Goal: Information Seeking & Learning: Find specific fact

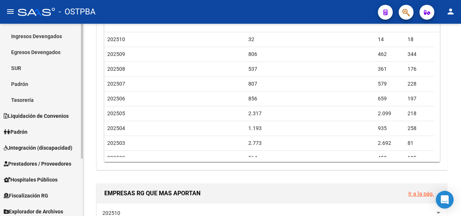
scroll to position [82, 0]
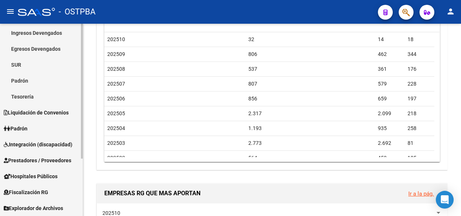
click at [23, 210] on span "Explorador de Archivos" at bounding box center [33, 208] width 59 height 8
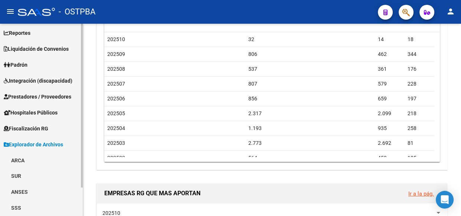
scroll to position [33, 0]
click at [18, 160] on link "ARCA" at bounding box center [41, 161] width 83 height 16
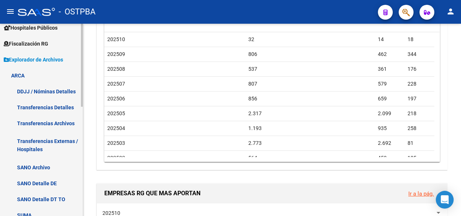
scroll to position [168, 0]
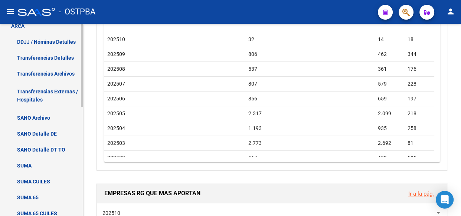
click at [34, 58] on link "Transferencias Detalles" at bounding box center [41, 58] width 83 height 16
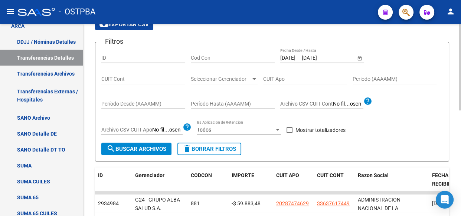
scroll to position [33, 0]
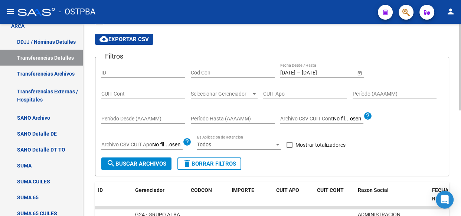
click at [295, 72] on input "[DATE]" at bounding box center [287, 73] width 15 height 6
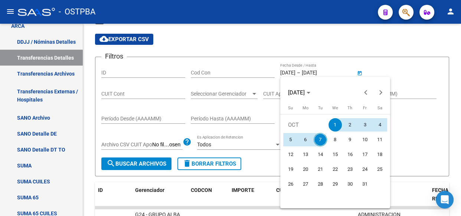
click at [335, 123] on span "1" at bounding box center [334, 124] width 13 height 13
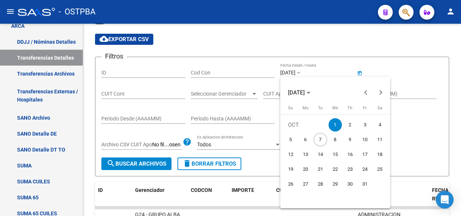
click at [335, 123] on span "1" at bounding box center [334, 124] width 13 height 13
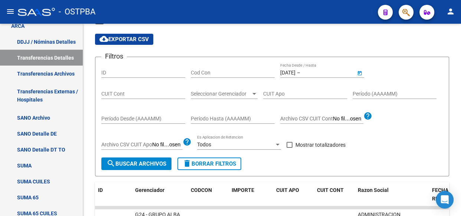
type input "[DATE]"
click at [289, 145] on span at bounding box center [289, 145] width 6 height 6
click at [289, 148] on input "Mostrar totalizadores" at bounding box center [289, 148] width 0 height 0
checkbox input "true"
click at [129, 163] on span "search Buscar Archivos" at bounding box center [136, 164] width 60 height 7
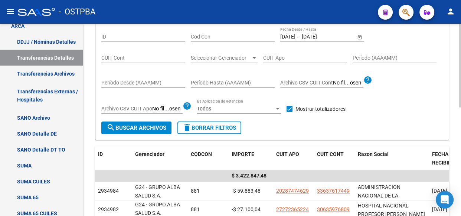
scroll to position [67, 0]
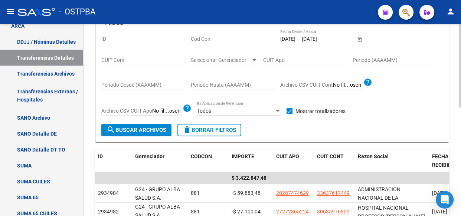
click at [211, 59] on span "Seleccionar Gerenciador" at bounding box center [221, 60] width 60 height 6
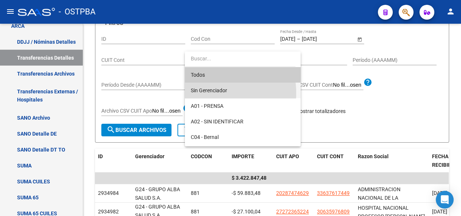
click at [205, 93] on span "Sin Gerenciador" at bounding box center [243, 91] width 104 height 16
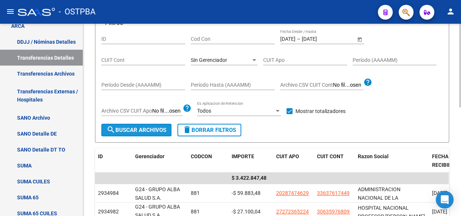
click at [148, 128] on span "search Buscar Archivos" at bounding box center [136, 130] width 60 height 7
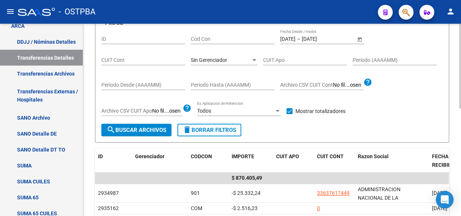
scroll to position [0, 0]
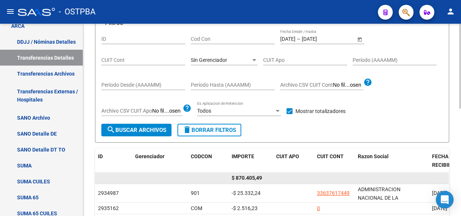
click at [247, 177] on span "$ 870.405,49" at bounding box center [246, 178] width 30 height 6
copy span "870.405,49"
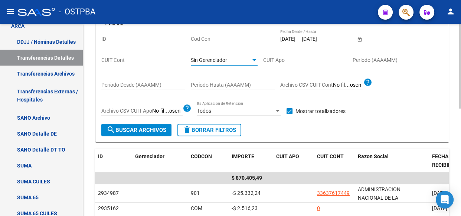
click at [209, 61] on span "Sin Gerenciador" at bounding box center [209, 60] width 36 height 6
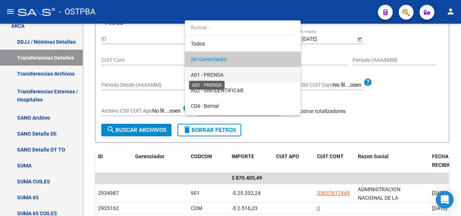
click at [206, 74] on span "A01 - PRENSA" at bounding box center [207, 75] width 33 height 6
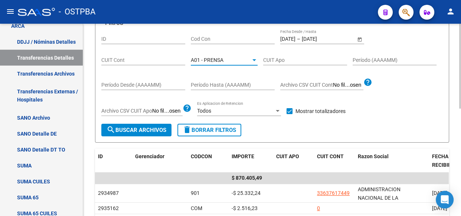
click at [141, 131] on span "search Buscar Archivos" at bounding box center [136, 130] width 60 height 7
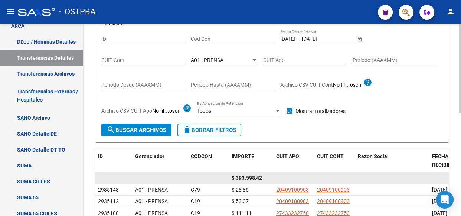
click at [246, 177] on span "$ 393.598,42" at bounding box center [246, 178] width 30 height 6
copy span "393.598,42"
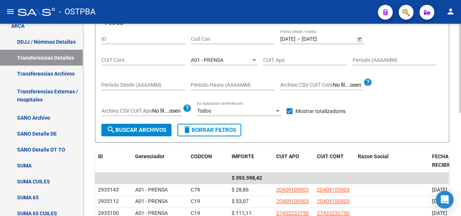
click at [207, 55] on div "A01 - PRENSA Seleccionar Gerenciador" at bounding box center [224, 57] width 67 height 15
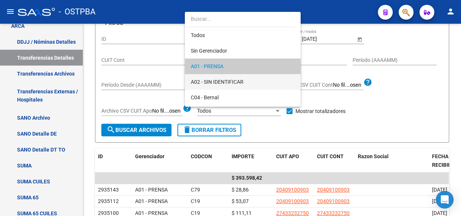
scroll to position [7, 0]
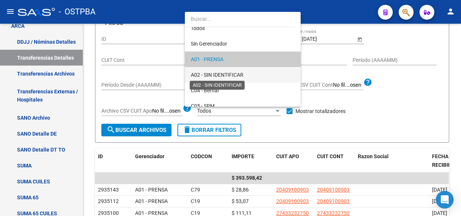
click at [210, 72] on span "A02 - SIN IDENTIFICAR" at bounding box center [217, 75] width 53 height 6
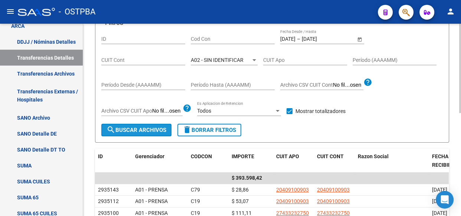
click at [159, 127] on span "search Buscar Archivos" at bounding box center [136, 130] width 60 height 7
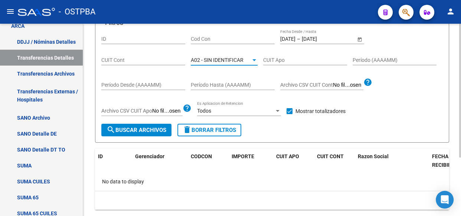
click at [218, 58] on span "A02 - SIN IDENTIFICAR" at bounding box center [217, 60] width 53 height 6
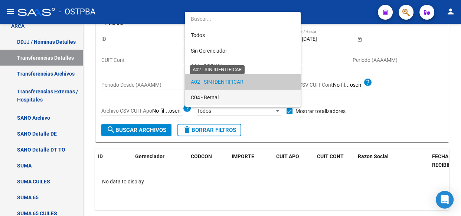
scroll to position [22, 0]
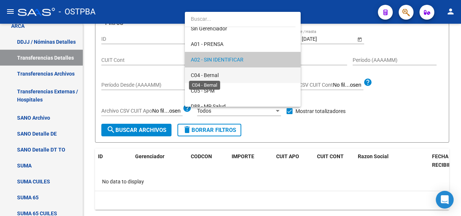
click at [216, 76] on span "C04 - Bernal" at bounding box center [205, 75] width 28 height 6
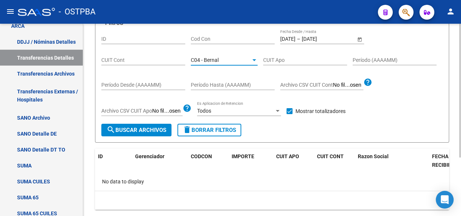
click at [146, 128] on span "search Buscar Archivos" at bounding box center [136, 130] width 60 height 7
click at [209, 60] on span "C04 - Bernal" at bounding box center [205, 60] width 28 height 6
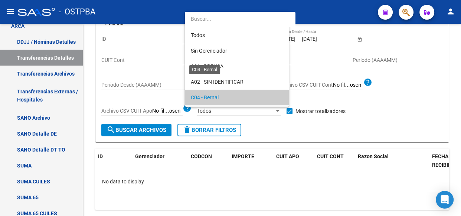
scroll to position [38, 0]
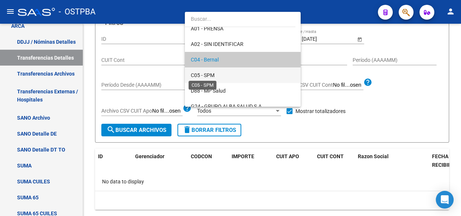
click at [209, 75] on span "C05 - SPM" at bounding box center [203, 75] width 24 height 6
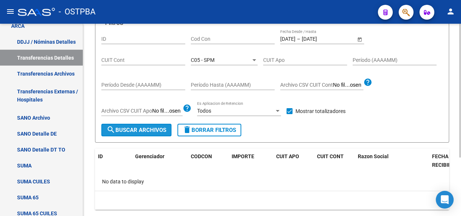
click at [134, 132] on span "search Buscar Archivos" at bounding box center [136, 130] width 60 height 7
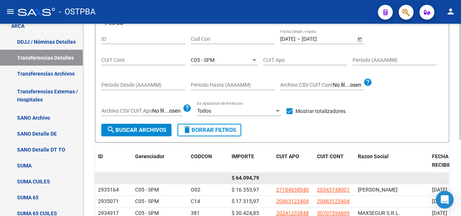
click at [243, 178] on span "$ 64.094,79" at bounding box center [244, 178] width 27 height 6
click at [244, 178] on span "$ 64.094,79" at bounding box center [244, 178] width 27 height 6
copy span "64.094,79"
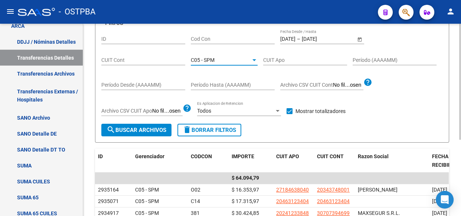
click at [203, 59] on span "C05 - SPM" at bounding box center [203, 60] width 24 height 6
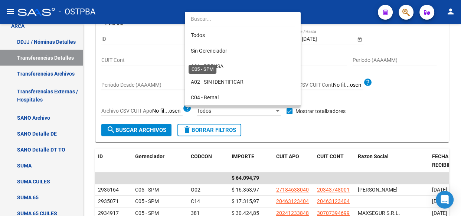
scroll to position [54, 0]
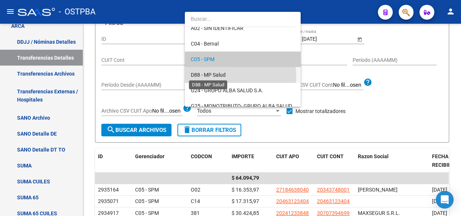
click at [206, 76] on span "D88 - MP Salud" at bounding box center [208, 75] width 35 height 6
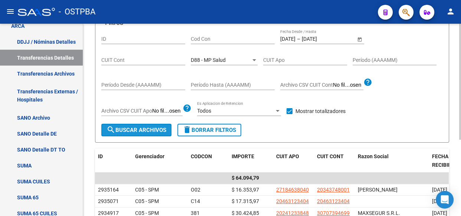
click at [132, 130] on span "search Buscar Archivos" at bounding box center [136, 130] width 60 height 7
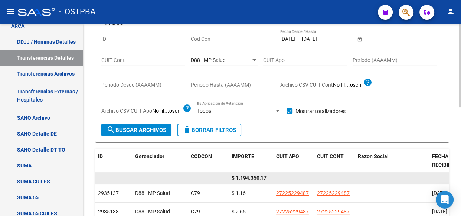
click at [256, 178] on span "$ 1.194.350,17" at bounding box center [248, 178] width 35 height 6
copy span "1.194.350,17"
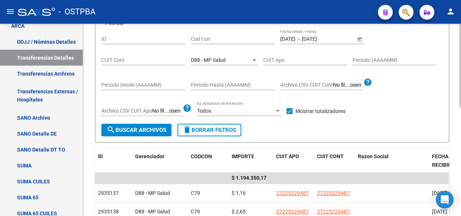
click at [203, 59] on span "D88 - MP Salud" at bounding box center [208, 60] width 35 height 6
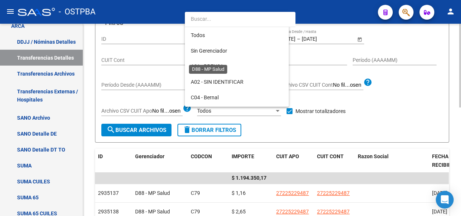
scroll to position [69, 0]
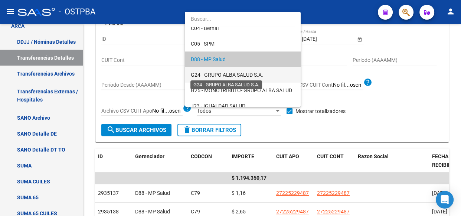
click at [210, 73] on span "G24 - GRUPO ALBA SALUD S.A." at bounding box center [227, 75] width 72 height 6
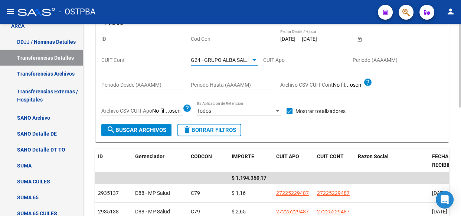
click at [148, 130] on span "search Buscar Archivos" at bounding box center [136, 130] width 60 height 7
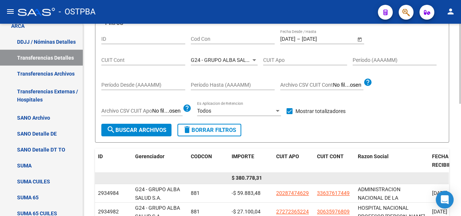
click at [245, 178] on span "$ 380.778,31" at bounding box center [246, 178] width 30 height 6
copy span "380.778,31"
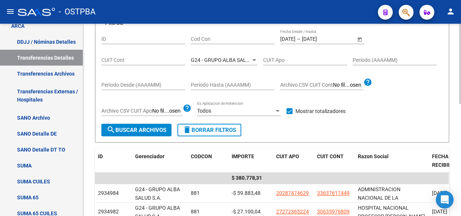
click at [217, 60] on span "G24 - GRUPO ALBA SALUD S.A." at bounding box center [227, 60] width 72 height 6
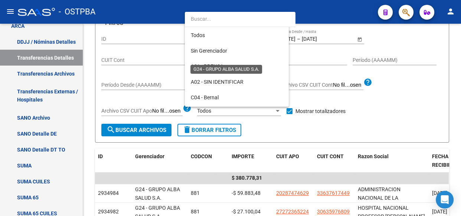
scroll to position [85, 0]
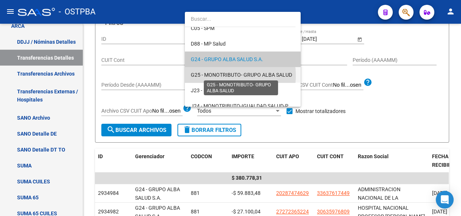
click at [220, 75] on span "G25 - MONOTRIBUTO- GRUPO ALBA SALUD" at bounding box center [241, 75] width 101 height 6
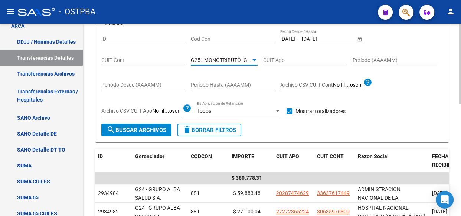
click at [145, 127] on span "search Buscar Archivos" at bounding box center [136, 130] width 60 height 7
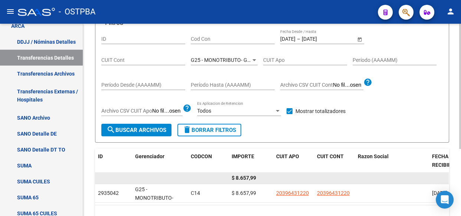
click at [242, 177] on span "$ 8.657,99" at bounding box center [243, 178] width 24 height 6
copy span "8.657,99"
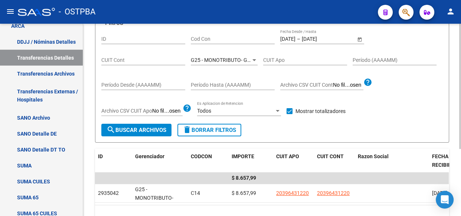
click at [221, 55] on div "G25 - MONOTRIBUTO- GRUPO ALBA SALUD Seleccionar Gerenciador" at bounding box center [224, 57] width 67 height 15
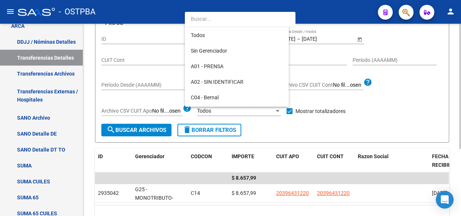
scroll to position [100, 0]
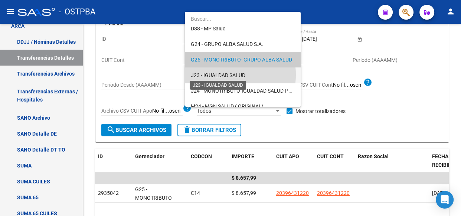
click at [215, 74] on span "J23 - IGUALDAD SALUD" at bounding box center [218, 75] width 55 height 6
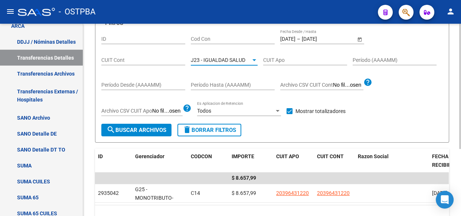
click at [130, 125] on button "search Buscar Archivos" at bounding box center [136, 130] width 70 height 13
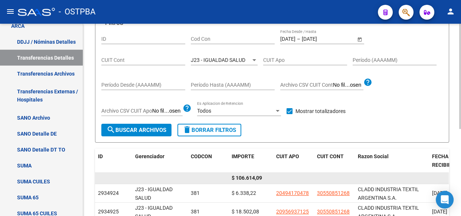
click at [251, 175] on span "$ 106.614,09" at bounding box center [246, 178] width 30 height 6
click at [252, 177] on span "$ 106.614,09" at bounding box center [246, 178] width 30 height 6
click at [250, 178] on span "$ 106.614,09" at bounding box center [246, 178] width 30 height 6
copy span "106.614,09"
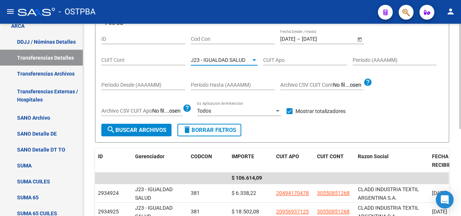
click at [234, 58] on span "J23 - IGUALDAD SALUD" at bounding box center [218, 60] width 55 height 6
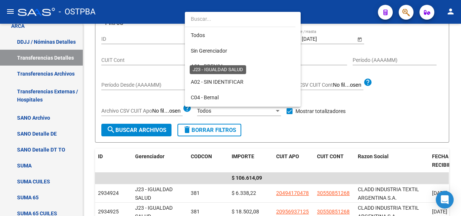
scroll to position [116, 0]
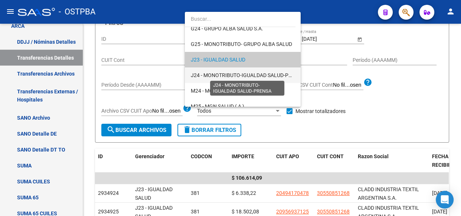
click at [230, 72] on span "J24 - MONOTRIBUTO-IGUALDAD SALUD-PRENSA" at bounding box center [248, 75] width 114 height 6
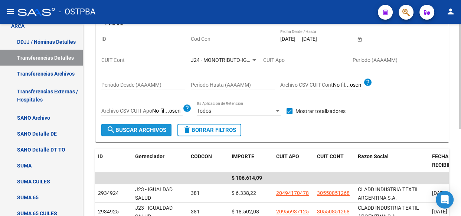
click at [133, 130] on span "search Buscar Archivos" at bounding box center [136, 130] width 60 height 7
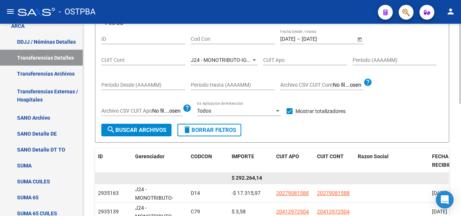
click at [246, 178] on span "$ 292.264,14" at bounding box center [246, 178] width 30 height 6
copy span "292.264,14"
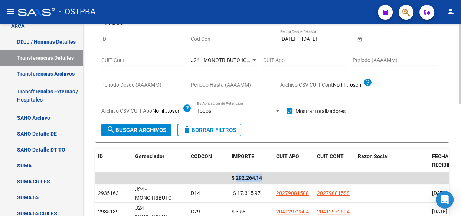
click at [234, 56] on div "J24 - MONOTRIBUTO-IGUALDAD SALUD-PRENSA Seleccionar Gerenciador" at bounding box center [224, 57] width 67 height 15
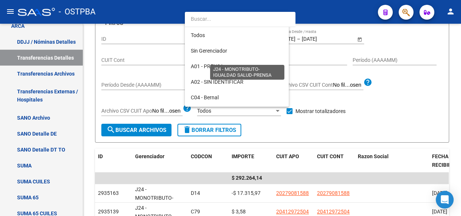
scroll to position [132, 0]
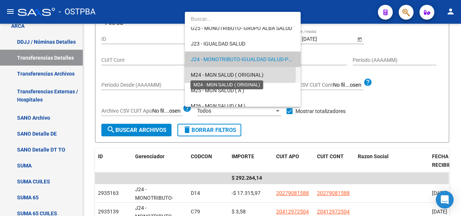
click at [214, 74] on span "M24 - MGN SALUD ( ORIGINAL)" at bounding box center [227, 75] width 73 height 6
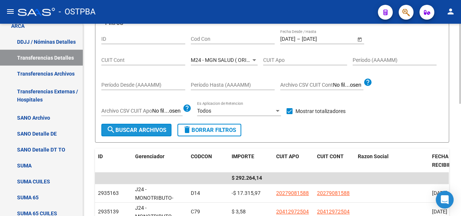
click at [156, 134] on button "search Buscar Archivos" at bounding box center [136, 130] width 70 height 13
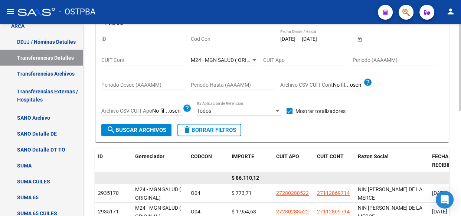
click at [249, 177] on span "$ 86.110,12" at bounding box center [244, 178] width 27 height 6
copy span "86.110,12"
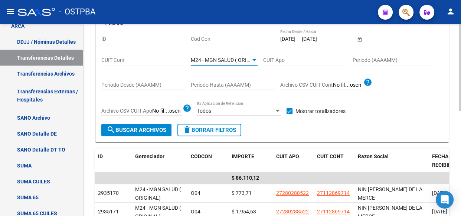
click at [222, 60] on span "M24 - MGN SALUD ( ORIGINAL)" at bounding box center [227, 60] width 73 height 6
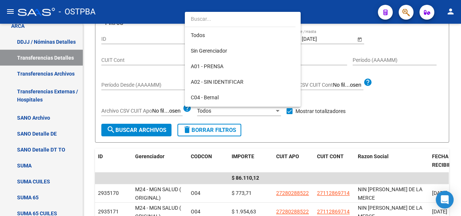
scroll to position [147, 0]
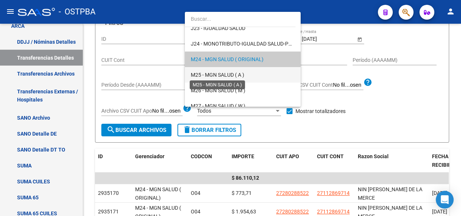
click at [219, 73] on span "M25 - MGN SALUD ( A )" at bounding box center [217, 75] width 53 height 6
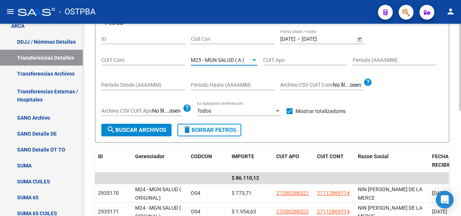
click at [154, 129] on span "search Buscar Archivos" at bounding box center [136, 130] width 60 height 7
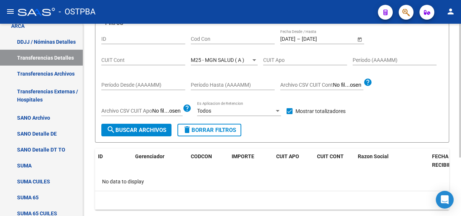
click at [223, 59] on span "M25 - MGN SALUD ( A )" at bounding box center [217, 60] width 53 height 6
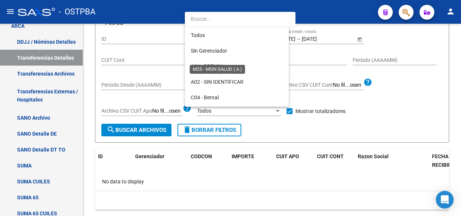
scroll to position [163, 0]
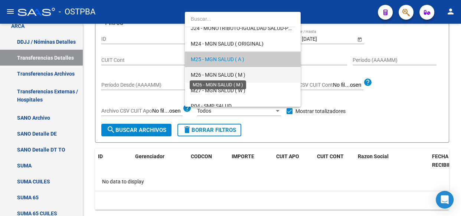
click at [219, 76] on span "M26 - MGN SALUD ( M )" at bounding box center [218, 75] width 55 height 6
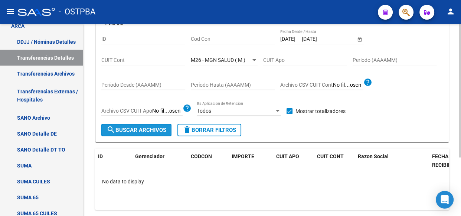
click at [150, 127] on span "search Buscar Archivos" at bounding box center [136, 130] width 60 height 7
click at [226, 60] on span "M26 - MGN SALUD ( M )" at bounding box center [218, 60] width 55 height 6
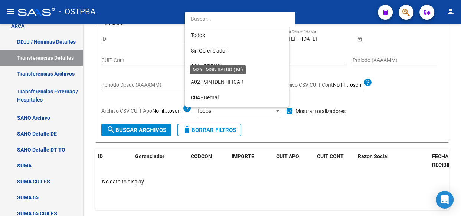
scroll to position [178, 0]
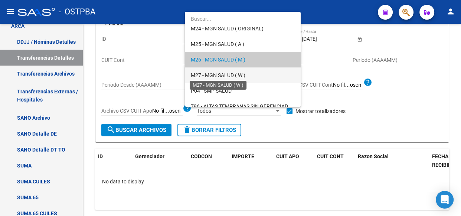
click at [223, 75] on span "M27 - MGN SALUD ( W )" at bounding box center [218, 75] width 55 height 6
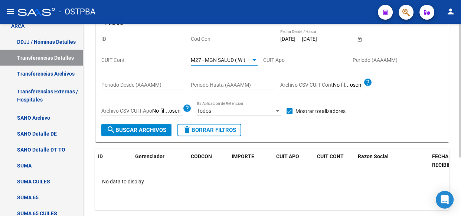
click at [148, 132] on span "search Buscar Archivos" at bounding box center [136, 130] width 60 height 7
click at [219, 57] on span "M27 - MGN SALUD ( W )" at bounding box center [218, 60] width 55 height 6
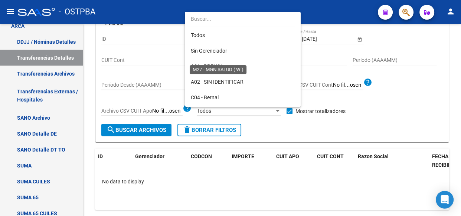
scroll to position [194, 0]
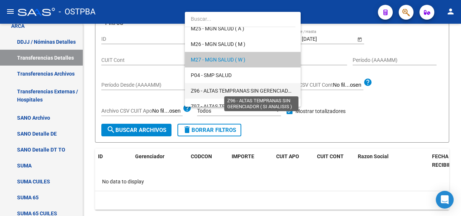
click at [222, 90] on span "Z96 - ALTAS TEMPRANAS SIN GERENCIADOR ( SI ANALISIS )" at bounding box center [260, 91] width 139 height 6
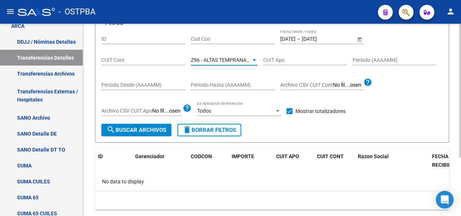
click at [155, 131] on span "search Buscar Archivos" at bounding box center [136, 130] width 60 height 7
click at [230, 59] on span "Z96 - ALTAS TEMPRANAS SIN GERENCIADOR ( SI ANALISIS )" at bounding box center [260, 60] width 139 height 6
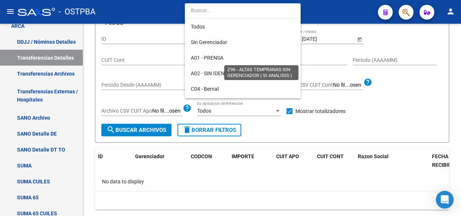
scroll to position [216, 0]
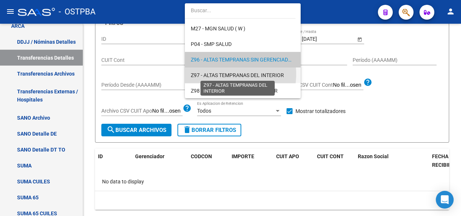
click at [226, 74] on span "Z97 - ALTAS TEMPRANAS DEL INTERIOR" at bounding box center [237, 75] width 93 height 6
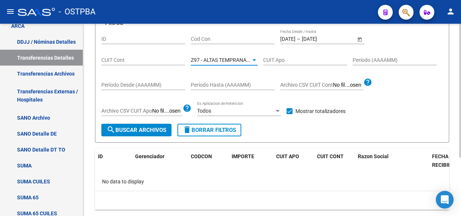
click at [145, 134] on button "search Buscar Archivos" at bounding box center [136, 130] width 70 height 13
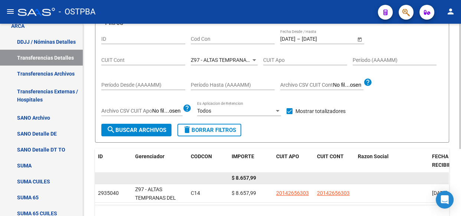
click at [248, 178] on span "$ 8.657,99" at bounding box center [243, 178] width 24 height 6
click at [247, 178] on span "$ 8.657,99" at bounding box center [243, 178] width 24 height 6
click at [245, 178] on span "$ 8.657,99" at bounding box center [243, 178] width 24 height 6
copy span "8.657,99"
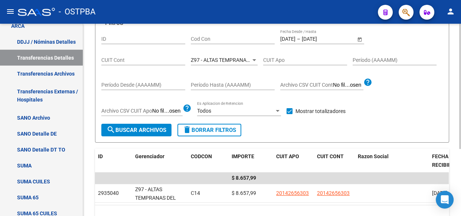
click at [234, 59] on span "Z97 - ALTAS TEMPRANAS DEL INTERIOR" at bounding box center [237, 60] width 93 height 6
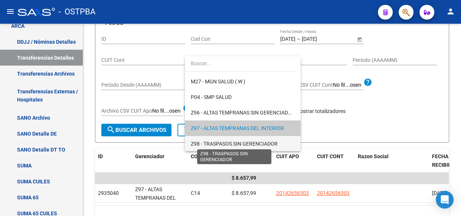
click at [217, 144] on span "Z98 - TRASPASOS SIN GERENCIADOR" at bounding box center [234, 144] width 87 height 6
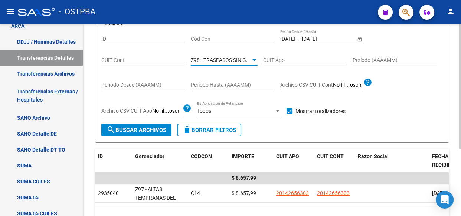
click at [135, 131] on span "search Buscar Archivos" at bounding box center [136, 130] width 60 height 7
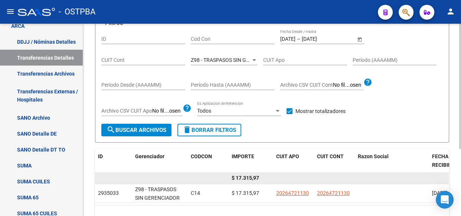
click at [252, 178] on span "$ 17.315,97" at bounding box center [244, 178] width 27 height 6
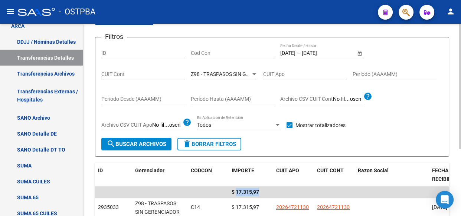
scroll to position [67, 0]
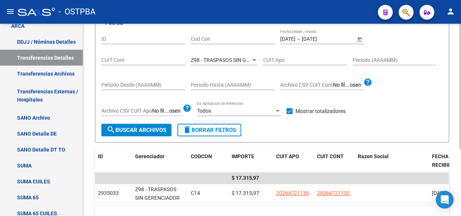
click at [205, 37] on input "Cod Con" at bounding box center [233, 39] width 84 height 6
type input "c14"
click at [252, 60] on div at bounding box center [254, 60] width 4 height 2
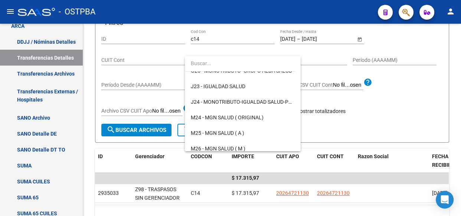
scroll to position [0, 0]
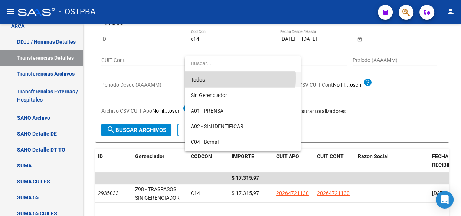
click at [193, 78] on span "Todos" at bounding box center [243, 80] width 104 height 16
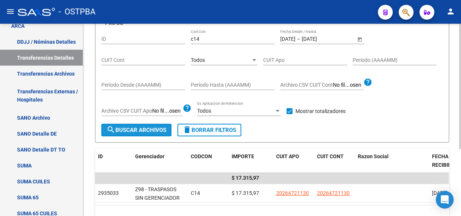
click at [138, 124] on button "search Buscar Archivos" at bounding box center [136, 130] width 70 height 13
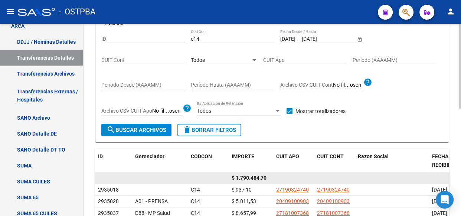
click at [252, 178] on span "$ 1.790.484,70" at bounding box center [248, 178] width 35 height 6
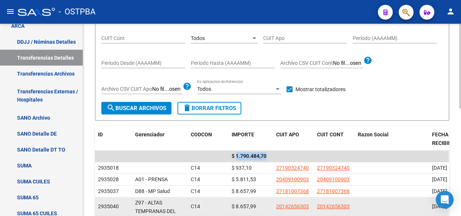
scroll to position [74, 0]
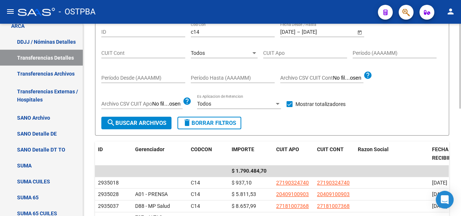
click at [197, 56] on div "Todos Seleccionar Gerenciador" at bounding box center [224, 50] width 67 height 15
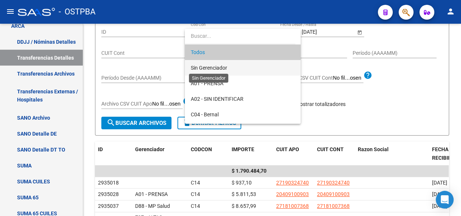
click at [198, 67] on span "Sin Gerenciador" at bounding box center [209, 68] width 36 height 6
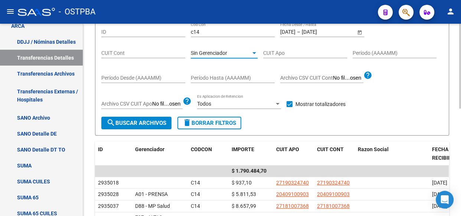
click at [125, 121] on span "search Buscar Archivos" at bounding box center [136, 123] width 60 height 7
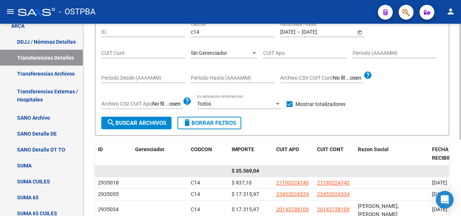
click at [249, 170] on span "$ 35.569,04" at bounding box center [244, 171] width 27 height 6
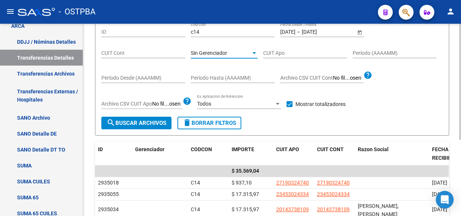
click at [211, 51] on span "Sin Gerenciador" at bounding box center [209, 53] width 36 height 6
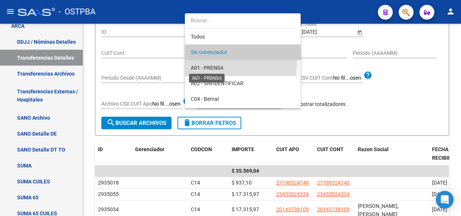
click at [210, 68] on span "A01 - PRENSA" at bounding box center [207, 68] width 33 height 6
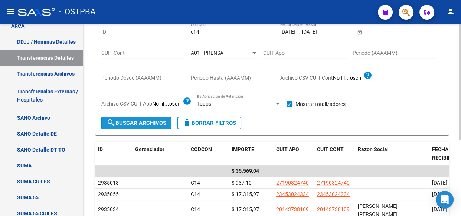
click at [130, 124] on span "search Buscar Archivos" at bounding box center [136, 123] width 60 height 7
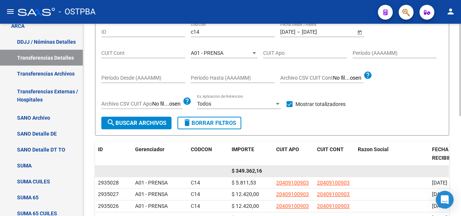
click at [251, 172] on span "$ 349.362,16" at bounding box center [246, 171] width 30 height 6
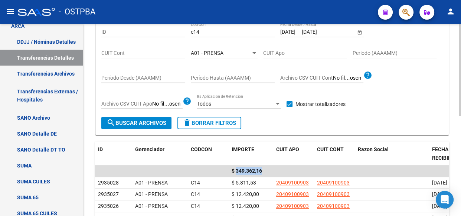
click at [195, 47] on div "A01 - PRENSA Seleccionar Gerenciador" at bounding box center [224, 50] width 67 height 15
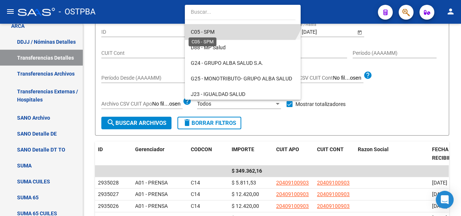
click at [208, 31] on span "C05 - SPM" at bounding box center [203, 32] width 24 height 6
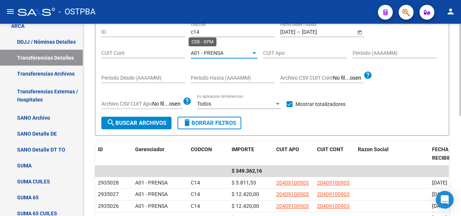
scroll to position [78, 0]
click at [146, 121] on span "search Buscar Archivos" at bounding box center [136, 123] width 60 height 7
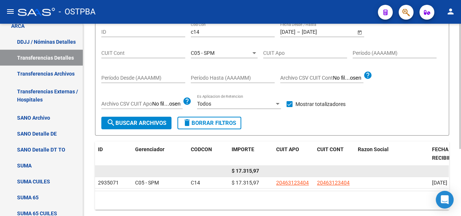
click at [251, 168] on span "$ 17.315,97" at bounding box center [244, 171] width 27 height 6
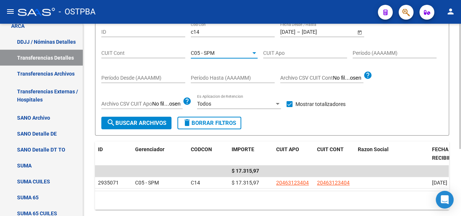
click at [213, 53] on span "C05 - SPM" at bounding box center [203, 53] width 24 height 6
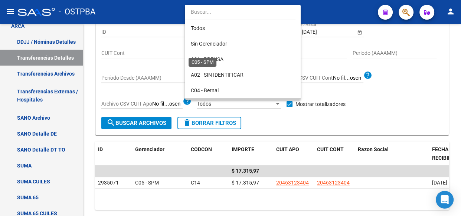
scroll to position [54, 0]
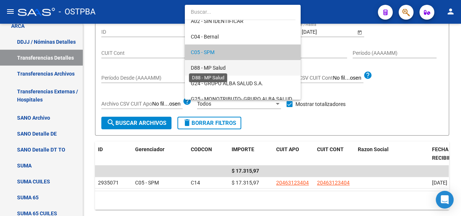
click at [213, 66] on span "D88 - MP Salud" at bounding box center [208, 68] width 35 height 6
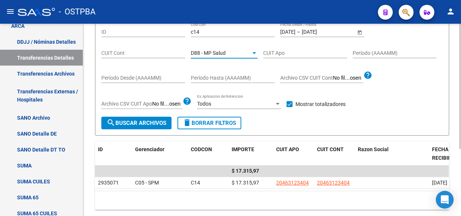
click at [151, 121] on span "search Buscar Archivos" at bounding box center [136, 123] width 60 height 7
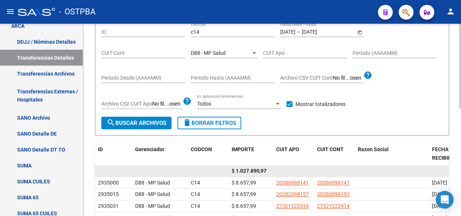
click at [254, 171] on span "$ 1.027.890,97" at bounding box center [248, 171] width 35 height 6
click at [254, 170] on span "$ 1.027.890,97" at bounding box center [248, 171] width 35 height 6
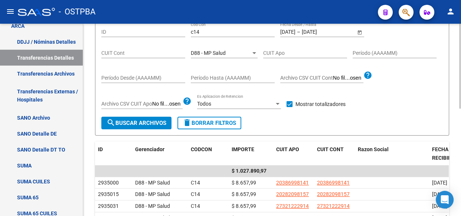
click at [234, 55] on div "D88 - MP Salud Seleccionar Gerenciador" at bounding box center [224, 50] width 67 height 15
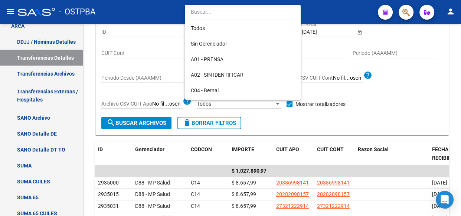
scroll to position [69, 0]
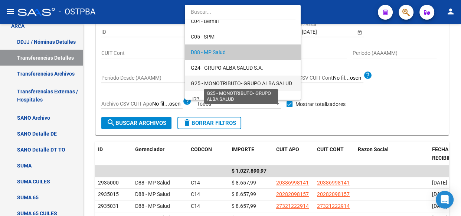
click at [231, 84] on span "G25 - MONOTRIBUTO- GRUPO ALBA SALUD" at bounding box center [241, 84] width 101 height 6
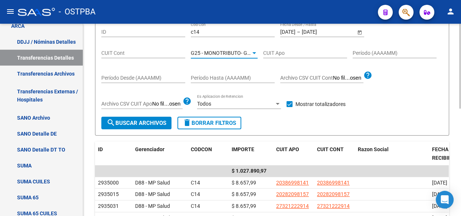
click at [168, 124] on button "search Buscar Archivos" at bounding box center [136, 123] width 70 height 13
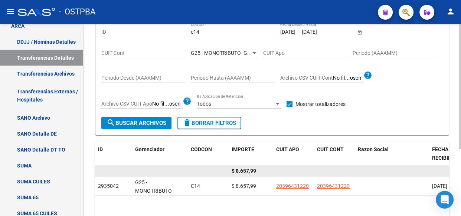
click at [242, 169] on span "$ 8.657,99" at bounding box center [243, 171] width 24 height 6
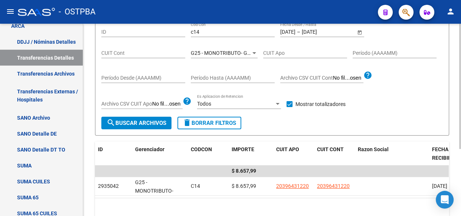
click at [224, 50] on span "G25 - MONOTRIBUTO- GRUPO ALBA SALUD" at bounding box center [241, 53] width 101 height 6
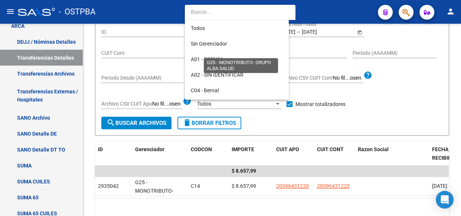
scroll to position [100, 0]
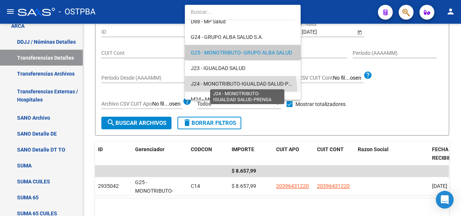
click at [226, 83] on span "J24 - MONOTRIBUTO-IGUALDAD SALUD-PRENSA" at bounding box center [248, 84] width 114 height 6
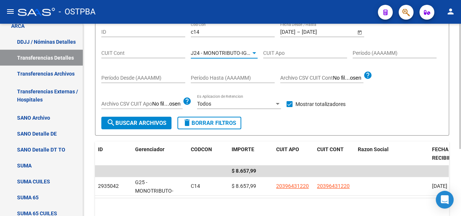
click at [137, 124] on span "search Buscar Archivos" at bounding box center [136, 123] width 60 height 7
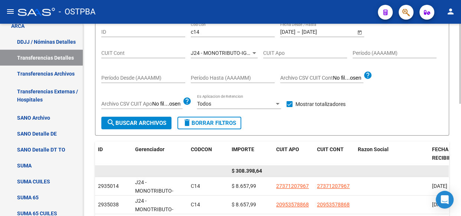
click at [252, 170] on span "$ 308.398,64" at bounding box center [246, 171] width 30 height 6
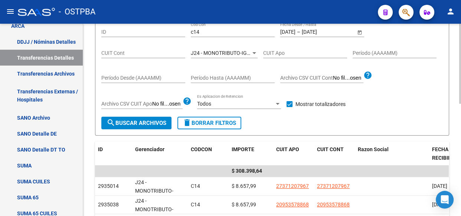
click at [231, 52] on span "J24 - MONOTRIBUTO-IGUALDAD SALUD-PRENSA" at bounding box center [248, 53] width 114 height 6
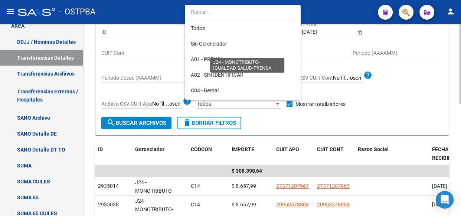
scroll to position [132, 0]
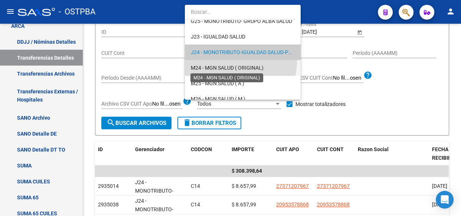
click at [219, 67] on span "M24 - MGN SALUD ( ORIGINAL)" at bounding box center [227, 68] width 73 height 6
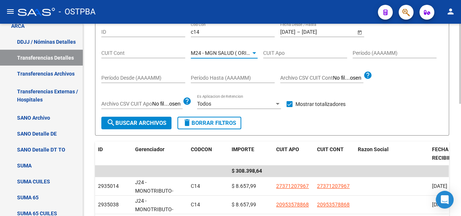
click at [146, 122] on span "search Buscar Archivos" at bounding box center [136, 123] width 60 height 7
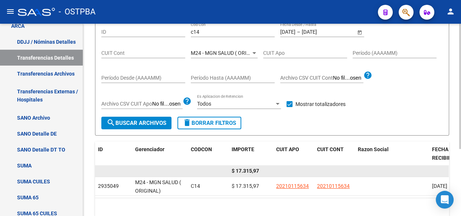
click at [246, 170] on span "$ 17.315,97" at bounding box center [244, 171] width 27 height 6
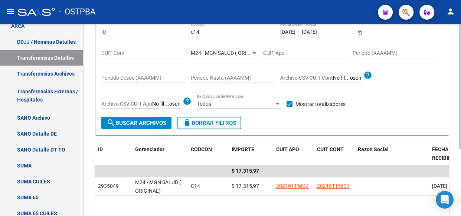
click at [256, 50] on div at bounding box center [254, 53] width 7 height 6
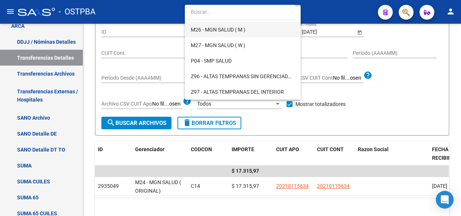
scroll to position [215, 0]
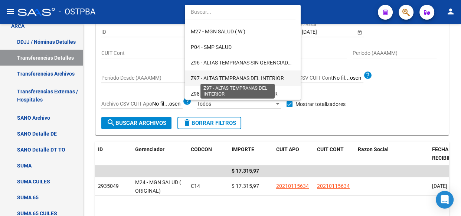
click at [250, 80] on span "Z97 - ALTAS TEMPRANAS DEL INTERIOR" at bounding box center [237, 78] width 93 height 6
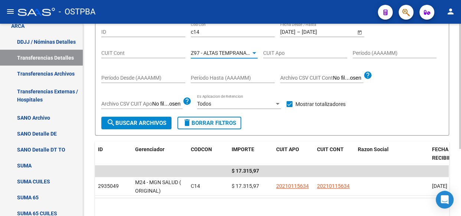
click at [133, 123] on span "search Buscar Archivos" at bounding box center [136, 123] width 60 height 7
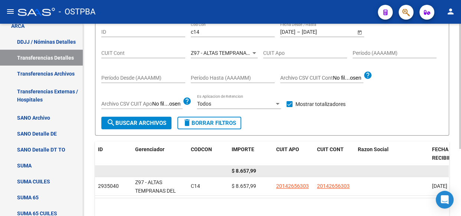
click at [247, 169] on span "$ 8.657,99" at bounding box center [243, 171] width 24 height 6
click at [248, 169] on span "$ 8.657,99" at bounding box center [243, 171] width 24 height 6
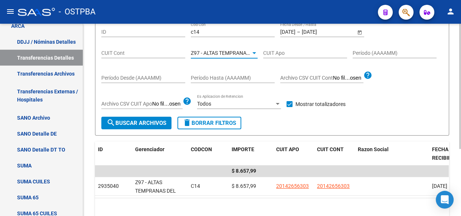
click at [221, 51] on span "Z97 - ALTAS TEMPRANAS DEL INTERIOR" at bounding box center [237, 53] width 93 height 6
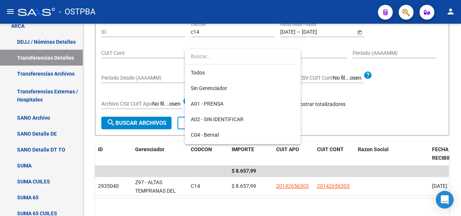
scroll to position [216, 0]
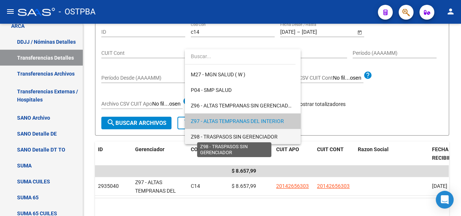
click at [224, 135] on span "Z98 - TRASPASOS SIN GERENCIADOR" at bounding box center [234, 137] width 87 height 6
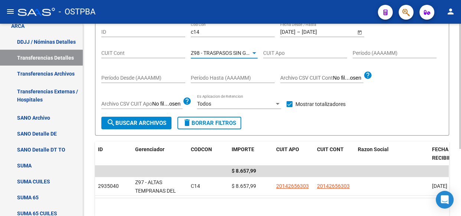
click at [132, 121] on span "search Buscar Archivos" at bounding box center [136, 123] width 60 height 7
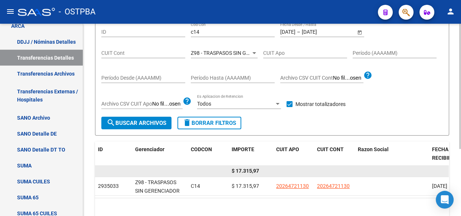
click at [253, 169] on span "$ 17.315,97" at bounding box center [244, 171] width 27 height 6
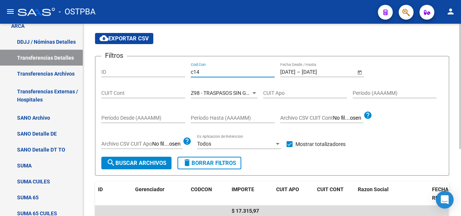
drag, startPoint x: 204, startPoint y: 30, endPoint x: 165, endPoint y: 27, distance: 39.1
click at [165, 27] on app-transfers "Instructivo ARCA Lectura Transferencias Diarias - Diseño de Archivo Transferenc…" at bounding box center [272, 129] width 354 height 256
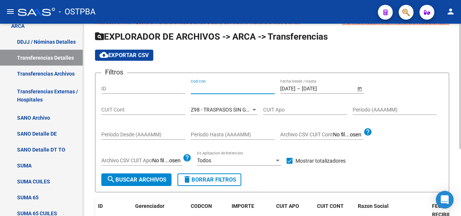
click at [308, 88] on div "[DATE] [DATE] – [DATE] [DATE]" at bounding box center [317, 89] width 75 height 6
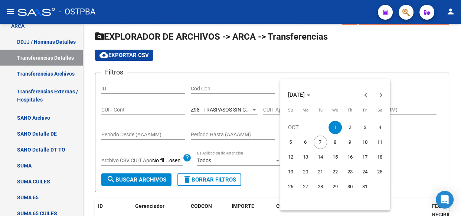
click at [348, 128] on span "2" at bounding box center [349, 127] width 13 height 13
type input "[DATE]"
click at [348, 128] on span "2" at bounding box center [349, 127] width 13 height 13
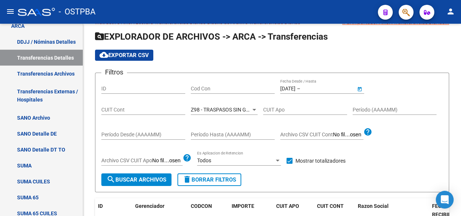
type input "[DATE]"
click at [231, 109] on span "Z98 - TRASPASOS SIN GERENCIADOR" at bounding box center [234, 110] width 87 height 6
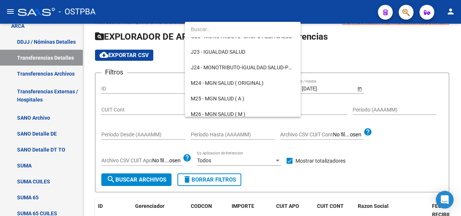
scroll to position [0, 0]
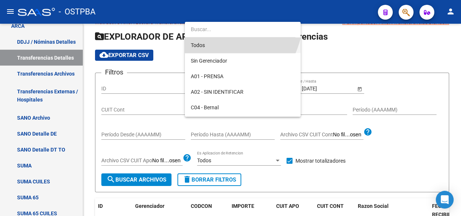
click at [196, 46] on span "Todos" at bounding box center [243, 45] width 104 height 16
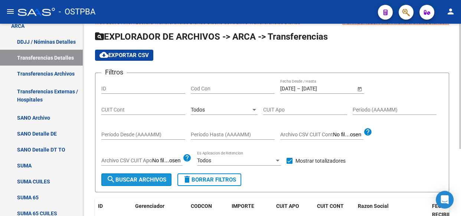
click at [138, 177] on span "search Buscar Archivos" at bounding box center [136, 180] width 60 height 7
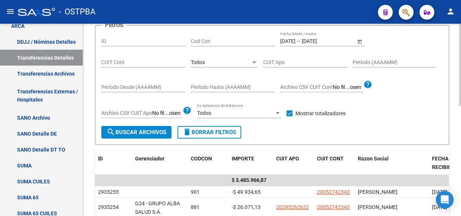
scroll to position [51, 0]
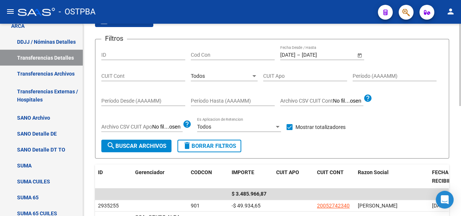
click at [223, 76] on div "Todos" at bounding box center [221, 76] width 60 height 6
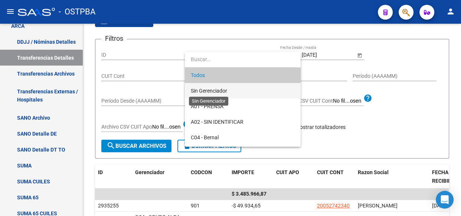
click at [218, 88] on span "Sin Gerenciador" at bounding box center [209, 91] width 36 height 6
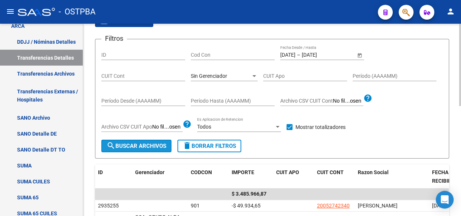
click at [134, 148] on span "search Buscar Archivos" at bounding box center [136, 146] width 60 height 7
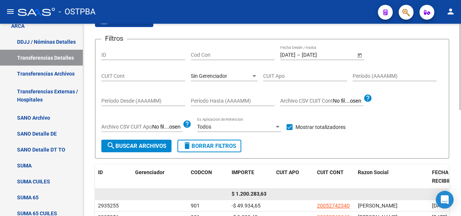
click at [253, 193] on span "$ 1.200.283,63" at bounding box center [248, 194] width 35 height 6
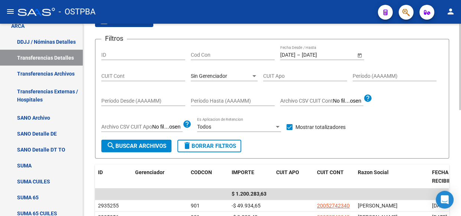
click at [215, 78] on span "Sin Gerenciador" at bounding box center [209, 76] width 36 height 6
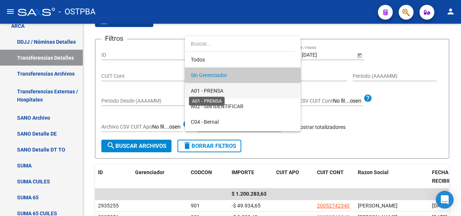
click at [213, 89] on span "A01 - PRENSA" at bounding box center [207, 91] width 33 height 6
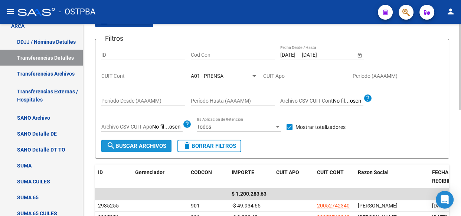
click at [154, 146] on span "search Buscar Archivos" at bounding box center [136, 146] width 60 height 7
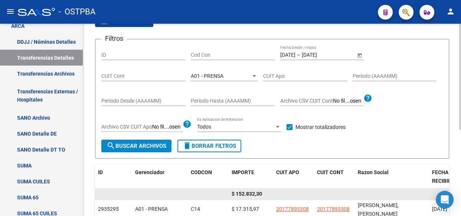
click at [252, 195] on span "$ 152.832,30" at bounding box center [246, 194] width 30 height 6
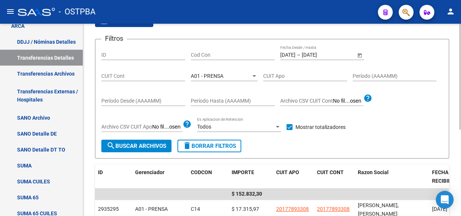
click at [215, 76] on span "A01 - PRENSA" at bounding box center [207, 76] width 33 height 6
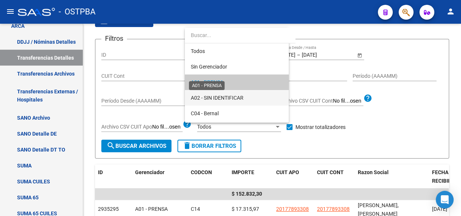
scroll to position [7, 0]
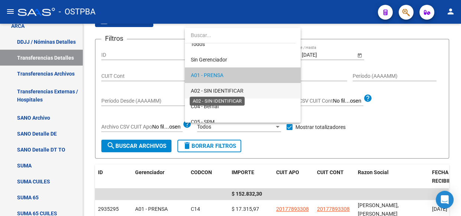
click at [216, 89] on span "A02 - SIN IDENTIFICAR" at bounding box center [217, 91] width 53 height 6
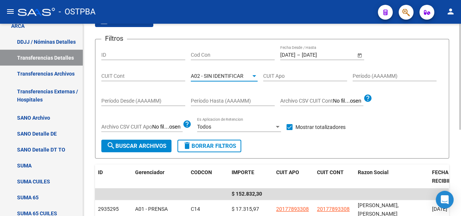
click at [131, 146] on span "search Buscar Archivos" at bounding box center [136, 146] width 60 height 7
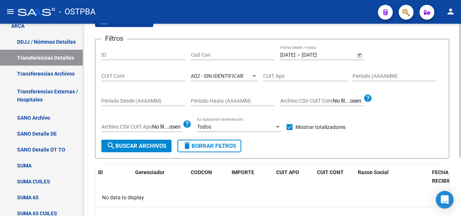
click at [221, 74] on span "A02 - SIN IDENTIFICAR" at bounding box center [217, 76] width 53 height 6
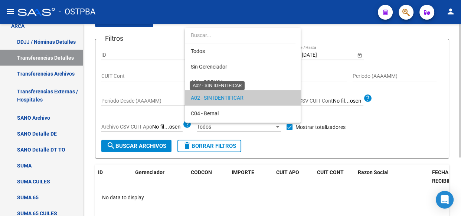
scroll to position [22, 0]
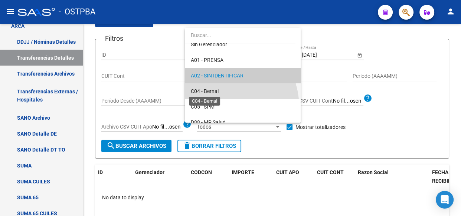
click at [217, 91] on span "C04 - Bernal" at bounding box center [205, 91] width 28 height 6
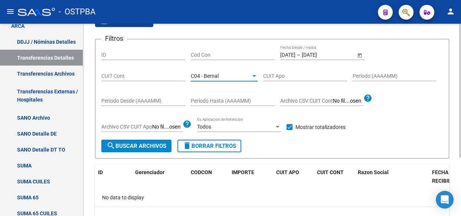
click at [135, 145] on span "search Buscar Archivos" at bounding box center [136, 146] width 60 height 7
click at [205, 73] on span "C04 - Bernal" at bounding box center [205, 76] width 28 height 6
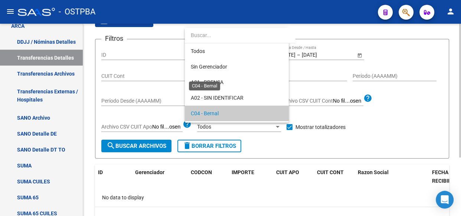
scroll to position [38, 0]
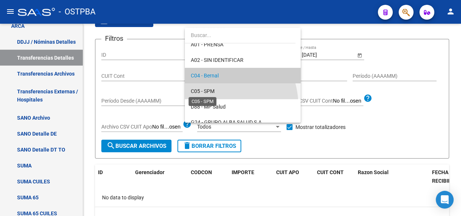
click at [201, 91] on span "C05 - SPM" at bounding box center [203, 91] width 24 height 6
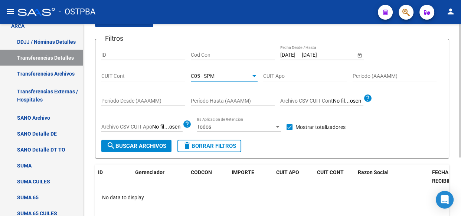
click at [139, 144] on span "search Buscar Archivos" at bounding box center [136, 146] width 60 height 7
click at [204, 75] on span "C05 - SPM" at bounding box center [203, 76] width 24 height 6
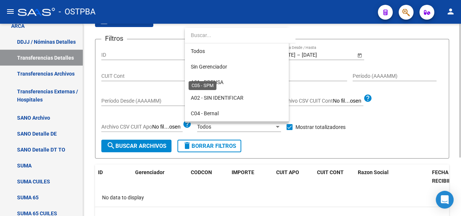
scroll to position [54, 0]
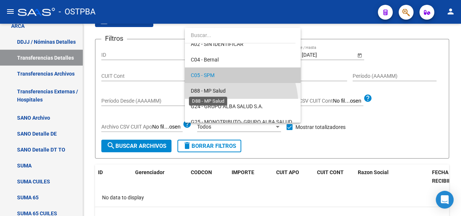
click at [201, 91] on span "D88 - MP Salud" at bounding box center [208, 91] width 35 height 6
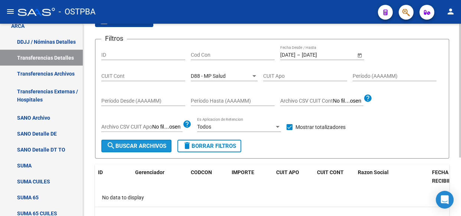
click at [138, 145] on span "search Buscar Archivos" at bounding box center [136, 146] width 60 height 7
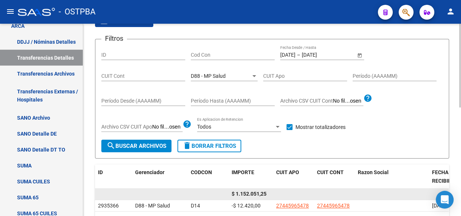
click at [255, 194] on span "$ 1.152.051,25" at bounding box center [248, 194] width 35 height 6
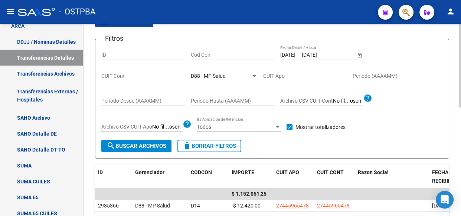
click at [212, 78] on div "D88 - MP Salud Seleccionar Gerenciador" at bounding box center [224, 73] width 67 height 15
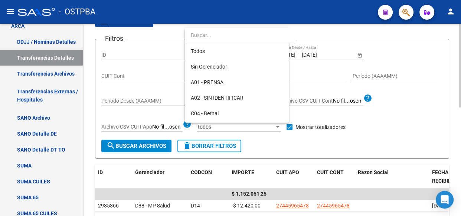
scroll to position [69, 0]
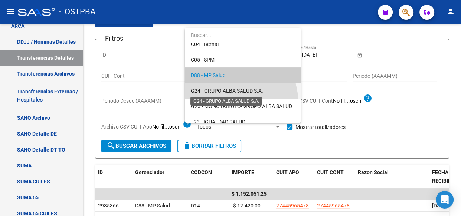
click at [215, 88] on span "G24 - GRUPO ALBA SALUD S.A." at bounding box center [227, 91] width 72 height 6
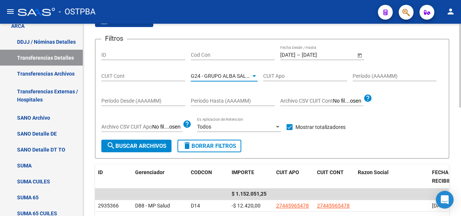
click at [149, 147] on span "search Buscar Archivos" at bounding box center [136, 146] width 60 height 7
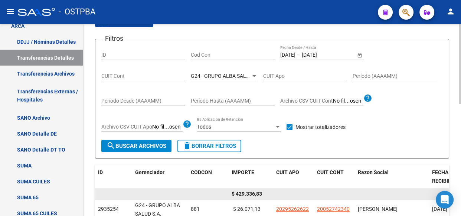
click at [251, 193] on span "$ 429.336,83" at bounding box center [246, 194] width 30 height 6
click at [252, 193] on span "$ 429.336,83" at bounding box center [246, 194] width 30 height 6
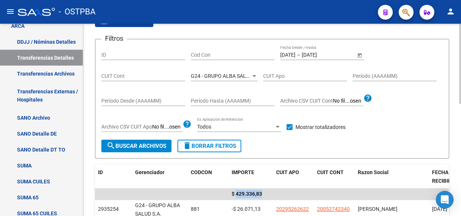
click at [223, 75] on span "G24 - GRUPO ALBA SALUD S.A." at bounding box center [227, 76] width 72 height 6
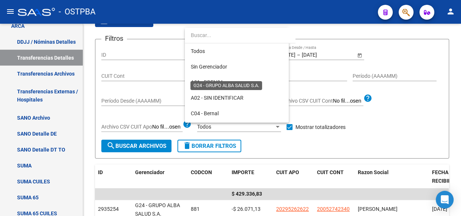
scroll to position [85, 0]
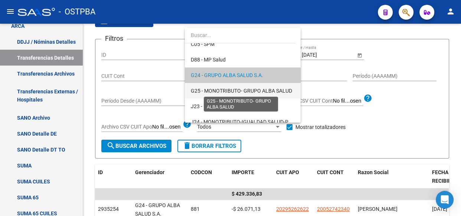
click at [221, 91] on span "G25 - MONOTRIBUTO- GRUPO ALBA SALUD" at bounding box center [241, 91] width 101 height 6
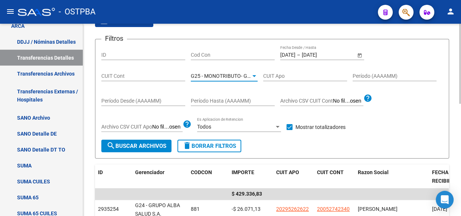
click at [146, 146] on span "search Buscar Archivos" at bounding box center [136, 146] width 60 height 7
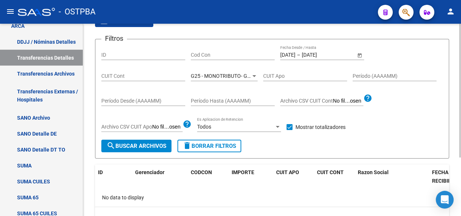
click at [236, 73] on span "G25 - MONOTRIBUTO- GRUPO ALBA SALUD" at bounding box center [241, 76] width 101 height 6
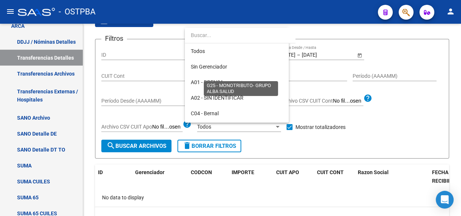
scroll to position [100, 0]
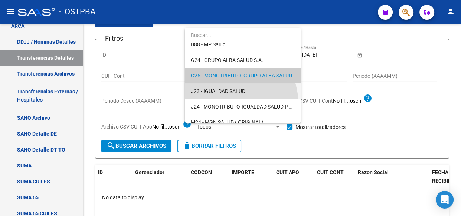
click at [230, 87] on span "J23 - IGUALDAD SALUD" at bounding box center [243, 91] width 104 height 16
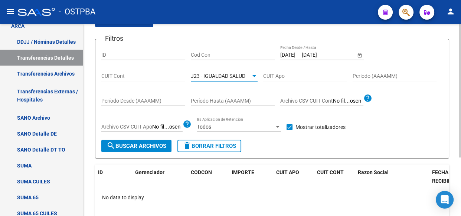
click at [144, 144] on span "search Buscar Archivos" at bounding box center [136, 146] width 60 height 7
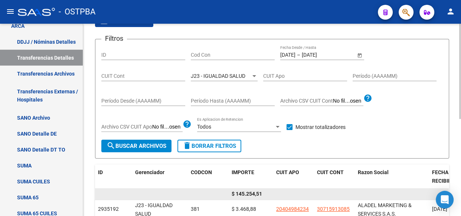
click at [249, 193] on span "$ 145.254,51" at bounding box center [246, 194] width 30 height 6
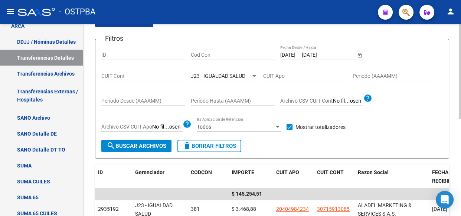
click at [205, 70] on div "J23 - IGUALDAD SALUD Seleccionar Gerenciador" at bounding box center [224, 73] width 67 height 15
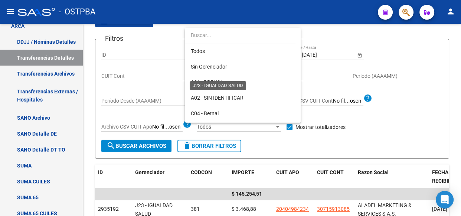
scroll to position [116, 0]
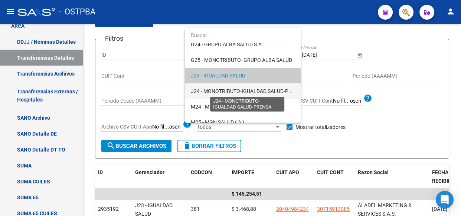
click at [206, 90] on span "J24 - MONOTRIBUTO-IGUALDAD SALUD-PRENSA" at bounding box center [248, 91] width 114 height 6
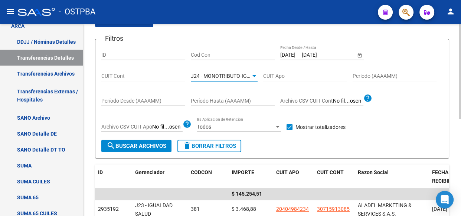
click at [160, 143] on span "search Buscar Archivos" at bounding box center [136, 146] width 60 height 7
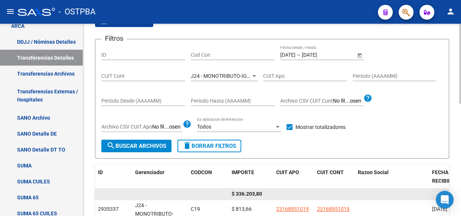
click at [250, 191] on span "$ 336.203,80" at bounding box center [246, 194] width 30 height 6
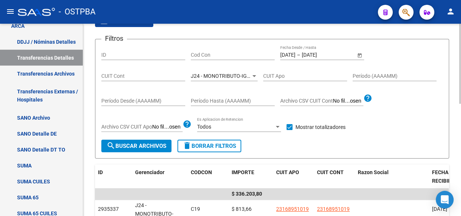
click at [226, 71] on div "J24 - MONOTRIBUTO-IGUALDAD SALUD-PRENSA Seleccionar Gerenciador" at bounding box center [224, 73] width 67 height 15
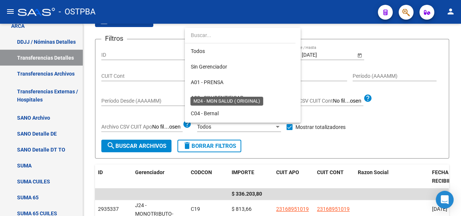
scroll to position [132, 0]
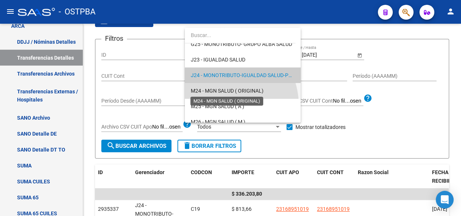
click at [219, 89] on span "M24 - MGN SALUD ( ORIGINAL)" at bounding box center [227, 91] width 73 height 6
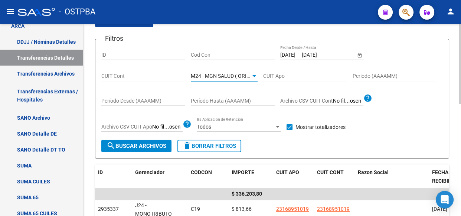
click at [146, 150] on button "search Buscar Archivos" at bounding box center [136, 146] width 70 height 13
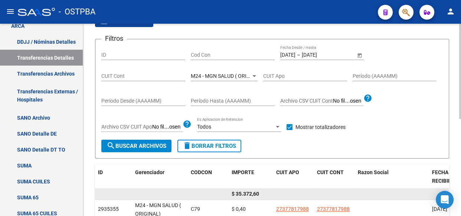
click at [245, 192] on span "$ 35.372,60" at bounding box center [244, 194] width 27 height 6
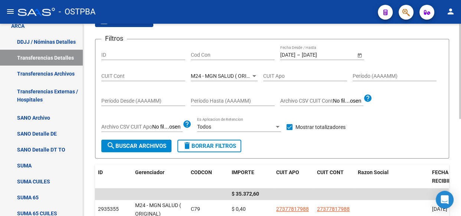
click at [226, 69] on div "M24 - MGN SALUD ( ORIGINAL) Seleccionar Gerenciador" at bounding box center [224, 73] width 67 height 15
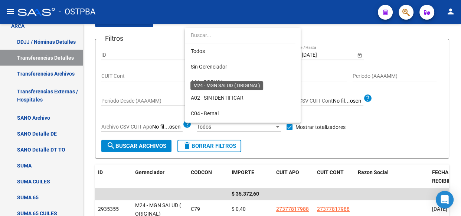
scroll to position [147, 0]
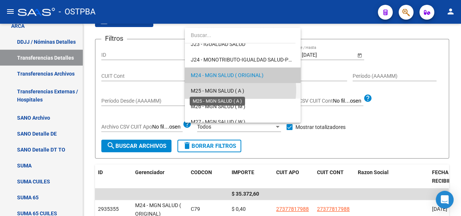
click at [226, 90] on span "M25 - MGN SALUD ( A )" at bounding box center [217, 91] width 53 height 6
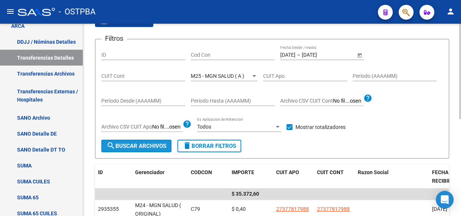
click at [136, 148] on span "search Buscar Archivos" at bounding box center [136, 146] width 60 height 7
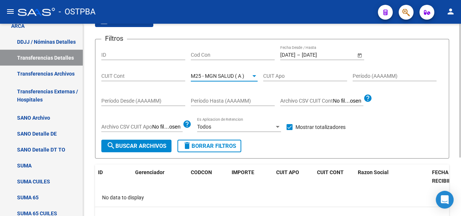
click at [213, 76] on span "M25 - MGN SALUD ( A )" at bounding box center [217, 76] width 53 height 6
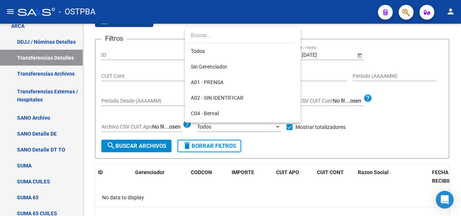
scroll to position [163, 0]
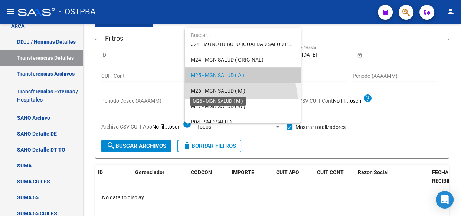
click at [211, 88] on span "M26 - MGN SALUD ( M )" at bounding box center [218, 91] width 55 height 6
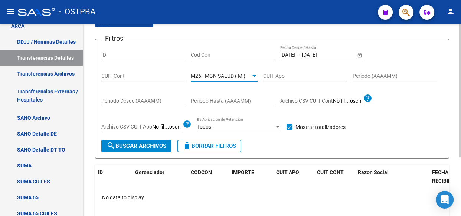
click at [134, 143] on span "search Buscar Archivos" at bounding box center [136, 146] width 60 height 7
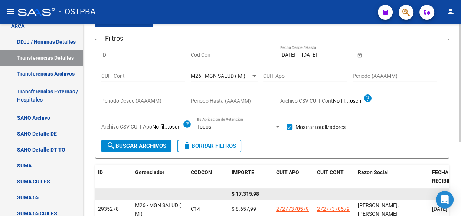
click at [248, 191] on span "$ 17.315,98" at bounding box center [244, 194] width 27 height 6
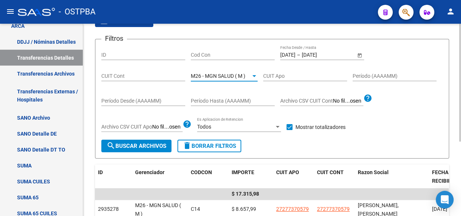
click at [219, 73] on span "M26 - MGN SALUD ( M )" at bounding box center [218, 76] width 55 height 6
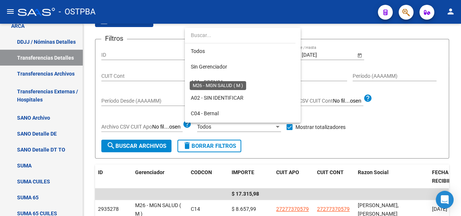
scroll to position [178, 0]
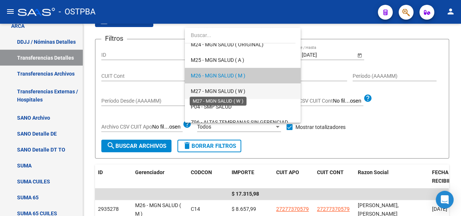
click at [224, 89] on span "M27 - MGN SALUD ( W )" at bounding box center [218, 91] width 55 height 6
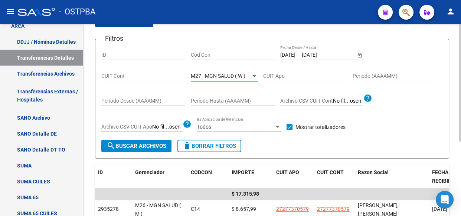
click at [145, 144] on span "search Buscar Archivos" at bounding box center [136, 146] width 60 height 7
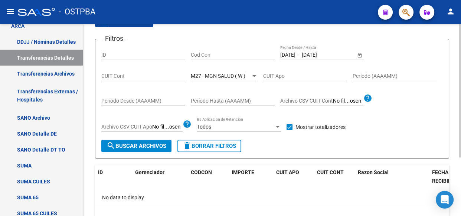
click at [227, 75] on span "M27 - MGN SALUD ( W )" at bounding box center [218, 76] width 55 height 6
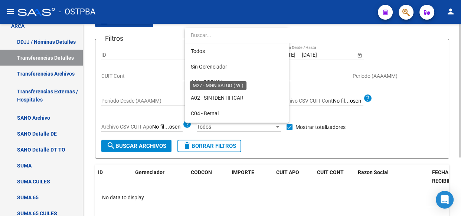
scroll to position [194, 0]
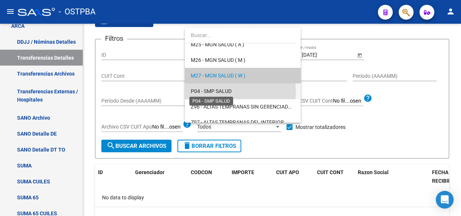
click at [223, 91] on span "P04 - SMP SALUD" at bounding box center [211, 91] width 41 height 6
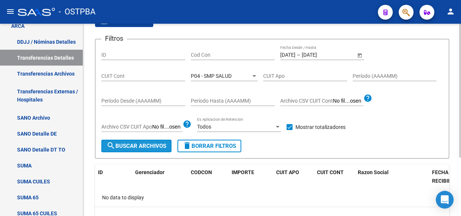
click at [150, 144] on span "search Buscar Archivos" at bounding box center [136, 146] width 60 height 7
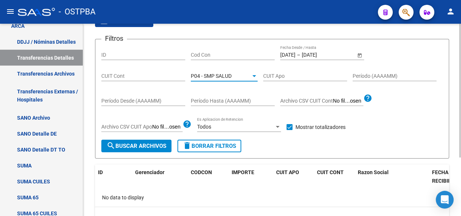
click at [223, 76] on span "P04 - SMP SALUD" at bounding box center [211, 76] width 41 height 6
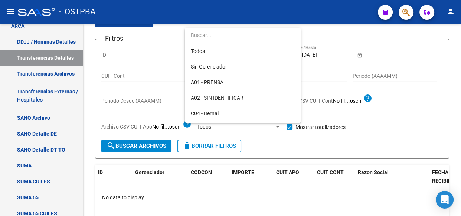
scroll to position [210, 0]
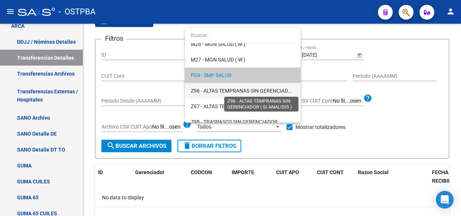
click at [233, 92] on span "Z96 - ALTAS TEMPRANAS SIN GERENCIADOR ( SI ANALISIS )" at bounding box center [260, 91] width 139 height 6
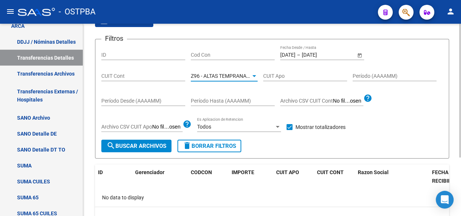
click at [134, 149] on button "search Buscar Archivos" at bounding box center [136, 146] width 70 height 13
click at [209, 76] on span "Z96 - ALTAS TEMPRANAS SIN GERENCIADOR ( SI ANALISIS )" at bounding box center [260, 76] width 139 height 6
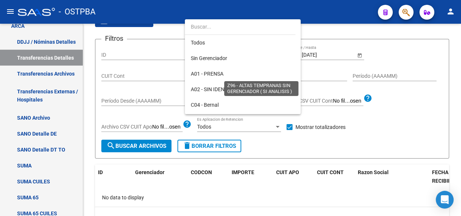
scroll to position [216, 0]
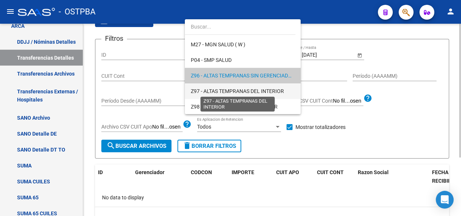
click at [214, 92] on span "Z97 - ALTAS TEMPRANAS DEL INTERIOR" at bounding box center [237, 91] width 93 height 6
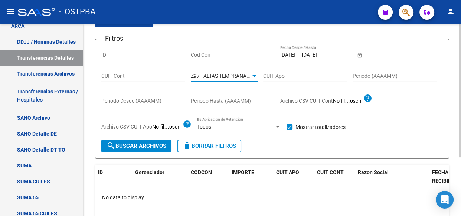
click at [152, 145] on span "search Buscar Archivos" at bounding box center [136, 146] width 60 height 7
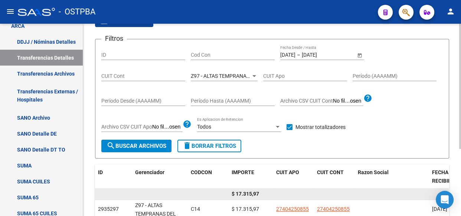
click at [246, 195] on span "$ 17.315,97" at bounding box center [244, 194] width 27 height 6
click at [246, 194] on span "$ 17.315,97" at bounding box center [244, 194] width 27 height 6
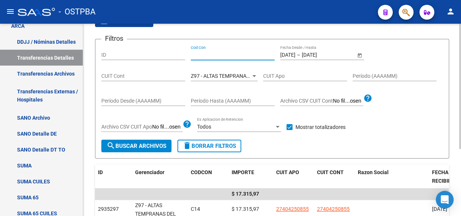
click at [200, 52] on input "Cod Con" at bounding box center [233, 55] width 84 height 6
type input "c14"
click at [254, 74] on div at bounding box center [254, 76] width 7 height 6
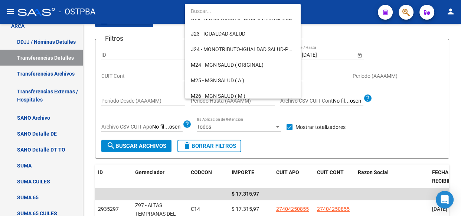
scroll to position [0, 0]
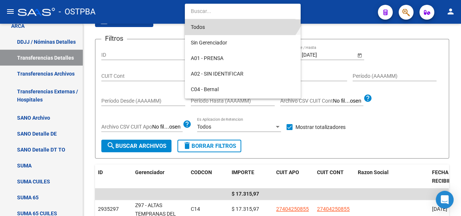
click at [205, 26] on span "Todos" at bounding box center [243, 27] width 104 height 16
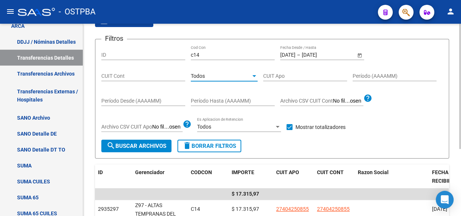
click at [130, 148] on span "search Buscar Archivos" at bounding box center [136, 146] width 60 height 7
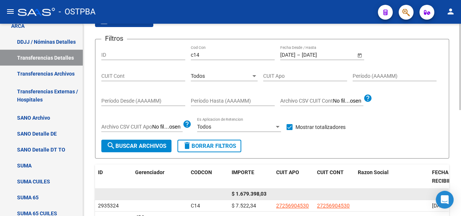
click at [252, 193] on span "$ 1.679.398,03" at bounding box center [248, 194] width 35 height 6
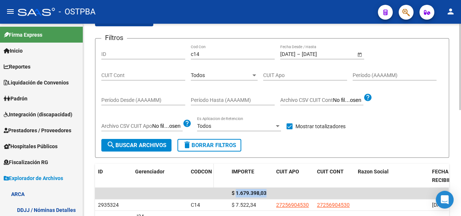
scroll to position [51, 0]
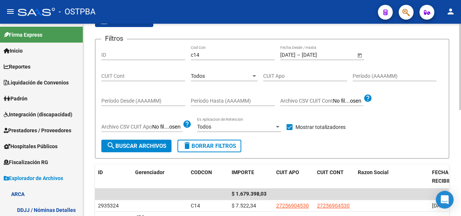
click at [197, 73] on span "Todos" at bounding box center [198, 76] width 14 height 6
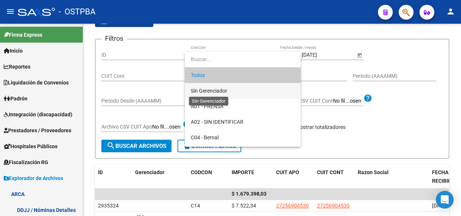
click at [200, 88] on span "Sin Gerenciador" at bounding box center [209, 91] width 36 height 6
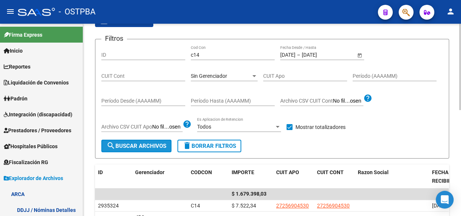
click at [150, 143] on span "search Buscar Archivos" at bounding box center [136, 146] width 60 height 7
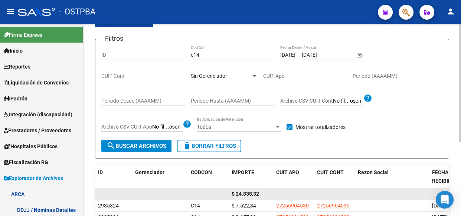
click at [248, 194] on span "$ 24.838,32" at bounding box center [244, 194] width 27 height 6
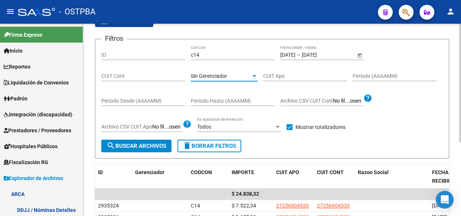
click at [229, 75] on div "Sin Gerenciador" at bounding box center [221, 76] width 60 height 6
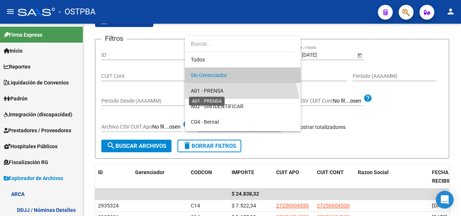
click at [213, 94] on span "A01 - PRENSA" at bounding box center [207, 91] width 33 height 6
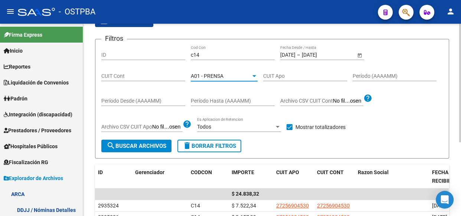
click at [138, 143] on span "search Buscar Archivos" at bounding box center [136, 146] width 60 height 7
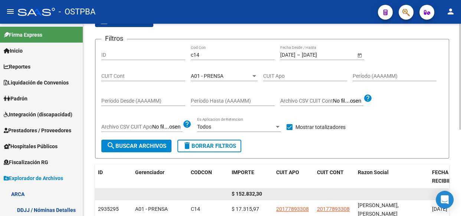
click at [250, 194] on span "$ 152.832,30" at bounding box center [246, 194] width 30 height 6
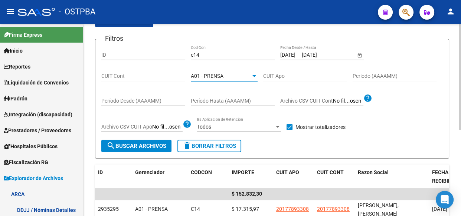
click at [204, 73] on span "A01 - PRENSA" at bounding box center [207, 76] width 33 height 6
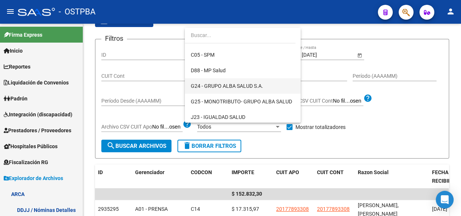
scroll to position [74, 0]
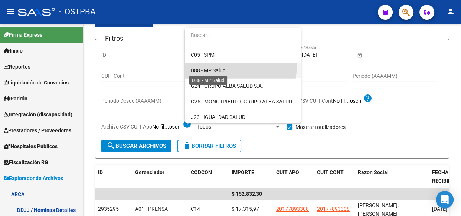
click at [215, 68] on span "D88 - MP Salud" at bounding box center [208, 71] width 35 height 6
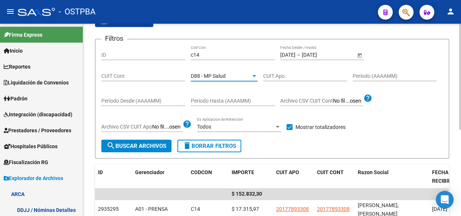
click at [123, 147] on span "search Buscar Archivos" at bounding box center [136, 146] width 60 height 7
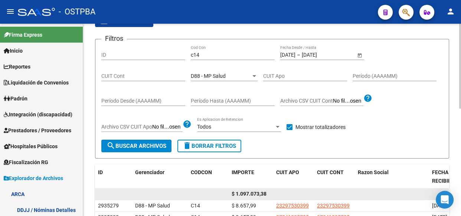
click at [249, 194] on span "$ 1.097.073,38" at bounding box center [248, 194] width 35 height 6
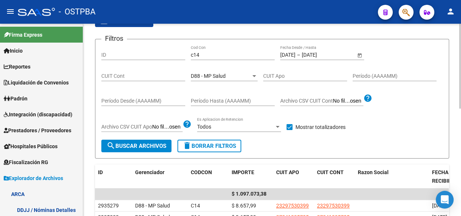
click at [216, 78] on span "D88 - MP Salud" at bounding box center [208, 76] width 35 height 6
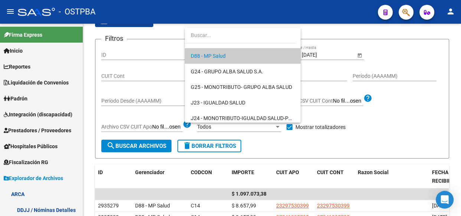
scroll to position [137, 0]
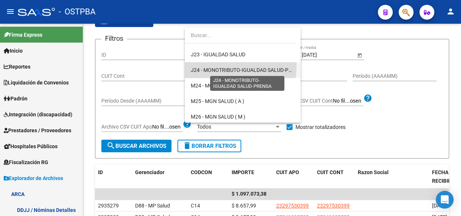
click at [218, 70] on span "J24 - MONOTRIBUTO-IGUALDAD SALUD-PRENSA" at bounding box center [248, 70] width 114 height 6
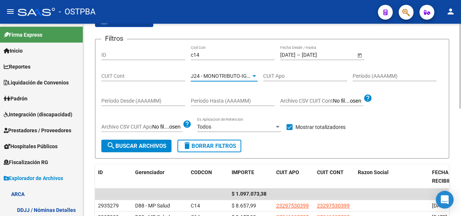
click at [123, 145] on span "search Buscar Archivos" at bounding box center [136, 146] width 60 height 7
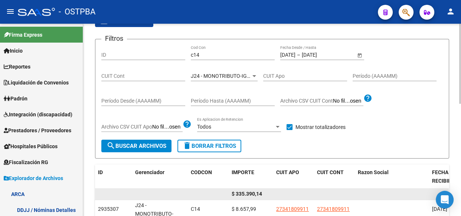
click at [250, 192] on span "$ 335.390,14" at bounding box center [246, 194] width 30 height 6
click at [250, 193] on span "$ 335.390,14" at bounding box center [246, 194] width 30 height 6
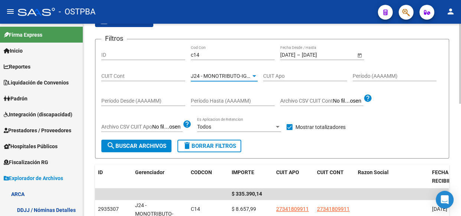
click at [217, 73] on span "J24 - MONOTRIBUTO-IGUALDAD SALUD-PRENSA" at bounding box center [248, 76] width 114 height 6
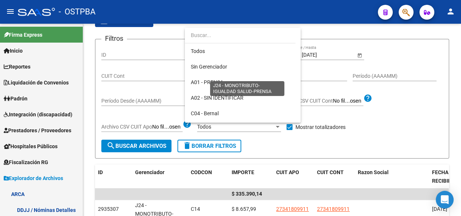
scroll to position [132, 0]
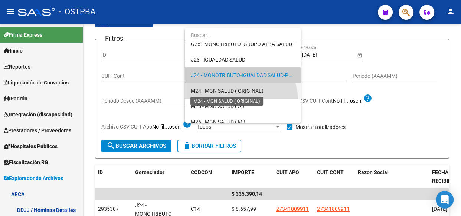
click at [215, 89] on span "M24 - MGN SALUD ( ORIGINAL)" at bounding box center [227, 91] width 73 height 6
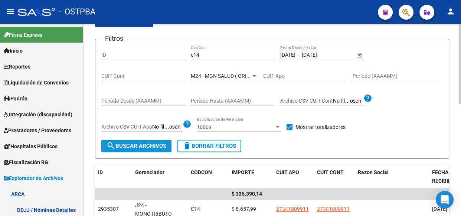
click at [137, 147] on span "search Buscar Archivos" at bounding box center [136, 146] width 60 height 7
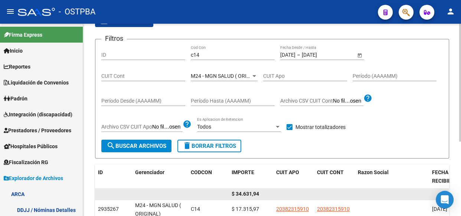
click at [246, 194] on span "$ 34.631,94" at bounding box center [244, 194] width 27 height 6
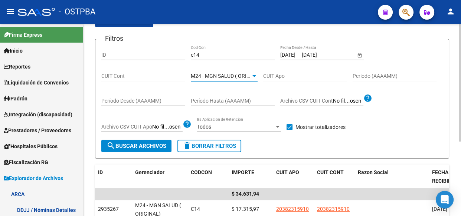
click at [216, 73] on span "M24 - MGN SALUD ( ORIGINAL)" at bounding box center [227, 76] width 73 height 6
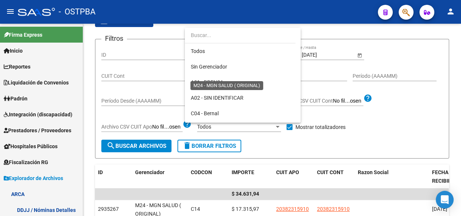
scroll to position [147, 0]
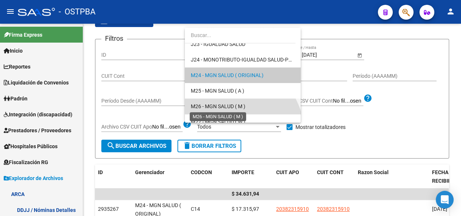
click at [216, 108] on span "M26 - MGN SALUD ( M )" at bounding box center [218, 107] width 55 height 6
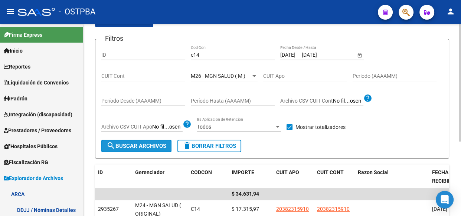
click at [137, 143] on span "search Buscar Archivos" at bounding box center [136, 146] width 60 height 7
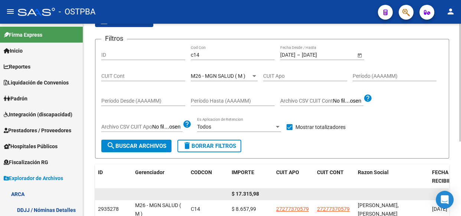
click at [249, 195] on span "$ 17.315,98" at bounding box center [244, 194] width 27 height 6
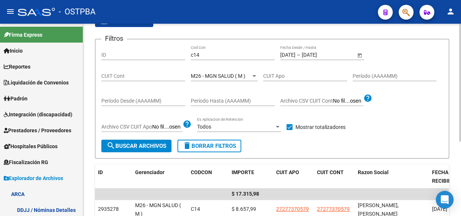
click at [295, 52] on input "[DATE]" at bounding box center [287, 55] width 15 height 6
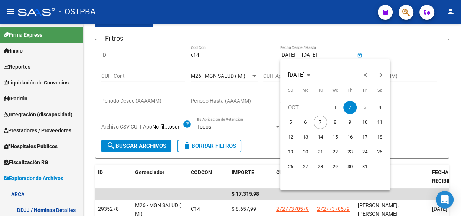
click at [362, 107] on span "3" at bounding box center [364, 107] width 13 height 13
type input "[DATE]"
click at [362, 107] on span "3" at bounding box center [364, 107] width 13 height 13
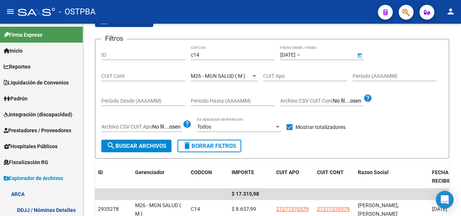
type input "[DATE]"
drag, startPoint x: 204, startPoint y: 51, endPoint x: 136, endPoint y: 54, distance: 67.6
click at [139, 54] on div "Filtros ID c14 Cod Con [DATE] [DATE] – [DATE] [DATE] Fecha Desde / Hasta CUIT C…" at bounding box center [271, 92] width 341 height 95
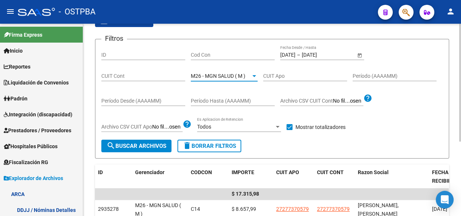
click at [254, 76] on div at bounding box center [254, 76] width 4 height 2
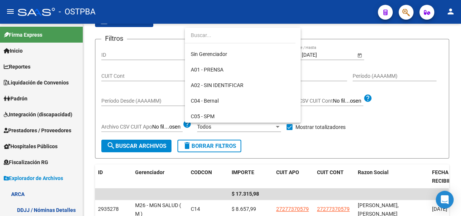
scroll to position [0, 0]
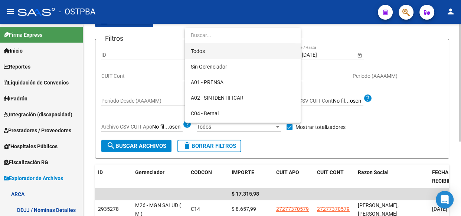
drag, startPoint x: 193, startPoint y: 52, endPoint x: 185, endPoint y: 53, distance: 7.5
click at [193, 51] on span "Todos" at bounding box center [243, 51] width 104 height 16
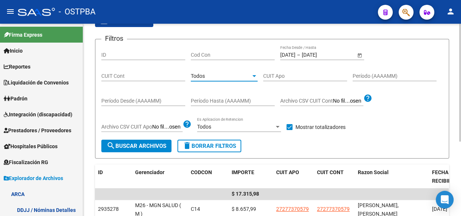
click at [123, 143] on span "search Buscar Archivos" at bounding box center [136, 146] width 60 height 7
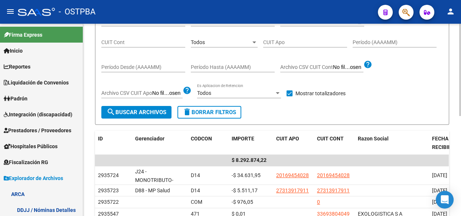
scroll to position [51, 0]
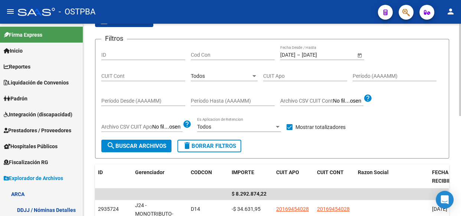
click at [215, 76] on div "Todos" at bounding box center [221, 76] width 60 height 6
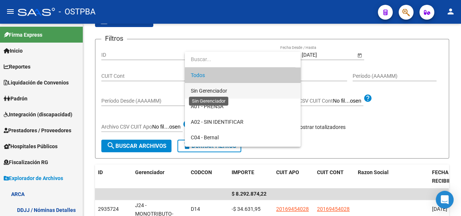
click at [213, 92] on span "Sin Gerenciador" at bounding box center [209, 91] width 36 height 6
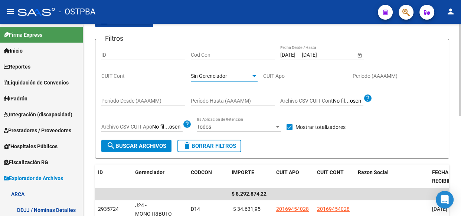
click at [155, 144] on span "search Buscar Archivos" at bounding box center [136, 146] width 60 height 7
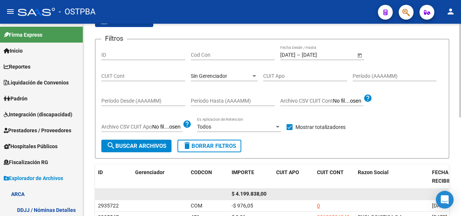
click at [252, 191] on span "$ 4.199.838,00" at bounding box center [248, 194] width 35 height 6
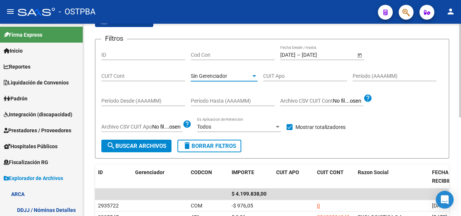
click at [197, 75] on span "Sin Gerenciador" at bounding box center [209, 76] width 36 height 6
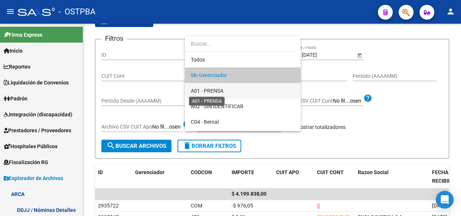
click at [200, 90] on span "A01 - PRENSA" at bounding box center [207, 91] width 33 height 6
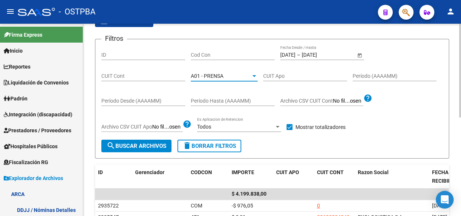
click at [142, 145] on span "search Buscar Archivos" at bounding box center [136, 146] width 60 height 7
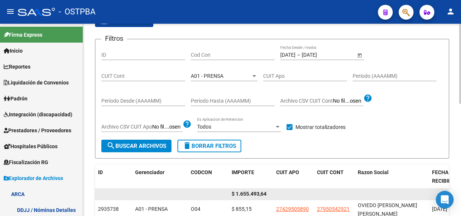
click at [249, 193] on span "$ 1.655.493,64" at bounding box center [248, 194] width 35 height 6
click at [250, 193] on span "$ 1.655.493,64" at bounding box center [248, 194] width 35 height 6
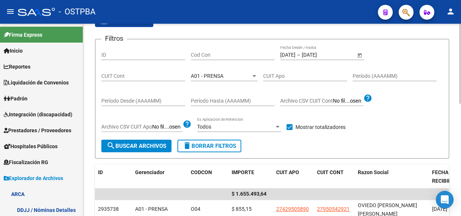
click at [204, 75] on span "A01 - PRENSA" at bounding box center [207, 76] width 33 height 6
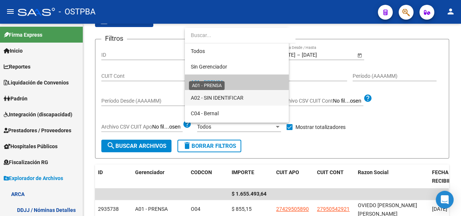
scroll to position [7, 0]
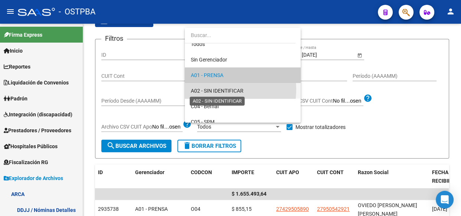
click at [204, 89] on span "A02 - SIN IDENTIFICAR" at bounding box center [217, 91] width 53 height 6
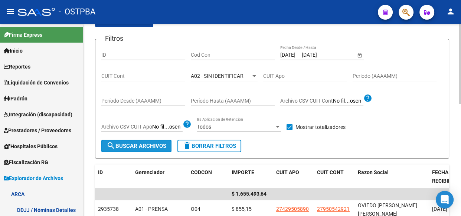
click at [147, 145] on span "search Buscar Archivos" at bounding box center [136, 146] width 60 height 7
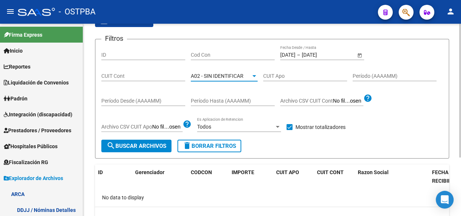
click at [231, 75] on span "A02 - SIN IDENTIFICAR" at bounding box center [217, 76] width 53 height 6
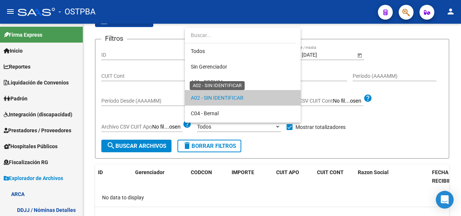
scroll to position [22, 0]
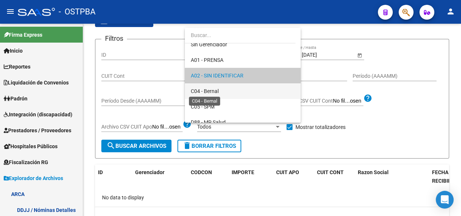
click at [208, 89] on span "C04 - Bernal" at bounding box center [205, 91] width 28 height 6
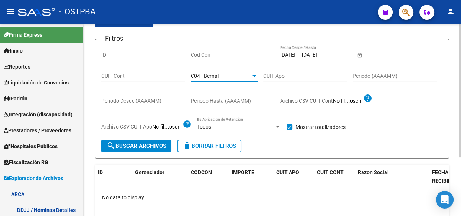
click at [145, 145] on span "search Buscar Archivos" at bounding box center [136, 146] width 60 height 7
click at [200, 74] on span "C04 - Bernal" at bounding box center [205, 76] width 28 height 6
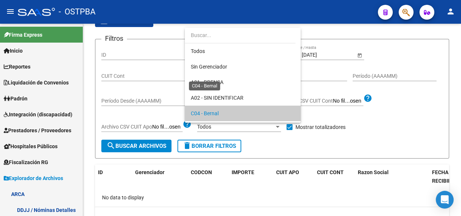
scroll to position [38, 0]
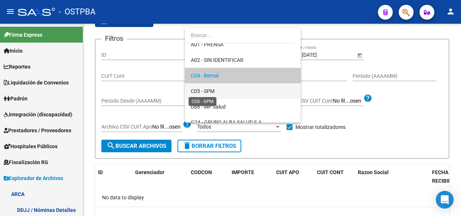
click at [201, 92] on span "C05 - SPM" at bounding box center [203, 91] width 24 height 6
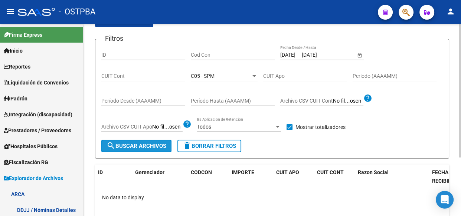
click at [156, 141] on button "search Buscar Archivos" at bounding box center [136, 146] width 70 height 13
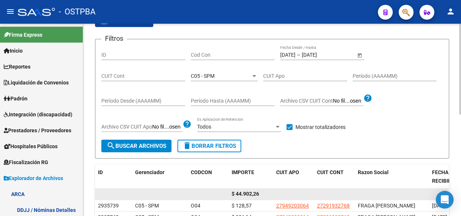
click at [249, 195] on span "$ 44.902,26" at bounding box center [244, 194] width 27 height 6
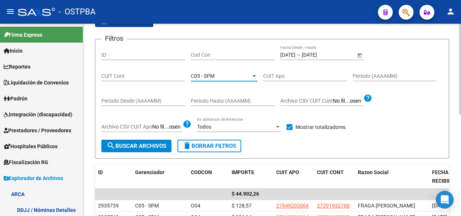
click at [228, 76] on div "C05 - SPM" at bounding box center [221, 76] width 60 height 6
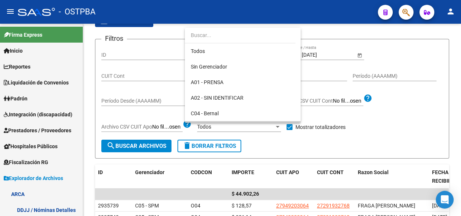
scroll to position [54, 0]
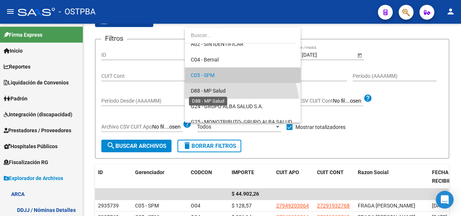
click at [219, 92] on span "D88 - MP Salud" at bounding box center [208, 91] width 35 height 6
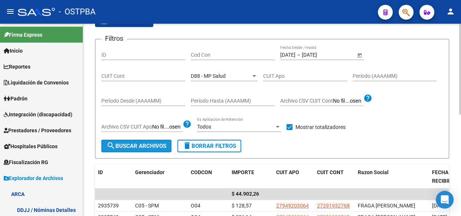
click at [152, 148] on span "search Buscar Archivos" at bounding box center [136, 146] width 60 height 7
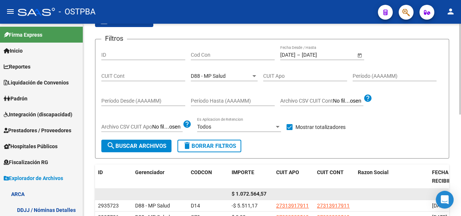
click at [257, 194] on span "$ 1.072.564,57" at bounding box center [248, 194] width 35 height 6
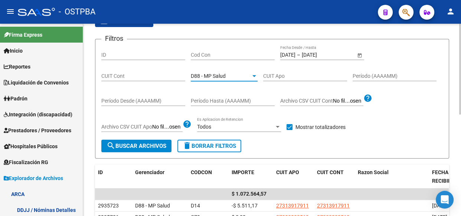
click at [211, 77] on span "D88 - MP Salud" at bounding box center [208, 76] width 35 height 6
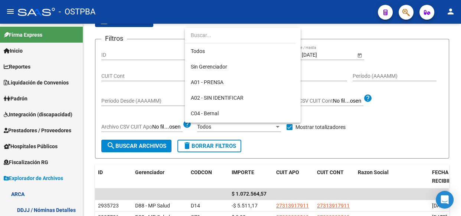
scroll to position [69, 0]
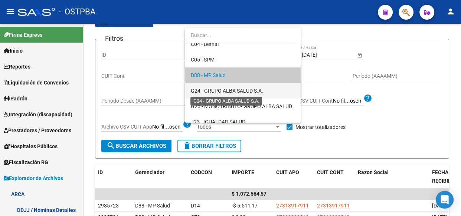
click at [227, 88] on span "G24 - GRUPO ALBA SALUD S.A." at bounding box center [227, 91] width 72 height 6
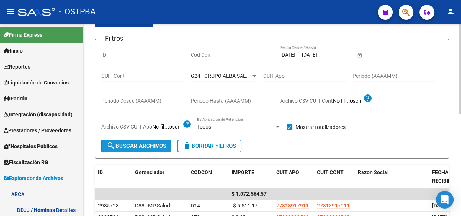
click at [150, 144] on span "search Buscar Archivos" at bounding box center [136, 146] width 60 height 7
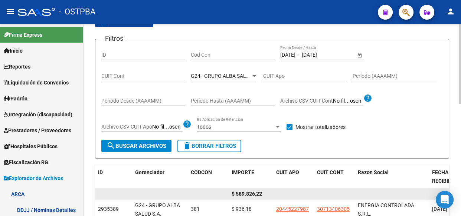
click at [243, 192] on span "$ 589.826,22" at bounding box center [246, 194] width 30 height 6
click at [244, 191] on span "$ 589.826,22" at bounding box center [246, 194] width 30 height 6
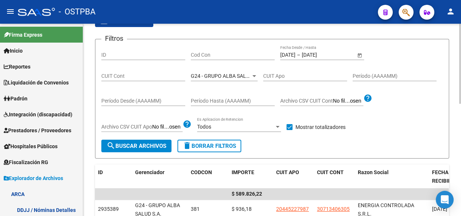
click at [230, 75] on span "G24 - GRUPO ALBA SALUD S.A." at bounding box center [227, 76] width 72 height 6
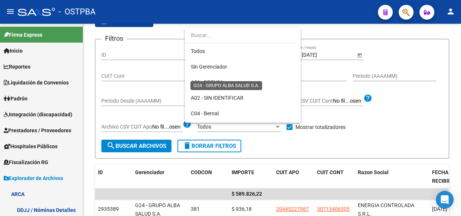
scroll to position [85, 0]
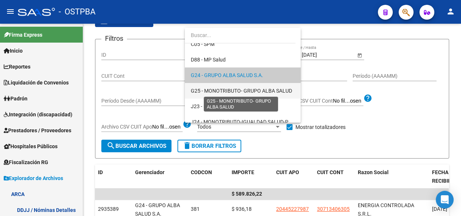
click at [229, 92] on span "G25 - MONOTRIBUTO- GRUPO ALBA SALUD" at bounding box center [241, 91] width 101 height 6
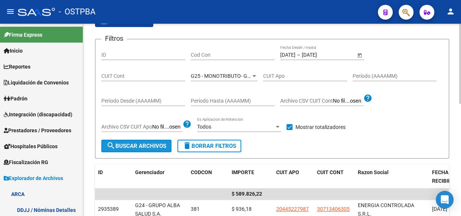
click at [152, 146] on span "search Buscar Archivos" at bounding box center [136, 146] width 60 height 7
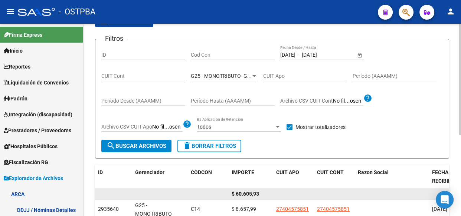
click at [242, 194] on span "$ 60.605,93" at bounding box center [244, 194] width 27 height 6
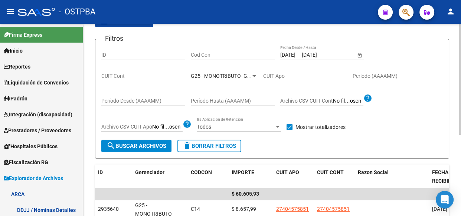
click at [224, 75] on span "G25 - MONOTRIBUTO- GRUPO ALBA SALUD" at bounding box center [241, 76] width 101 height 6
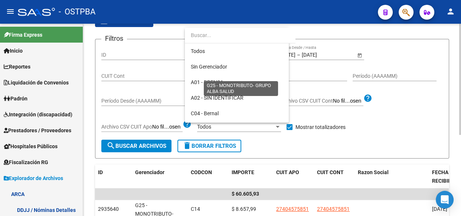
scroll to position [100, 0]
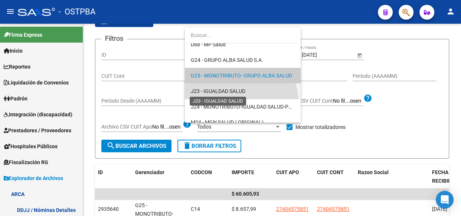
click at [222, 89] on span "J23 - IGUALDAD SALUD" at bounding box center [218, 91] width 55 height 6
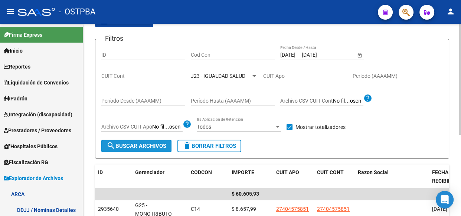
click at [134, 145] on span "search Buscar Archivos" at bounding box center [136, 146] width 60 height 7
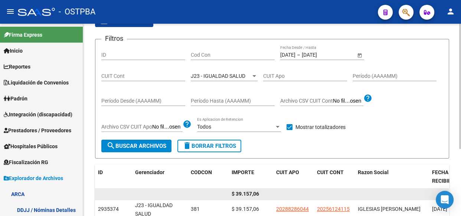
click at [248, 194] on span "$ 39.157,06" at bounding box center [244, 194] width 27 height 6
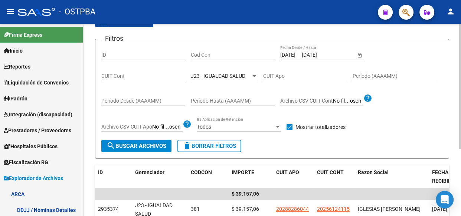
click at [231, 76] on span "J23 - IGUALDAD SALUD" at bounding box center [218, 76] width 55 height 6
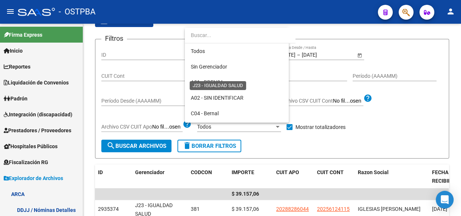
scroll to position [116, 0]
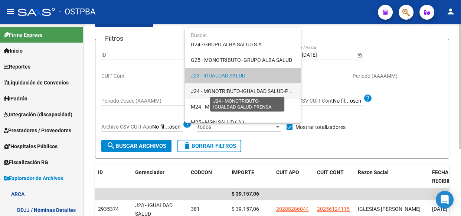
click at [222, 91] on span "J24 - MONOTRIBUTO-IGUALDAD SALUD-PRENSA" at bounding box center [248, 91] width 114 height 6
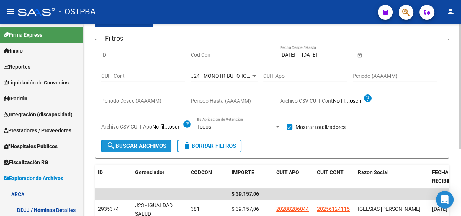
click at [135, 147] on span "search Buscar Archivos" at bounding box center [136, 146] width 60 height 7
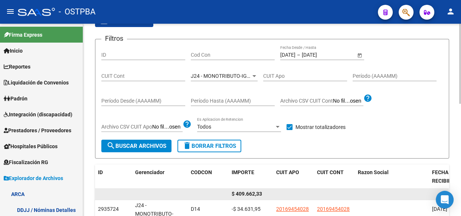
click at [253, 191] on span "$ 409.662,33" at bounding box center [246, 194] width 30 height 6
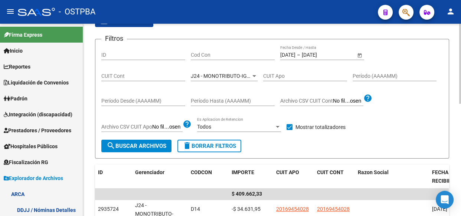
click at [221, 78] on span "J24 - MONOTRIBUTO-IGUALDAD SALUD-PRENSA" at bounding box center [248, 76] width 114 height 6
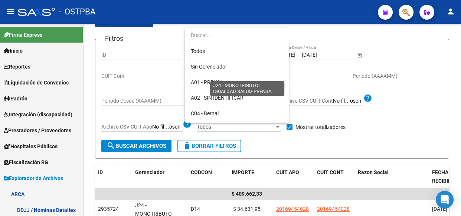
scroll to position [132, 0]
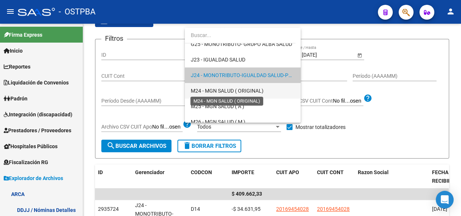
click at [222, 91] on span "M24 - MGN SALUD ( ORIGINAL)" at bounding box center [227, 91] width 73 height 6
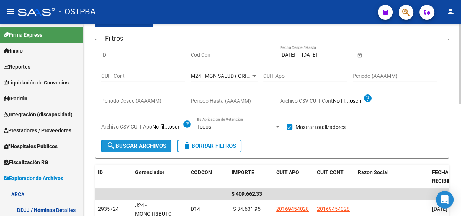
click at [140, 146] on span "search Buscar Archivos" at bounding box center [136, 146] width 60 height 7
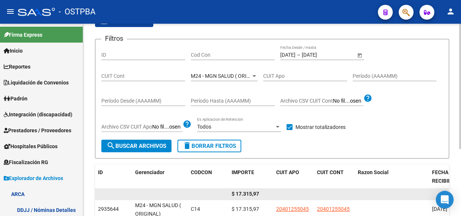
click at [249, 194] on span "$ 17.315,97" at bounding box center [244, 194] width 27 height 6
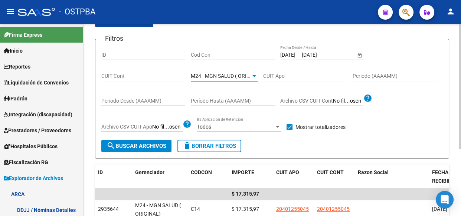
click at [197, 78] on span "M24 - MGN SALUD ( ORIGINAL)" at bounding box center [227, 76] width 73 height 6
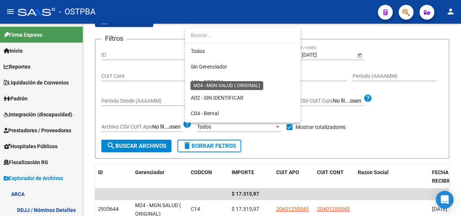
scroll to position [147, 0]
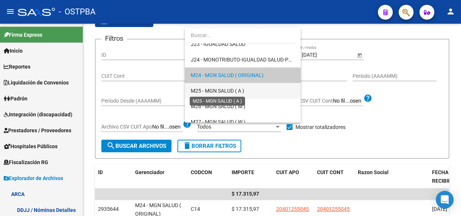
click at [208, 92] on span "M25 - MGN SALUD ( A )" at bounding box center [217, 91] width 53 height 6
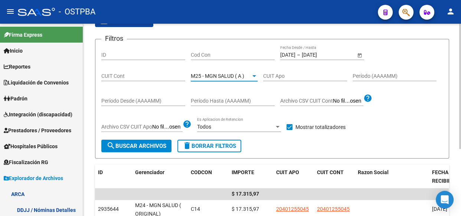
click at [153, 145] on span "search Buscar Archivos" at bounding box center [136, 146] width 60 height 7
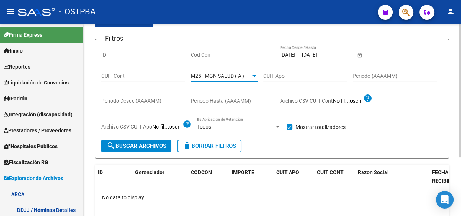
click at [217, 76] on span "M25 - MGN SALUD ( A )" at bounding box center [217, 76] width 53 height 6
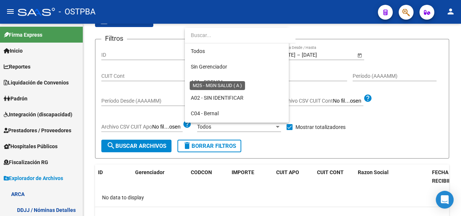
scroll to position [163, 0]
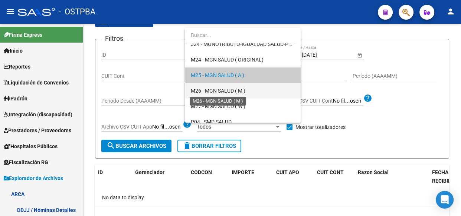
click at [214, 90] on span "M26 - MGN SALUD ( M )" at bounding box center [218, 91] width 55 height 6
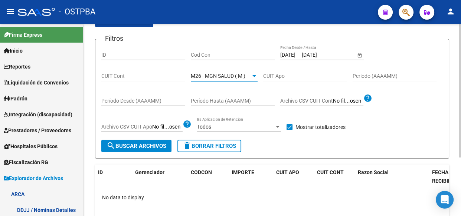
click at [142, 145] on span "search Buscar Archivos" at bounding box center [136, 146] width 60 height 7
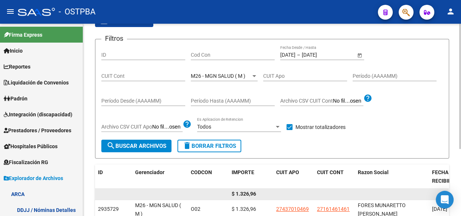
click at [240, 194] on span "$ 1.326,96" at bounding box center [243, 194] width 24 height 6
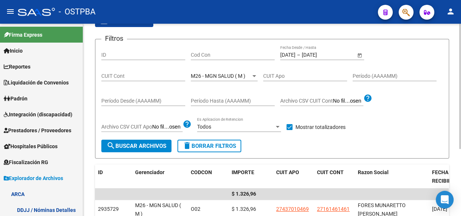
click at [209, 78] on span "M26 - MGN SALUD ( M )" at bounding box center [218, 76] width 55 height 6
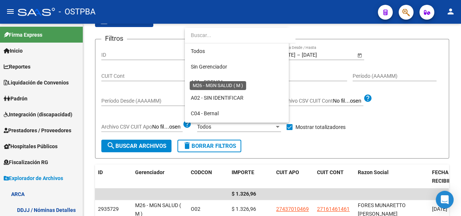
scroll to position [178, 0]
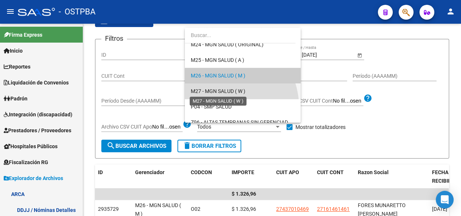
click at [212, 92] on span "M27 - MGN SALUD ( W )" at bounding box center [218, 91] width 55 height 6
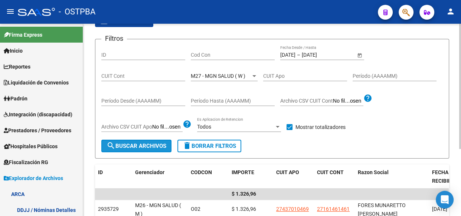
click at [124, 149] on button "search Buscar Archivos" at bounding box center [136, 146] width 70 height 13
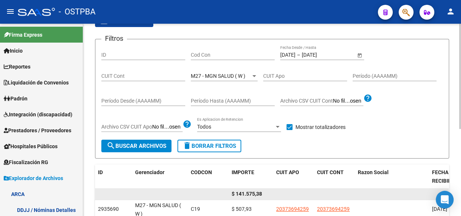
click at [252, 196] on span "$ 141.575,38" at bounding box center [246, 194] width 30 height 6
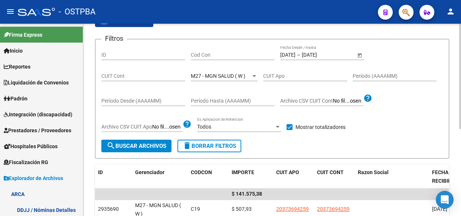
click at [210, 73] on span "M27 - MGN SALUD ( W )" at bounding box center [218, 76] width 55 height 6
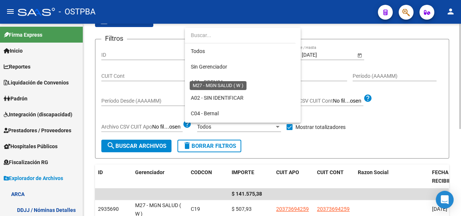
scroll to position [194, 0]
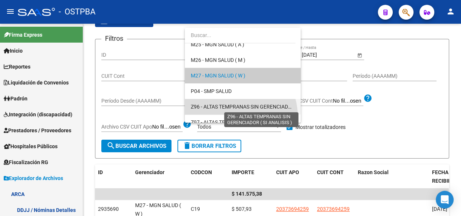
click at [208, 104] on span "Z96 - ALTAS TEMPRANAS SIN GERENCIADOR ( SI ANALISIS )" at bounding box center [260, 107] width 139 height 6
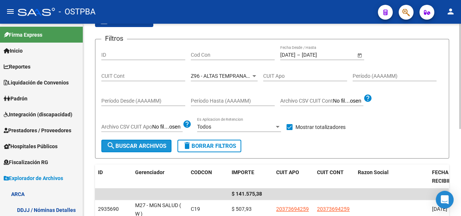
click at [152, 144] on span "search Buscar Archivos" at bounding box center [136, 146] width 60 height 7
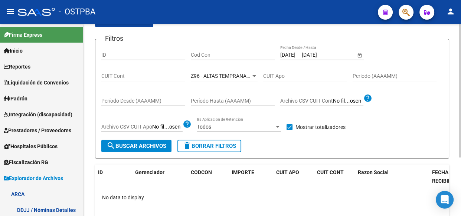
click at [208, 74] on span "Z96 - ALTAS TEMPRANAS SIN GERENCIADOR ( SI ANALISIS )" at bounding box center [260, 76] width 139 height 6
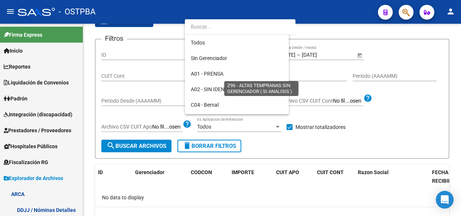
scroll to position [216, 0]
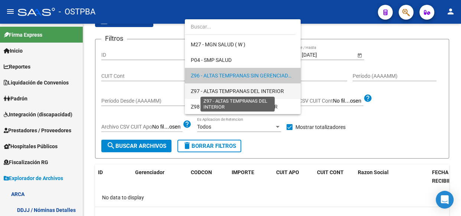
click at [211, 92] on span "Z97 - ALTAS TEMPRANAS DEL INTERIOR" at bounding box center [237, 91] width 93 height 6
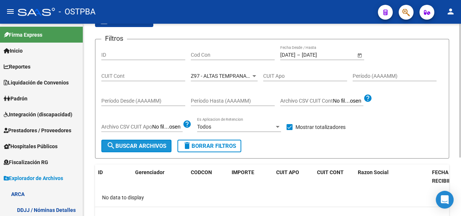
click at [139, 145] on span "search Buscar Archivos" at bounding box center [136, 146] width 60 height 7
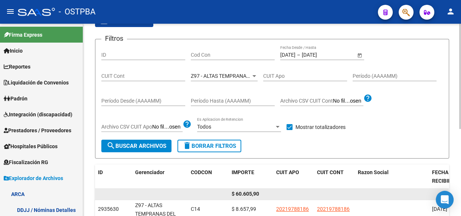
click at [245, 195] on span "$ 60.605,90" at bounding box center [244, 194] width 27 height 6
click at [245, 194] on span "$ 60.605,90" at bounding box center [244, 194] width 27 height 6
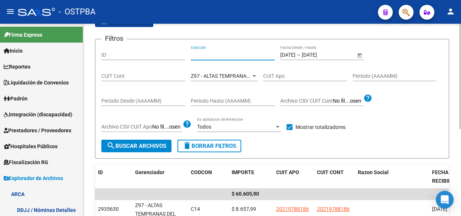
click at [204, 56] on input "Cod Con" at bounding box center [233, 55] width 84 height 6
click at [252, 75] on div at bounding box center [254, 76] width 7 height 6
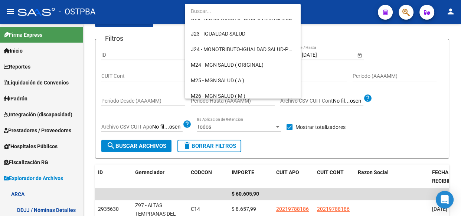
scroll to position [0, 0]
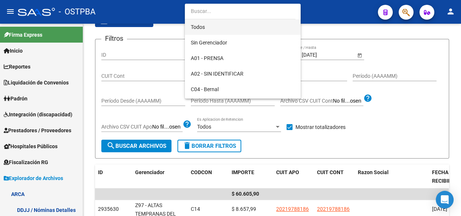
click at [200, 26] on span "Todos" at bounding box center [243, 27] width 104 height 16
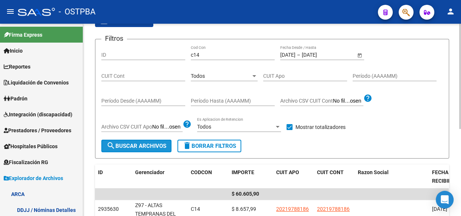
click at [140, 148] on span "search Buscar Archivos" at bounding box center [136, 146] width 60 height 7
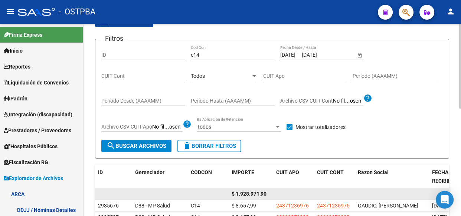
click at [243, 194] on span "$ 1.928.971,90" at bounding box center [248, 194] width 35 height 6
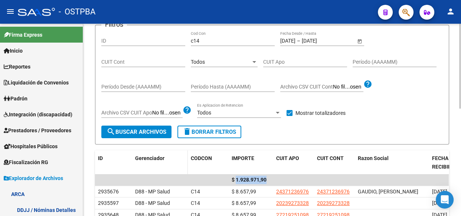
scroll to position [51, 0]
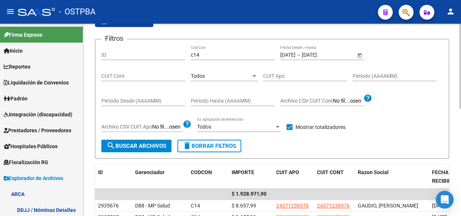
click at [223, 78] on div "Todos" at bounding box center [221, 76] width 60 height 6
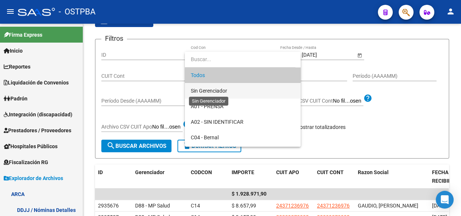
click at [218, 91] on span "Sin Gerenciador" at bounding box center [209, 91] width 36 height 6
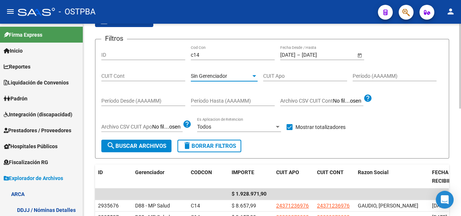
click at [159, 147] on span "search Buscar Archivos" at bounding box center [136, 146] width 60 height 7
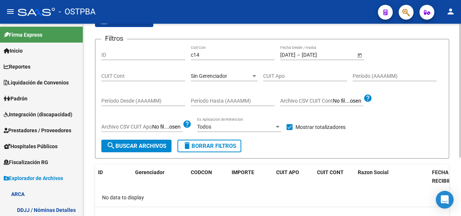
click at [212, 73] on span "Sin Gerenciador" at bounding box center [209, 76] width 36 height 6
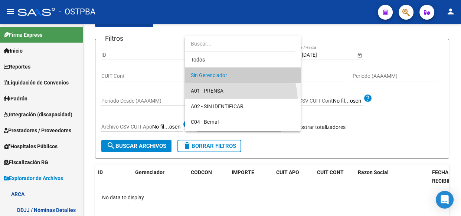
click at [211, 86] on span "A01 - PRENSA" at bounding box center [243, 91] width 104 height 16
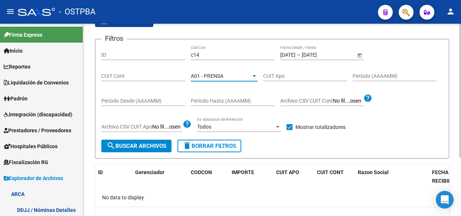
click at [148, 145] on span "search Buscar Archivos" at bounding box center [136, 146] width 60 height 7
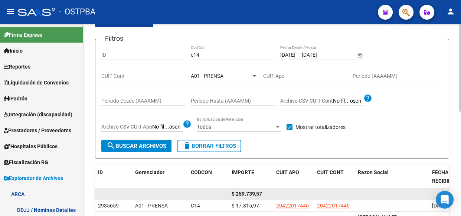
click at [247, 195] on span "$ 259.739,57" at bounding box center [246, 194] width 30 height 6
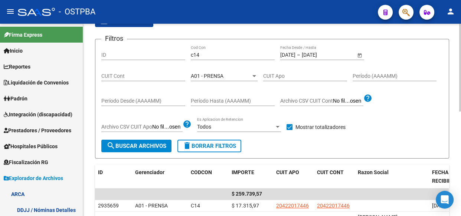
click at [220, 77] on span "A01 - PRENSA" at bounding box center [207, 76] width 33 height 6
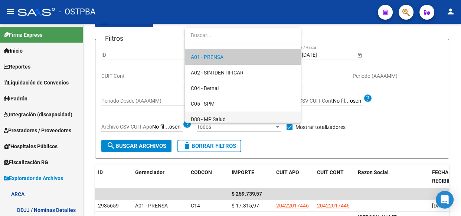
scroll to position [41, 0]
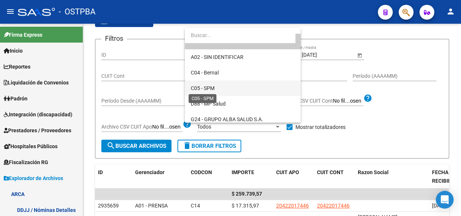
click at [207, 86] on span "C05 - SPM" at bounding box center [203, 88] width 24 height 6
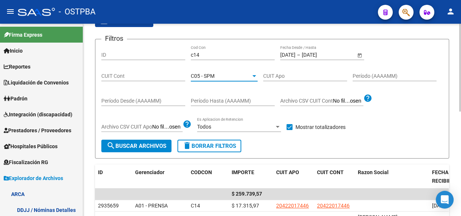
click at [128, 147] on span "search Buscar Archivos" at bounding box center [136, 146] width 60 height 7
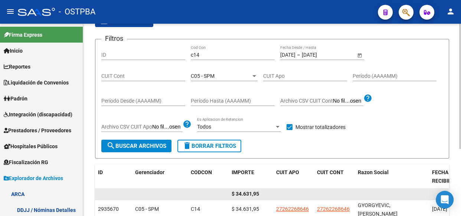
click at [248, 196] on span "$ 34.631,95" at bounding box center [244, 194] width 27 height 6
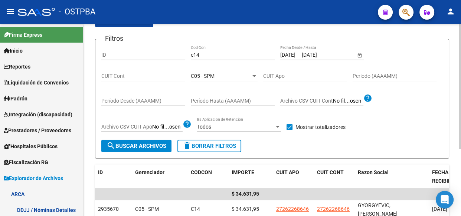
click at [208, 77] on span "C05 - SPM" at bounding box center [203, 76] width 24 height 6
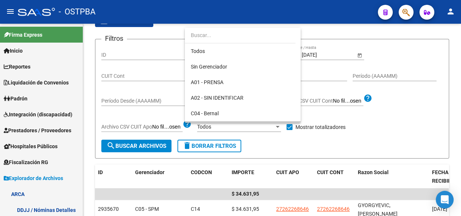
scroll to position [54, 0]
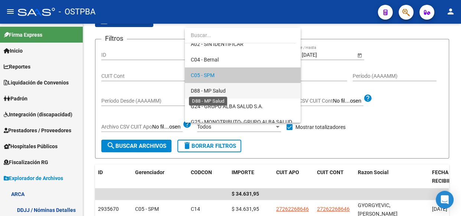
click at [208, 88] on span "D88 - MP Salud" at bounding box center [208, 91] width 35 height 6
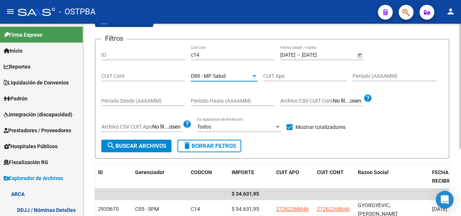
click at [143, 148] on span "search Buscar Archivos" at bounding box center [136, 146] width 60 height 7
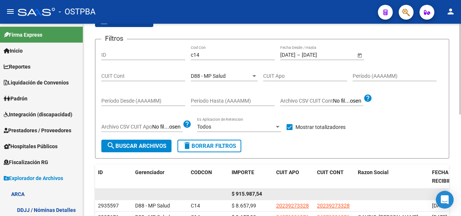
click at [245, 194] on span "$ 915.987,54" at bounding box center [246, 194] width 30 height 6
click at [246, 194] on span "$ 915.987,54" at bounding box center [246, 194] width 30 height 6
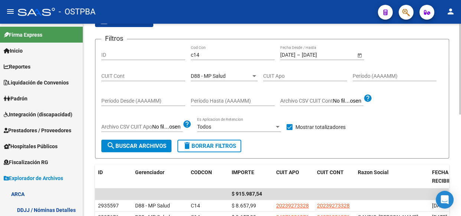
click at [207, 76] on span "D88 - MP Salud" at bounding box center [208, 76] width 35 height 6
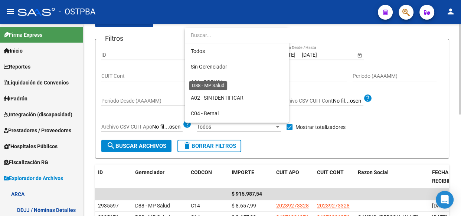
scroll to position [69, 0]
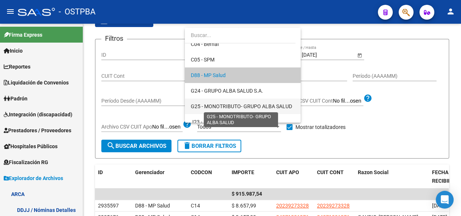
click at [206, 108] on span "G25 - MONOTRIBUTO- GRUPO ALBA SALUD" at bounding box center [241, 107] width 101 height 6
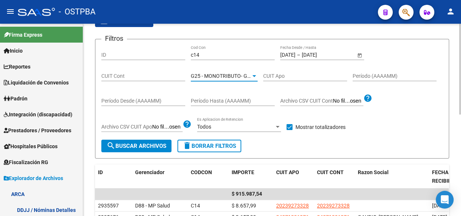
click at [142, 143] on span "search Buscar Archivos" at bounding box center [136, 146] width 60 height 7
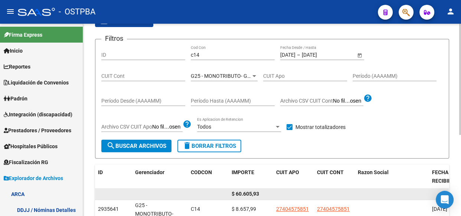
click at [246, 191] on span "$ 60.605,93" at bounding box center [244, 194] width 27 height 6
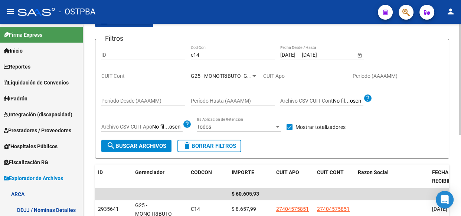
click at [234, 73] on span "G25 - MONOTRIBUTO- GRUPO ALBA SALUD" at bounding box center [241, 76] width 101 height 6
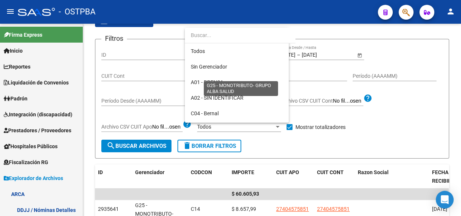
scroll to position [100, 0]
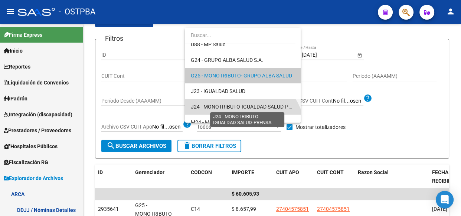
click at [231, 105] on span "J24 - MONOTRIBUTO-IGUALDAD SALUD-PRENSA" at bounding box center [248, 107] width 114 height 6
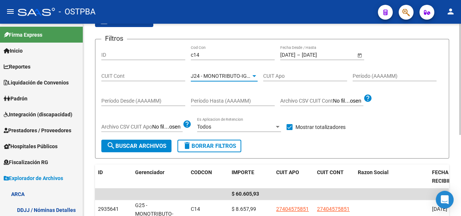
click at [140, 145] on span "search Buscar Archivos" at bounding box center [136, 146] width 60 height 7
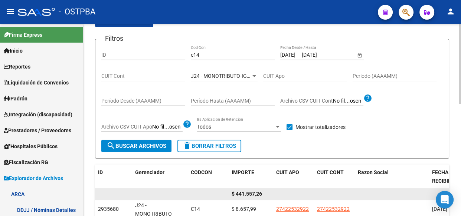
click at [249, 191] on span "$ 441.557,26" at bounding box center [246, 194] width 30 height 6
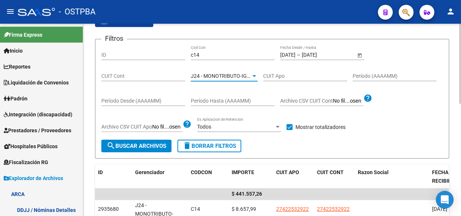
click at [254, 75] on div at bounding box center [254, 76] width 4 height 2
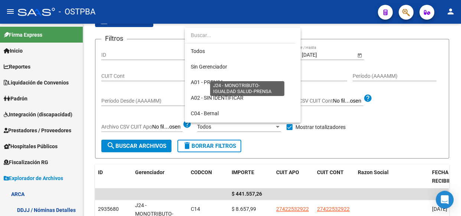
scroll to position [132, 0]
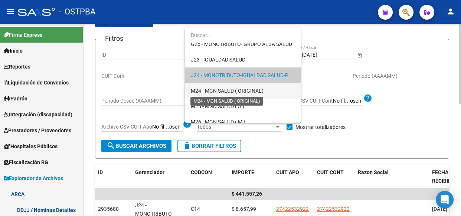
click at [209, 91] on span "M24 - MGN SALUD ( ORIGINAL)" at bounding box center [227, 91] width 73 height 6
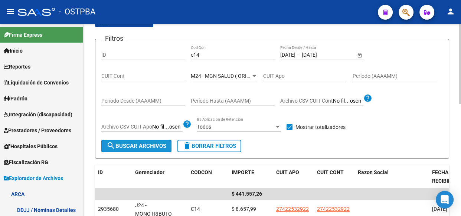
click at [148, 145] on span "search Buscar Archivos" at bounding box center [136, 146] width 60 height 7
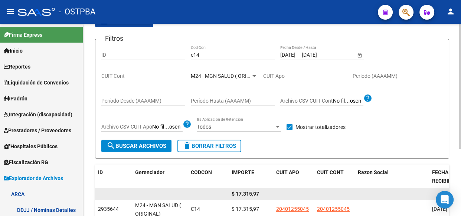
click at [248, 193] on span "$ 17.315,97" at bounding box center [244, 194] width 27 height 6
click at [248, 192] on span "$ 17.315,97" at bounding box center [244, 194] width 27 height 6
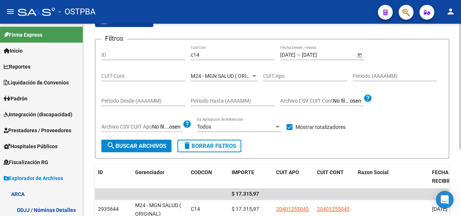
click at [222, 73] on span "M24 - MGN SALUD ( ORIGINAL)" at bounding box center [227, 76] width 73 height 6
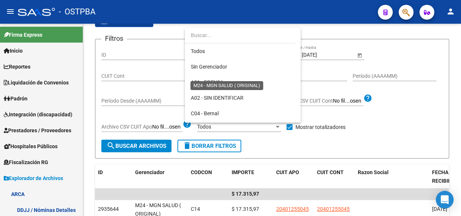
scroll to position [147, 0]
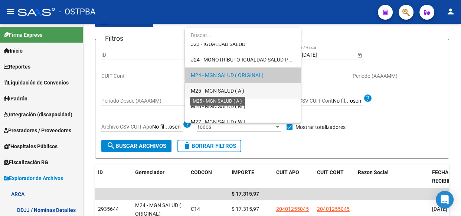
click at [227, 90] on span "M25 - MGN SALUD ( A )" at bounding box center [217, 91] width 53 height 6
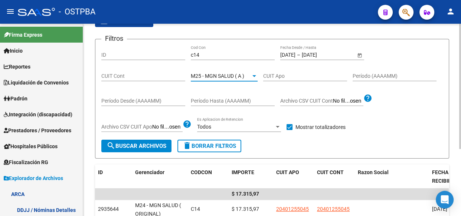
click at [150, 147] on span "search Buscar Archivos" at bounding box center [136, 146] width 60 height 7
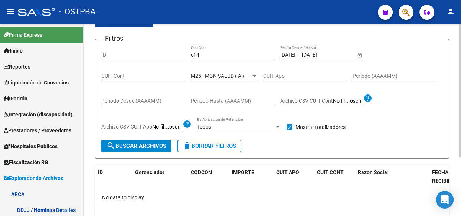
click at [232, 74] on span "M25 - MGN SALUD ( A )" at bounding box center [217, 76] width 53 height 6
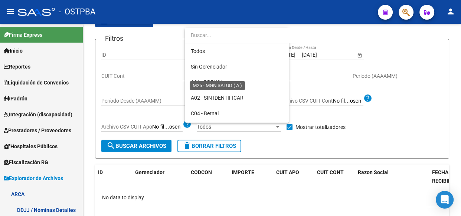
scroll to position [163, 0]
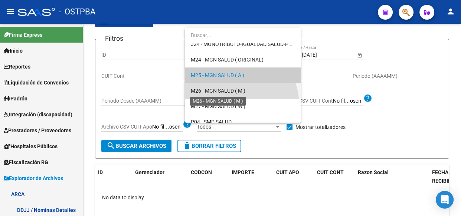
click at [228, 89] on span "M26 - MGN SALUD ( M )" at bounding box center [218, 91] width 55 height 6
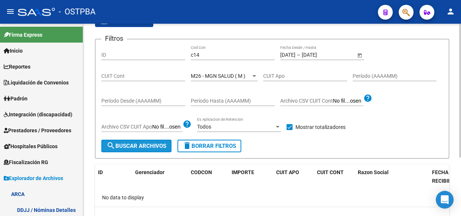
click at [155, 144] on span "search Buscar Archivos" at bounding box center [136, 146] width 60 height 7
click at [223, 74] on span "M26 - MGN SALUD ( M )" at bounding box center [218, 76] width 55 height 6
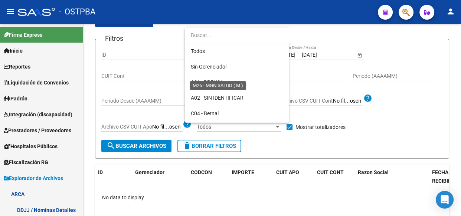
scroll to position [178, 0]
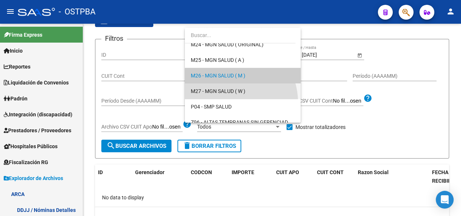
click at [221, 86] on span "M27 - MGN SALUD ( W )" at bounding box center [243, 91] width 104 height 16
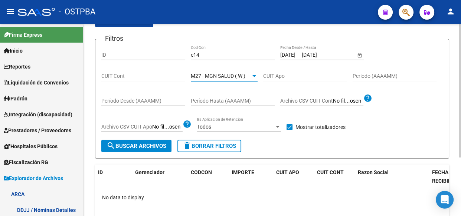
click at [148, 146] on span "search Buscar Archivos" at bounding box center [136, 146] width 60 height 7
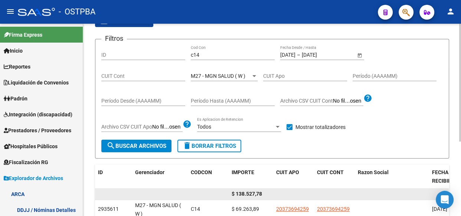
click at [255, 193] on span "$ 138.527,78" at bounding box center [246, 194] width 30 height 6
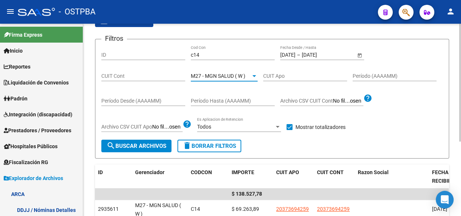
click at [228, 75] on span "M27 - MGN SALUD ( W )" at bounding box center [218, 76] width 55 height 6
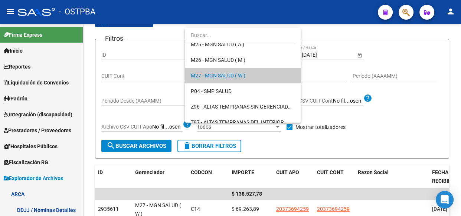
scroll to position [216, 0]
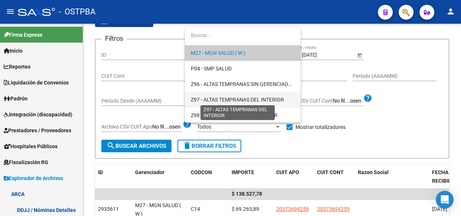
click at [231, 99] on span "Z97 - ALTAS TEMPRANAS DEL INTERIOR" at bounding box center [237, 100] width 93 height 6
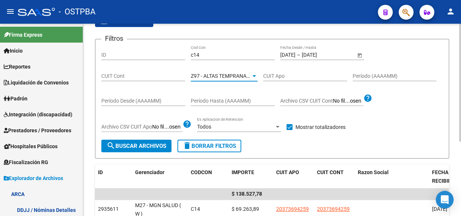
click at [139, 145] on span "search Buscar Archivos" at bounding box center [136, 146] width 60 height 7
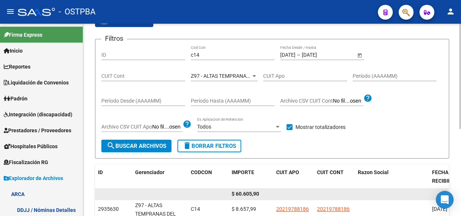
click at [246, 193] on span "$ 60.605,90" at bounding box center [244, 194] width 27 height 6
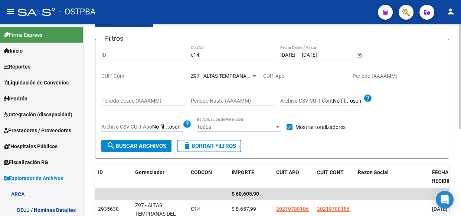
click at [204, 49] on div "c14 Cod Con" at bounding box center [233, 52] width 84 height 15
click at [206, 50] on div "c14 Cod Con" at bounding box center [233, 52] width 84 height 15
type input "c"
click at [293, 56] on input "[DATE]" at bounding box center [287, 55] width 15 height 6
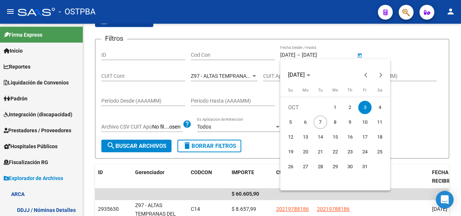
click at [303, 124] on span "6" at bounding box center [305, 122] width 13 height 13
type input "[DATE]"
click at [303, 124] on span "6" at bounding box center [305, 122] width 13 height 13
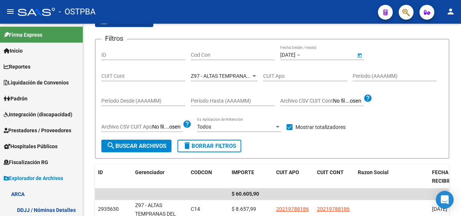
type input "[DATE]"
click at [232, 79] on div "Z97 - ALTAS TEMPRANAS DEL INTERIOR Seleccionar Gerenciador" at bounding box center [224, 73] width 67 height 15
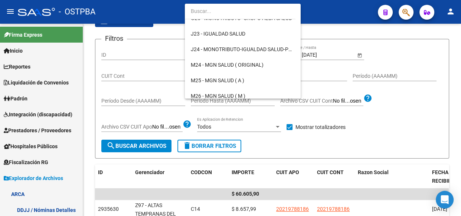
scroll to position [0, 0]
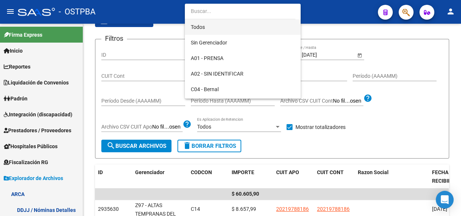
click at [192, 27] on span "Todos" at bounding box center [243, 27] width 104 height 16
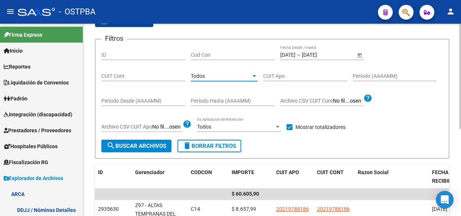
click at [148, 146] on span "search Buscar Archivos" at bounding box center [136, 146] width 60 height 7
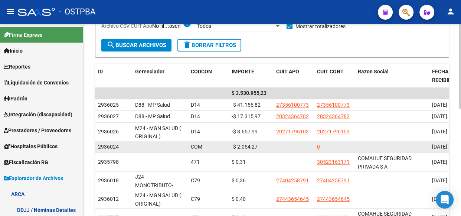
scroll to position [186, 0]
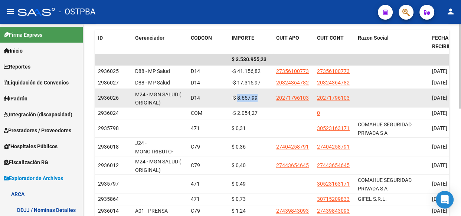
drag, startPoint x: 239, startPoint y: 104, endPoint x: 259, endPoint y: 108, distance: 20.4
click at [259, 102] on div "-$ 8.657,99" at bounding box center [250, 98] width 39 height 9
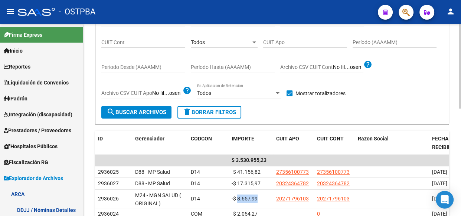
scroll to position [51, 0]
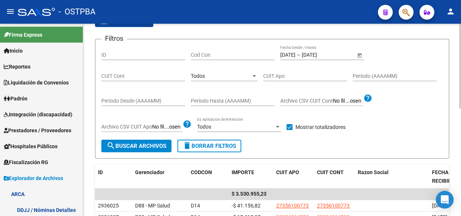
click at [200, 75] on span "Todos" at bounding box center [198, 76] width 14 height 6
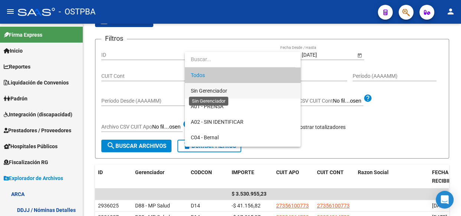
click at [203, 89] on span "Sin Gerenciador" at bounding box center [209, 91] width 36 height 6
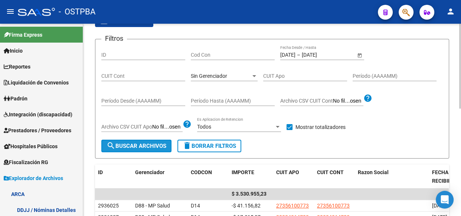
click at [159, 143] on span "search Buscar Archivos" at bounding box center [136, 146] width 60 height 7
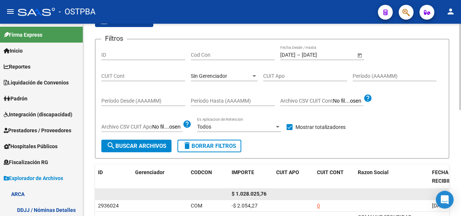
click at [253, 192] on span "$ 1.028.025,76" at bounding box center [248, 194] width 35 height 6
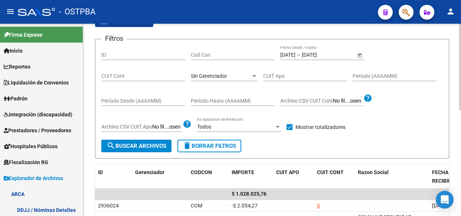
click at [207, 75] on span "Sin Gerenciador" at bounding box center [209, 76] width 36 height 6
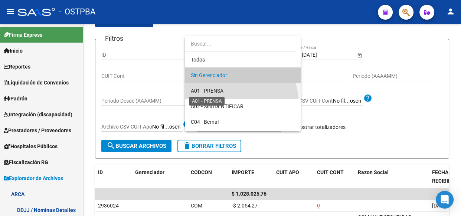
click at [206, 92] on span "A01 - PRENSA" at bounding box center [207, 91] width 33 height 6
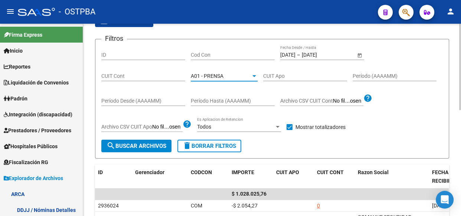
click at [128, 146] on span "search Buscar Archivos" at bounding box center [136, 146] width 60 height 7
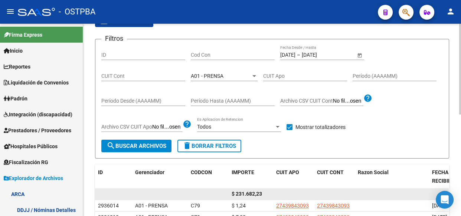
click at [253, 193] on span "$ 231.682,23" at bounding box center [246, 194] width 30 height 6
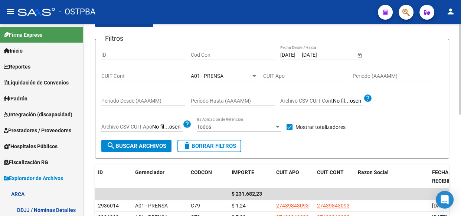
click at [222, 78] on div "A01 - PRENSA Seleccionar Gerenciador" at bounding box center [224, 73] width 67 height 15
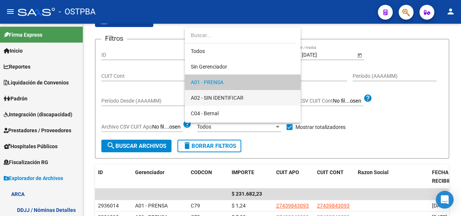
scroll to position [7, 0]
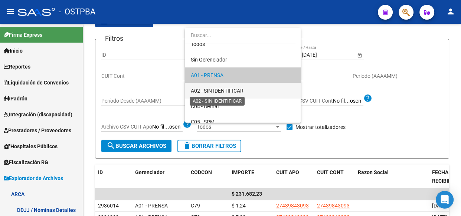
click at [218, 89] on span "A02 - SIN IDENTIFICAR" at bounding box center [217, 91] width 53 height 6
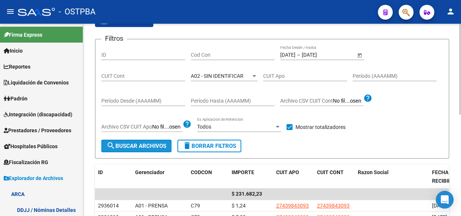
click at [151, 141] on button "search Buscar Archivos" at bounding box center [136, 146] width 70 height 13
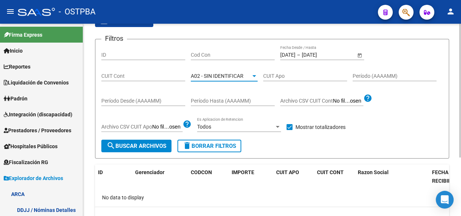
click at [204, 77] on span "A02 - SIN IDENTIFICAR" at bounding box center [217, 76] width 53 height 6
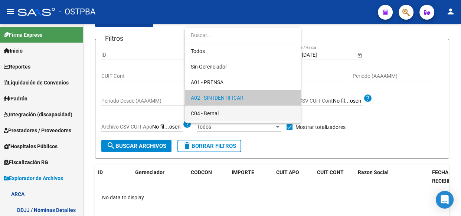
scroll to position [22, 0]
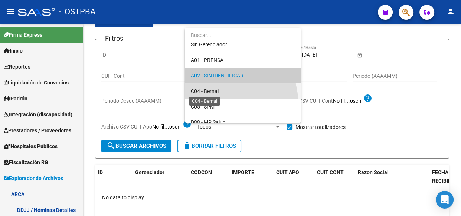
click at [204, 89] on span "C04 - Bernal" at bounding box center [205, 91] width 28 height 6
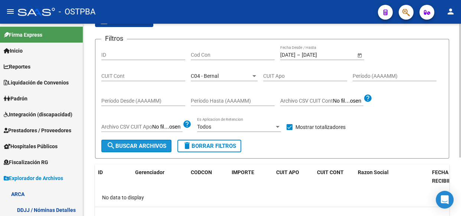
click at [154, 144] on span "search Buscar Archivos" at bounding box center [136, 146] width 60 height 7
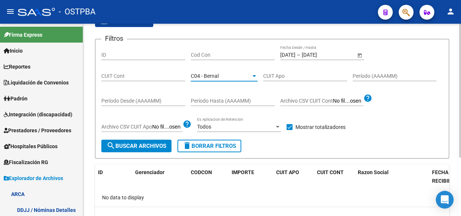
click at [218, 76] on span "C04 - Bernal" at bounding box center [205, 76] width 28 height 6
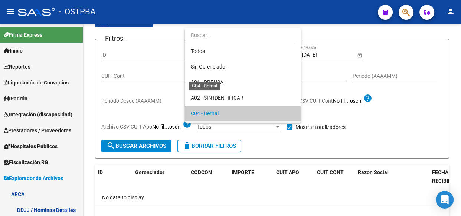
scroll to position [38, 0]
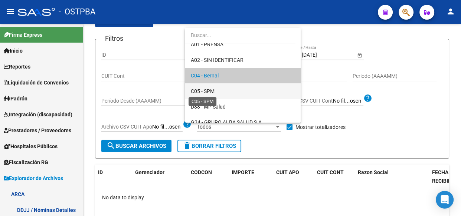
click at [213, 91] on span "C05 - SPM" at bounding box center [203, 91] width 24 height 6
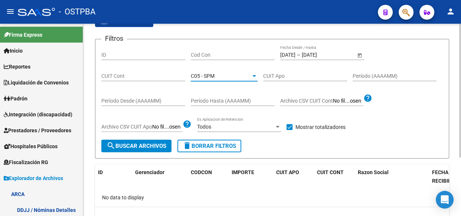
click at [151, 150] on button "search Buscar Archivos" at bounding box center [136, 146] width 70 height 13
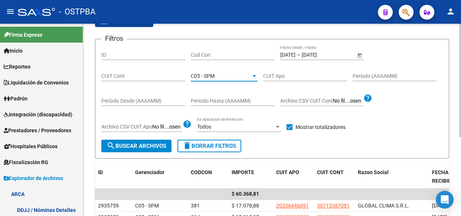
click at [214, 75] on span "C05 - SPM" at bounding box center [203, 76] width 24 height 6
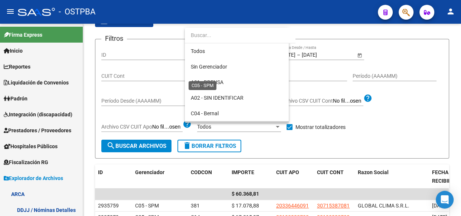
scroll to position [54, 0]
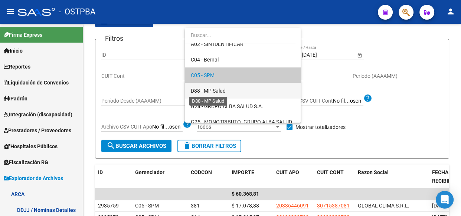
click at [217, 88] on span "D88 - MP Salud" at bounding box center [208, 91] width 35 height 6
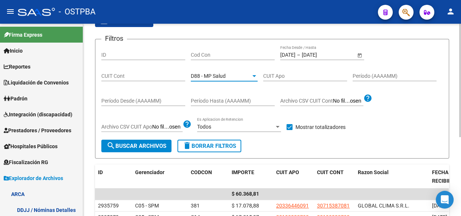
click at [141, 144] on span "search Buscar Archivos" at bounding box center [136, 146] width 60 height 7
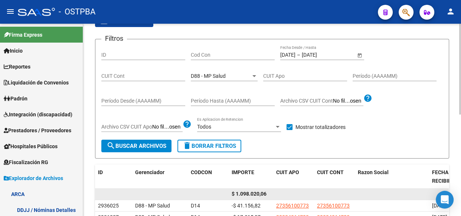
click at [255, 195] on span "$ 1.098.020,06" at bounding box center [248, 194] width 35 height 6
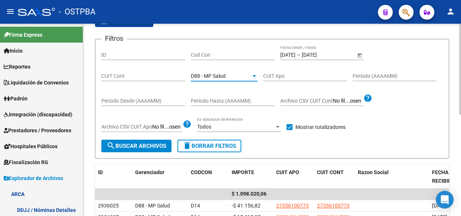
click at [215, 74] on span "D88 - MP Salud" at bounding box center [208, 76] width 35 height 6
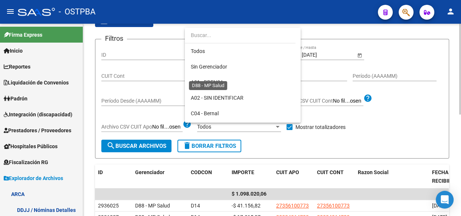
scroll to position [69, 0]
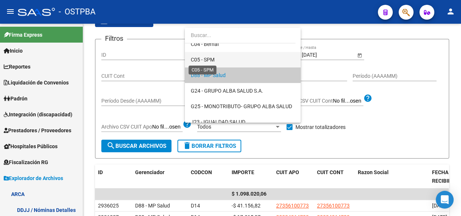
click at [203, 59] on span "C05 - SPM" at bounding box center [203, 60] width 24 height 6
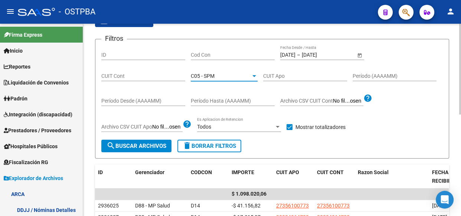
click at [156, 143] on span "search Buscar Archivos" at bounding box center [136, 146] width 60 height 7
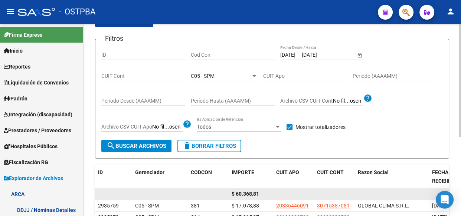
click at [246, 193] on span "$ 60.368,81" at bounding box center [244, 194] width 27 height 6
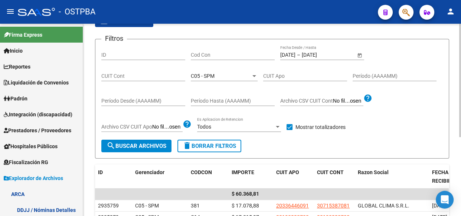
click at [215, 75] on div "C05 - SPM" at bounding box center [221, 76] width 60 height 6
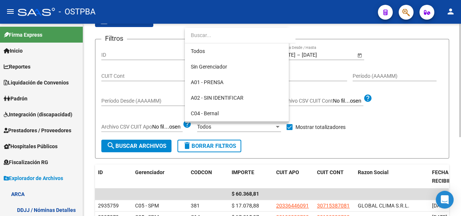
scroll to position [54, 0]
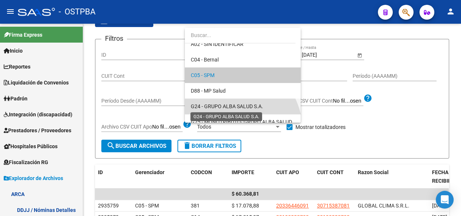
click at [211, 105] on span "G24 - GRUPO ALBA SALUD S.A." at bounding box center [227, 107] width 72 height 6
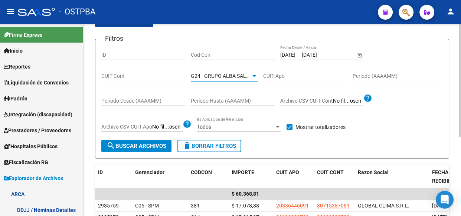
click at [154, 148] on span "search Buscar Archivos" at bounding box center [136, 146] width 60 height 7
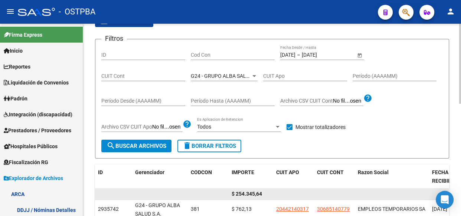
click at [252, 197] on span "$ 254.345,64" at bounding box center [246, 194] width 30 height 6
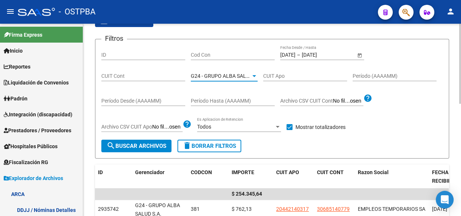
click at [206, 76] on span "G24 - GRUPO ALBA SALUD S.A." at bounding box center [227, 76] width 72 height 6
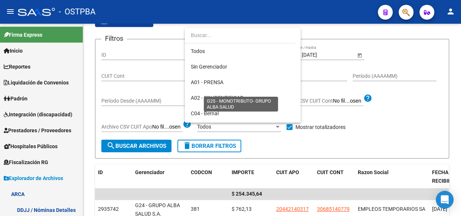
scroll to position [85, 0]
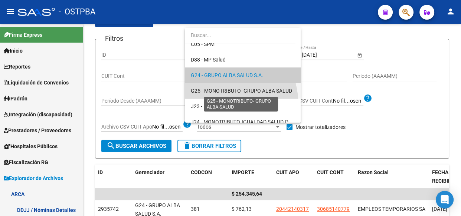
click at [206, 89] on span "G25 - MONOTRIBUTO- GRUPO ALBA SALUD" at bounding box center [241, 91] width 101 height 6
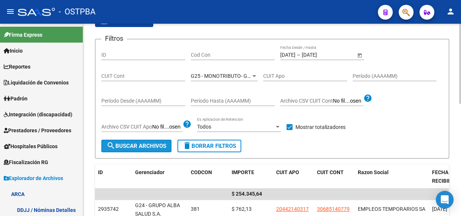
click at [142, 145] on span "search Buscar Archivos" at bounding box center [136, 146] width 60 height 7
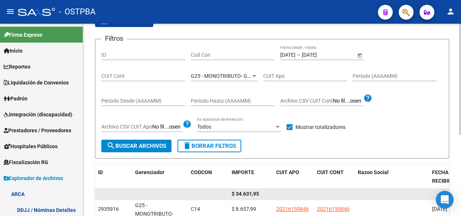
click at [248, 191] on span "$ 34.631,95" at bounding box center [244, 194] width 27 height 6
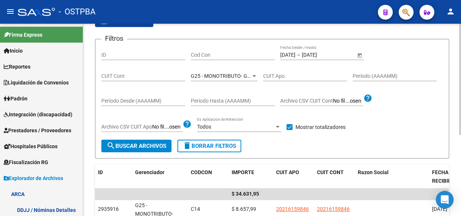
click at [217, 73] on span "G25 - MONOTRIBUTO- GRUPO ALBA SALUD" at bounding box center [241, 76] width 101 height 6
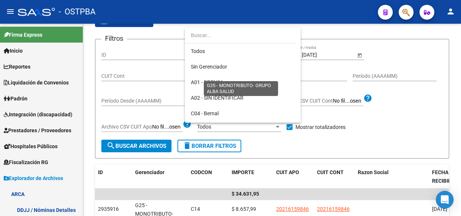
scroll to position [100, 0]
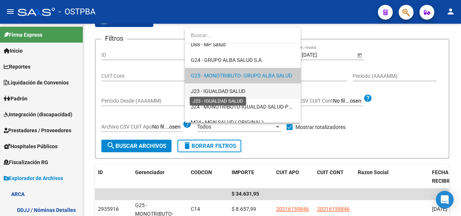
click at [216, 92] on span "J23 - IGUALDAD SALUD" at bounding box center [218, 91] width 55 height 6
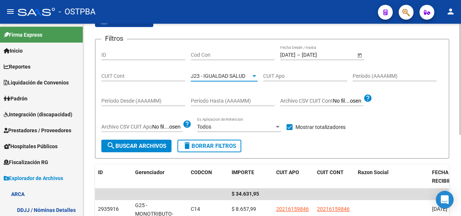
click at [145, 148] on span "search Buscar Archivos" at bounding box center [136, 146] width 60 height 7
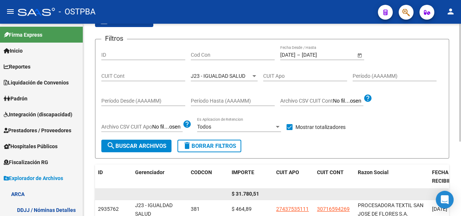
click at [249, 193] on span "$ 31.780,51" at bounding box center [244, 194] width 27 height 6
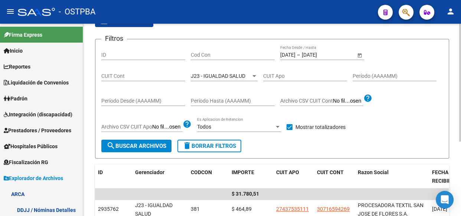
click at [227, 76] on span "J23 - IGUALDAD SALUD" at bounding box center [218, 76] width 55 height 6
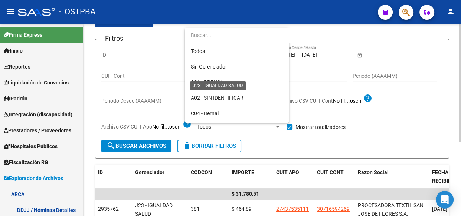
scroll to position [116, 0]
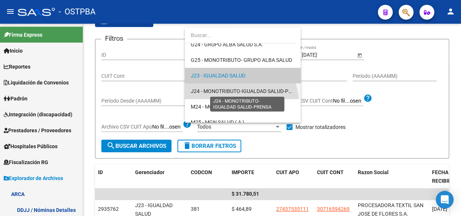
click at [224, 89] on span "J24 - MONOTRIBUTO-IGUALDAD SALUD-PRENSA" at bounding box center [248, 91] width 114 height 6
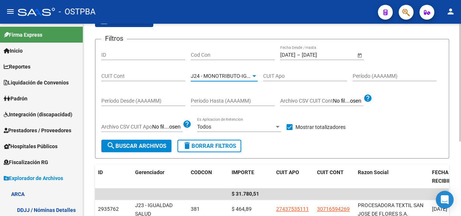
click at [144, 148] on span "search Buscar Archivos" at bounding box center [136, 146] width 60 height 7
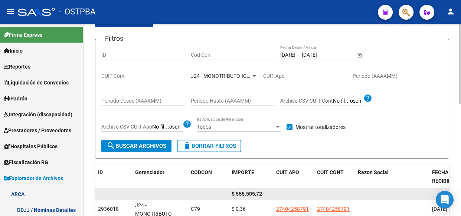
click at [250, 195] on span "$ 555.505,72" at bounding box center [246, 194] width 30 height 6
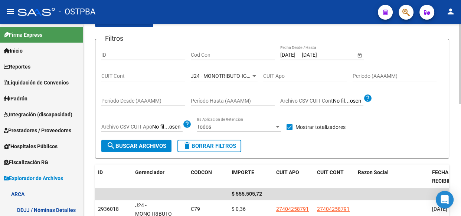
click at [214, 76] on span "J24 - MONOTRIBUTO-IGUALDAD SALUD-PRENSA" at bounding box center [248, 76] width 114 height 6
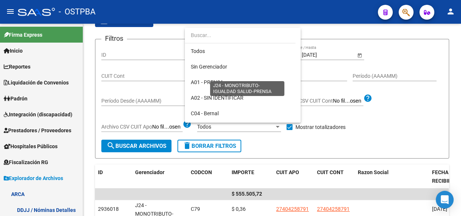
scroll to position [132, 0]
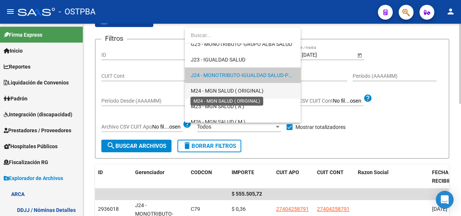
drag, startPoint x: 215, startPoint y: 88, endPoint x: 207, endPoint y: 98, distance: 12.5
click at [215, 89] on span "M24 - MGN SALUD ( ORIGINAL)" at bounding box center [227, 91] width 73 height 6
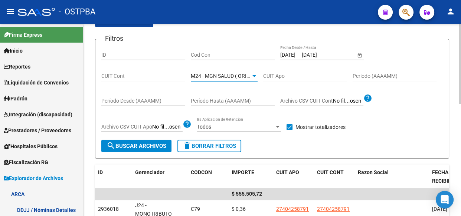
click at [137, 147] on span "search Buscar Archivos" at bounding box center [136, 146] width 60 height 7
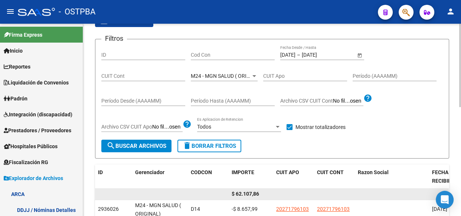
click at [243, 191] on span "$ 62.107,86" at bounding box center [244, 194] width 27 height 6
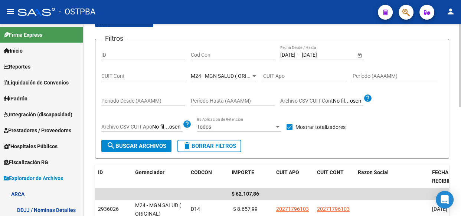
click at [215, 77] on span "M24 - MGN SALUD ( ORIGINAL)" at bounding box center [227, 76] width 73 height 6
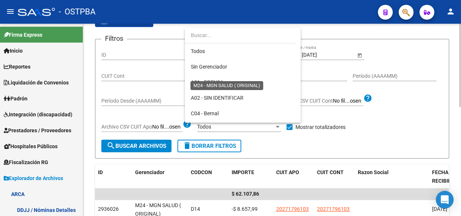
scroll to position [147, 0]
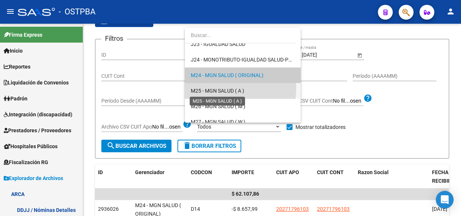
click at [216, 88] on span "M25 - MGN SALUD ( A )" at bounding box center [217, 91] width 53 height 6
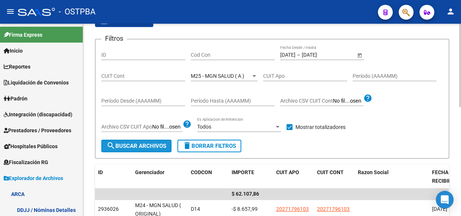
click at [142, 147] on span "search Buscar Archivos" at bounding box center [136, 146] width 60 height 7
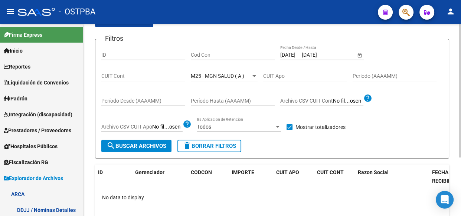
click at [225, 73] on span "M25 - MGN SALUD ( A )" at bounding box center [217, 76] width 53 height 6
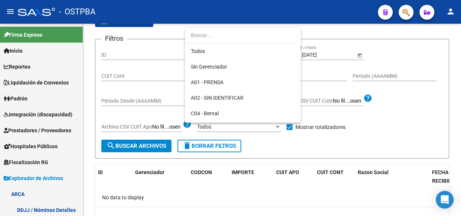
scroll to position [163, 0]
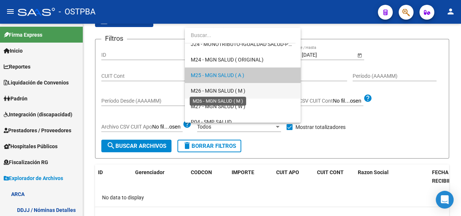
click at [226, 89] on span "M26 - MGN SALUD ( M )" at bounding box center [218, 91] width 55 height 6
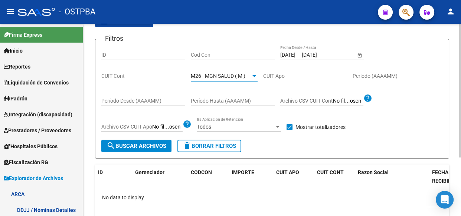
click at [144, 146] on span "search Buscar Archivos" at bounding box center [136, 146] width 60 height 7
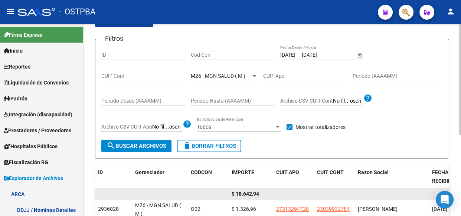
click at [244, 193] on span "$ 18.642,94" at bounding box center [244, 194] width 27 height 6
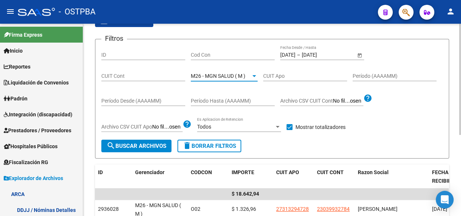
click at [210, 76] on span "M26 - MGN SALUD ( M )" at bounding box center [218, 76] width 55 height 6
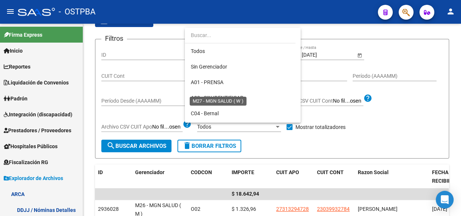
scroll to position [178, 0]
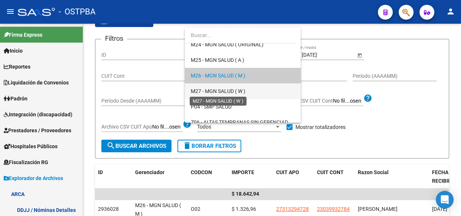
click at [212, 89] on span "M27 - MGN SALUD ( W )" at bounding box center [218, 91] width 55 height 6
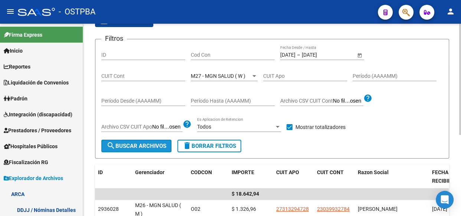
click at [137, 146] on span "search Buscar Archivos" at bounding box center [136, 146] width 60 height 7
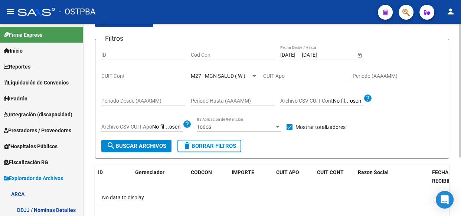
click at [215, 73] on span "M27 - MGN SALUD ( W )" at bounding box center [218, 76] width 55 height 6
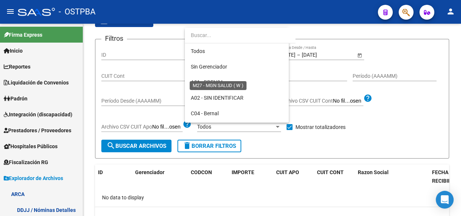
scroll to position [194, 0]
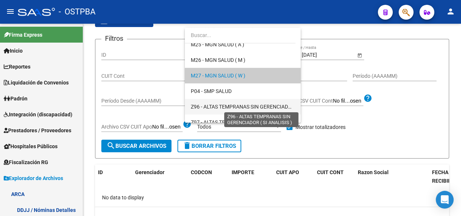
click at [217, 104] on span "Z96 - ALTAS TEMPRANAS SIN GERENCIADOR ( SI ANALISIS )" at bounding box center [260, 107] width 139 height 6
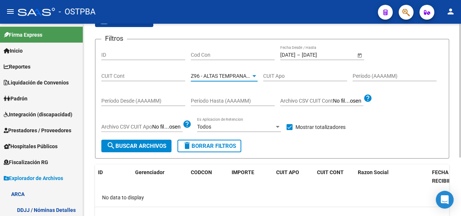
click at [140, 145] on span "search Buscar Archivos" at bounding box center [136, 146] width 60 height 7
click at [221, 75] on span "Z96 - ALTAS TEMPRANAS SIN GERENCIADOR ( SI ANALISIS )" at bounding box center [260, 76] width 139 height 6
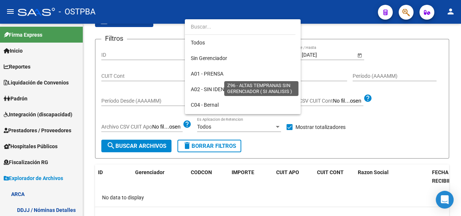
scroll to position [216, 0]
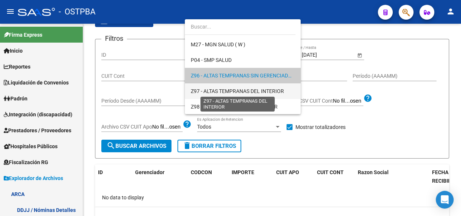
click at [223, 92] on span "Z97 - ALTAS TEMPRANAS DEL INTERIOR" at bounding box center [237, 91] width 93 height 6
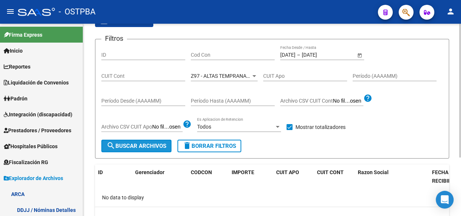
click at [150, 147] on span "search Buscar Archivos" at bounding box center [136, 146] width 60 height 7
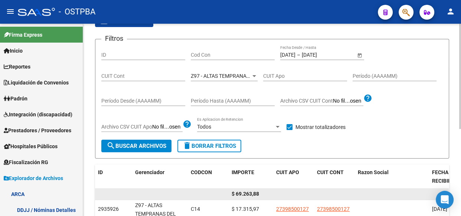
click at [246, 194] on span "$ 69.263,88" at bounding box center [244, 194] width 27 height 6
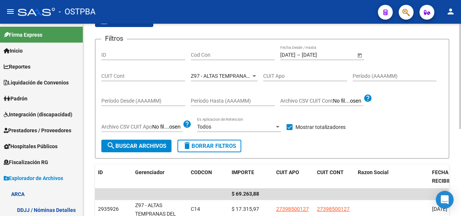
click at [228, 78] on span "Z97 - ALTAS TEMPRANAS DEL INTERIOR" at bounding box center [237, 76] width 93 height 6
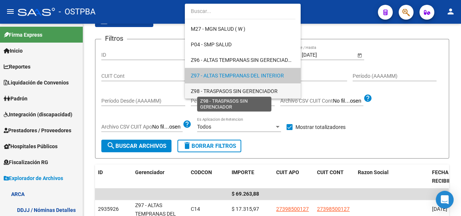
click at [227, 92] on span "Z98 - TRASPASOS SIN GERENCIADOR" at bounding box center [234, 91] width 87 height 6
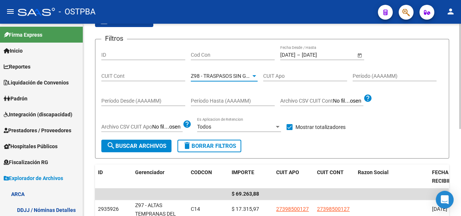
click at [126, 152] on form "Filtros ID Cod Con [DATE] [DATE] – [DATE] [DATE] Fecha Desde / Hasta CUIT Cont …" at bounding box center [272, 99] width 354 height 120
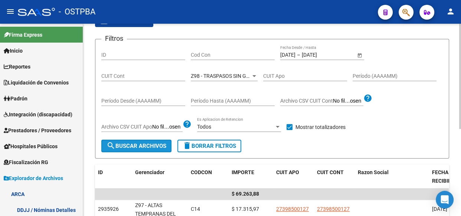
click at [128, 146] on span "search Buscar Archivos" at bounding box center [136, 146] width 60 height 7
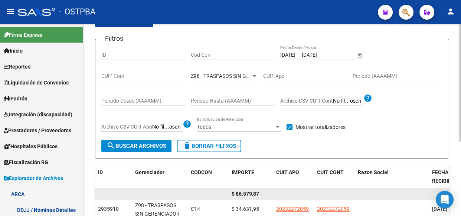
click at [248, 193] on span "$ 86.579,87" at bounding box center [244, 194] width 27 height 6
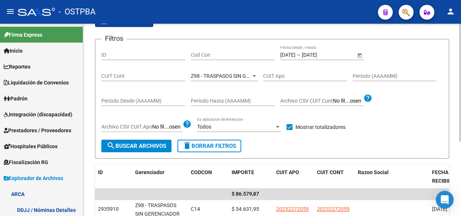
click at [214, 52] on input "Cod Con" at bounding box center [233, 55] width 84 height 6
click at [253, 75] on div at bounding box center [254, 76] width 4 height 2
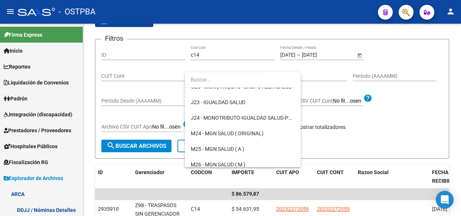
scroll to position [0, 0]
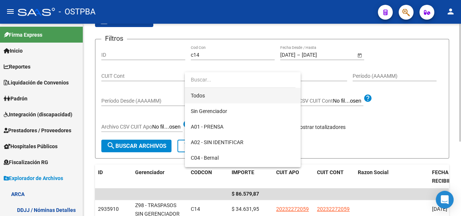
click at [203, 95] on span "Todos" at bounding box center [243, 96] width 104 height 16
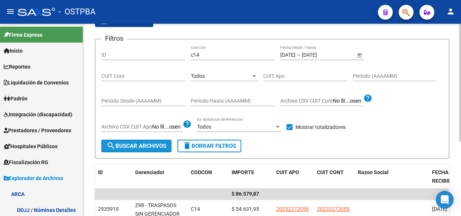
click at [141, 145] on span "search Buscar Archivos" at bounding box center [136, 146] width 60 height 7
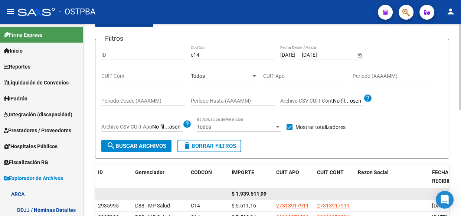
click at [253, 195] on span "$ 1.939.511,99" at bounding box center [248, 194] width 35 height 6
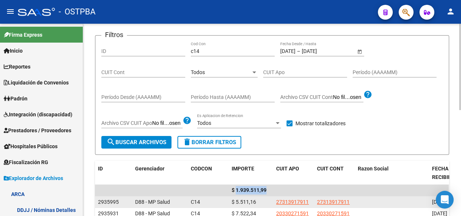
scroll to position [67, 0]
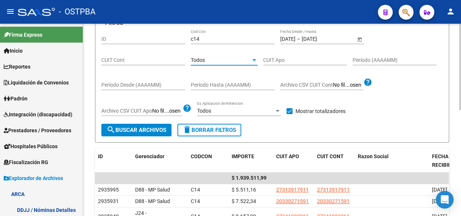
click at [201, 61] on span "Todos" at bounding box center [198, 60] width 14 height 6
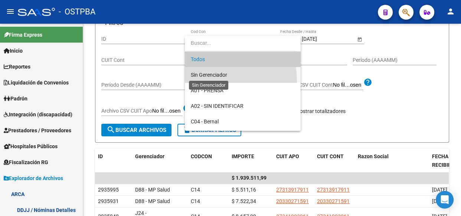
click at [200, 76] on span "Sin Gerenciador" at bounding box center [209, 75] width 36 height 6
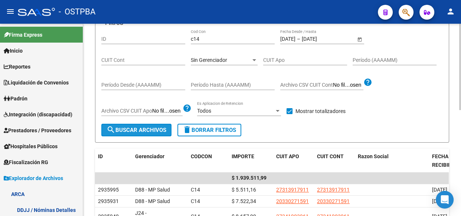
click at [135, 131] on span "search Buscar Archivos" at bounding box center [136, 130] width 60 height 7
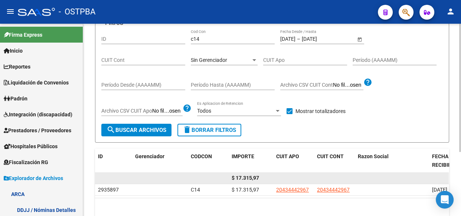
click at [246, 176] on span "$ 17.315,97" at bounding box center [244, 178] width 27 height 6
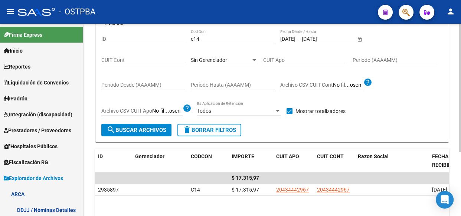
click at [219, 59] on span "Sin Gerenciador" at bounding box center [209, 60] width 36 height 6
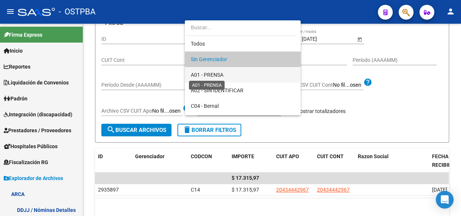
click at [214, 75] on span "A01 - PRENSA" at bounding box center [207, 75] width 33 height 6
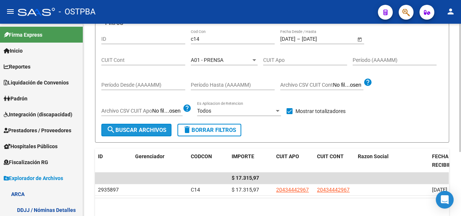
click at [139, 132] on span "search Buscar Archivos" at bounding box center [136, 130] width 60 height 7
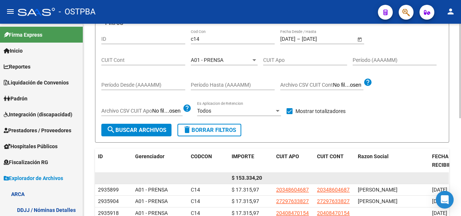
click at [248, 178] on span "$ 153.334,20" at bounding box center [246, 178] width 30 height 6
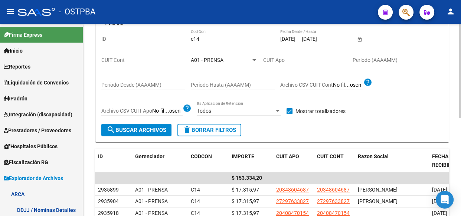
click at [211, 61] on span "A01 - PRENSA" at bounding box center [207, 60] width 33 height 6
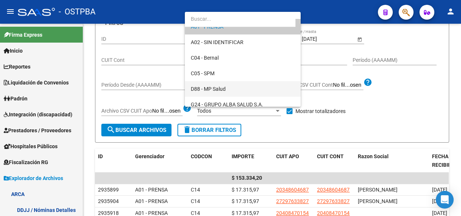
scroll to position [41, 0]
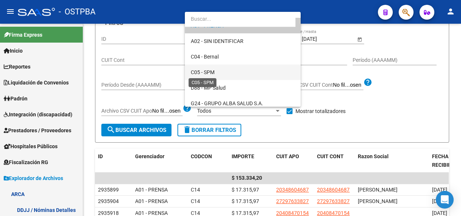
click at [210, 74] on span "C05 - SPM" at bounding box center [203, 72] width 24 height 6
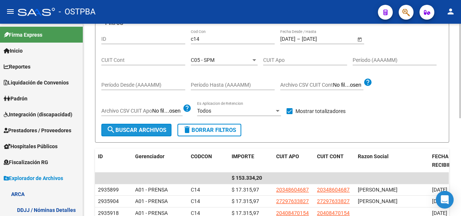
click at [137, 129] on span "search Buscar Archivos" at bounding box center [136, 130] width 60 height 7
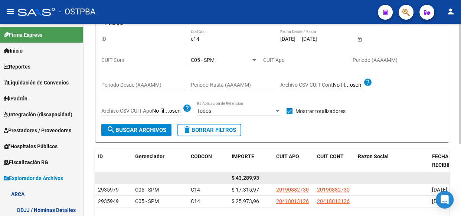
click at [249, 178] on span "$ 43.289,93" at bounding box center [244, 178] width 27 height 6
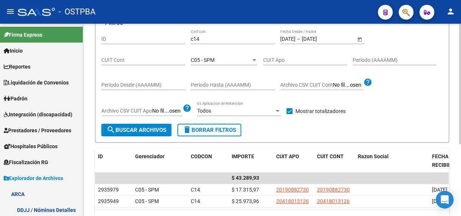
click at [215, 60] on div "C05 - SPM" at bounding box center [221, 60] width 60 height 6
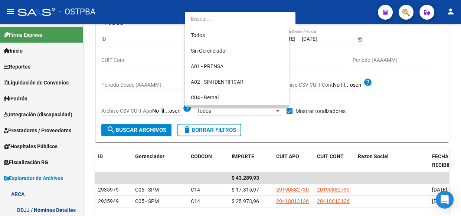
scroll to position [54, 0]
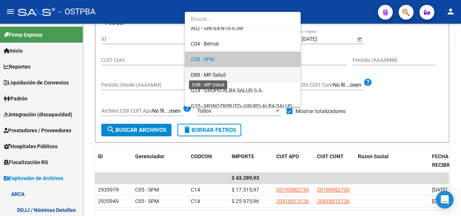
click at [218, 75] on span "D88 - MP Salud" at bounding box center [208, 75] width 35 height 6
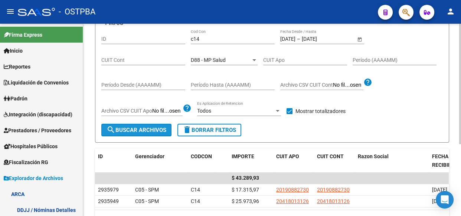
click at [142, 130] on span "search Buscar Archivos" at bounding box center [136, 130] width 60 height 7
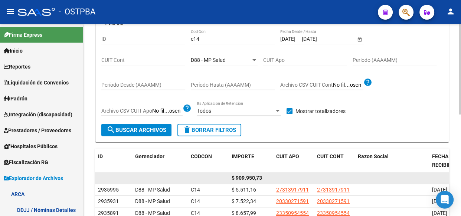
click at [252, 177] on span "$ 909.950,73" at bounding box center [246, 178] width 30 height 6
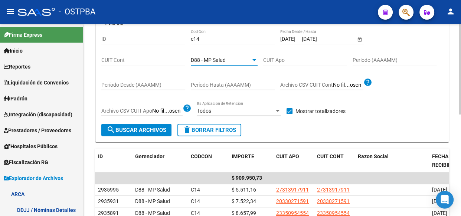
click at [211, 61] on span "D88 - MP Salud" at bounding box center [208, 60] width 35 height 6
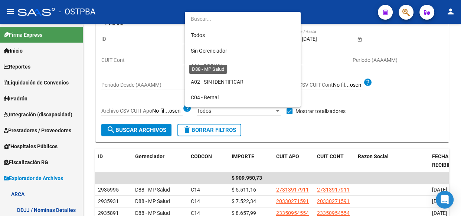
scroll to position [69, 0]
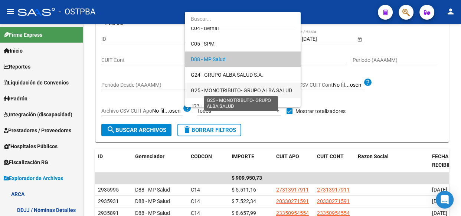
click at [218, 88] on span "G25 - MONOTRIBUTO- GRUPO ALBA SALUD" at bounding box center [241, 91] width 101 height 6
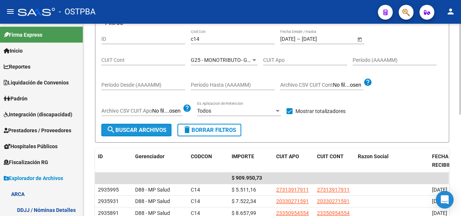
click at [131, 129] on span "search Buscar Archivos" at bounding box center [136, 130] width 60 height 7
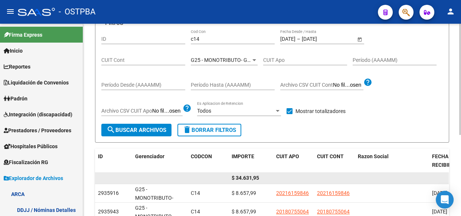
click at [247, 177] on span "$ 34.631,95" at bounding box center [244, 178] width 27 height 6
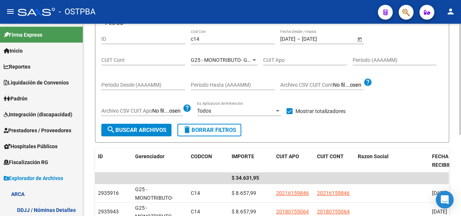
click at [208, 62] on div "G25 - MONOTRIBUTO- GRUPO ALBA SALUD Seleccionar Gerenciador" at bounding box center [224, 57] width 67 height 15
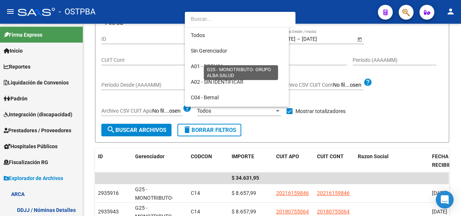
scroll to position [100, 0]
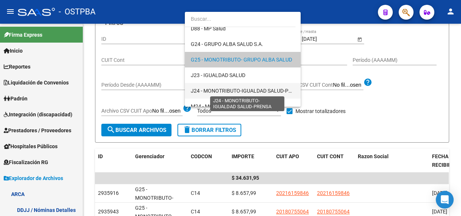
click at [214, 88] on span "J24 - MONOTRIBUTO-IGUALDAD SALUD-PRENSA" at bounding box center [248, 91] width 114 height 6
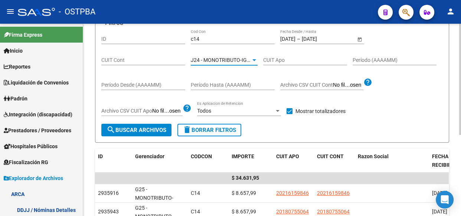
click at [158, 125] on button "search Buscar Archivos" at bounding box center [136, 130] width 70 height 13
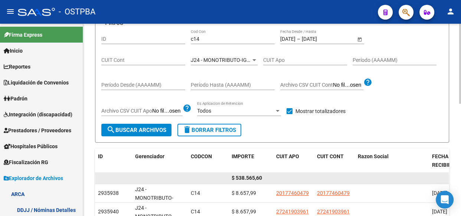
click at [248, 177] on span "$ 538.565,60" at bounding box center [246, 178] width 30 height 6
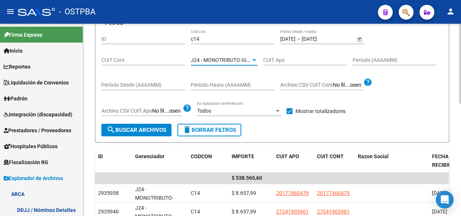
click at [209, 58] on span "J24 - MONOTRIBUTO-IGUALDAD SALUD-PRENSA" at bounding box center [248, 60] width 114 height 6
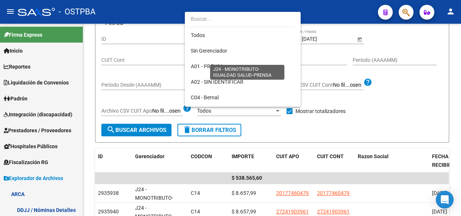
scroll to position [132, 0]
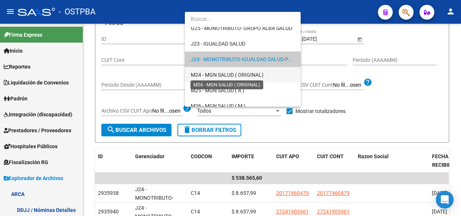
click at [215, 73] on span "M24 - MGN SALUD ( ORIGINAL)" at bounding box center [227, 75] width 73 height 6
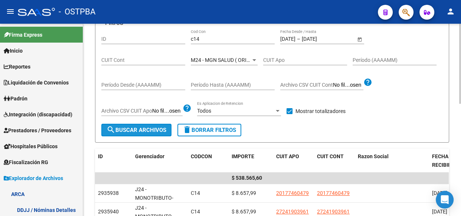
click at [134, 129] on span "search Buscar Archivos" at bounding box center [136, 130] width 60 height 7
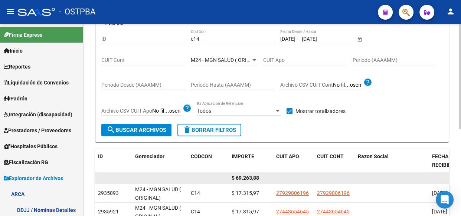
click at [249, 179] on span "$ 69.263,88" at bounding box center [244, 178] width 27 height 6
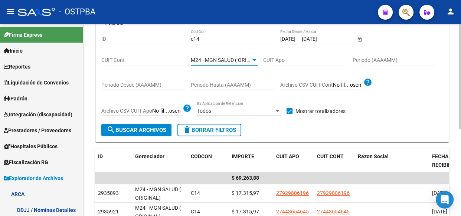
click at [223, 57] on span "M24 - MGN SALUD ( ORIGINAL)" at bounding box center [227, 60] width 73 height 6
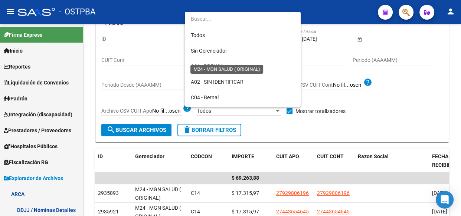
scroll to position [147, 0]
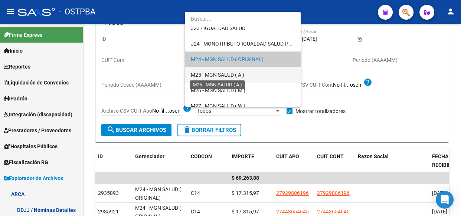
click at [223, 72] on span "M25 - MGN SALUD ( A )" at bounding box center [217, 75] width 53 height 6
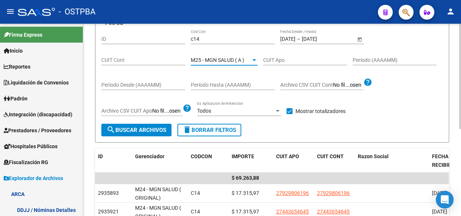
click at [154, 135] on button "search Buscar Archivos" at bounding box center [136, 130] width 70 height 13
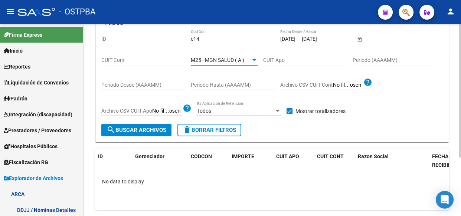
click at [217, 59] on span "M25 - MGN SALUD ( A )" at bounding box center [217, 60] width 53 height 6
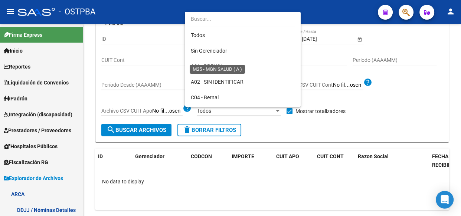
scroll to position [163, 0]
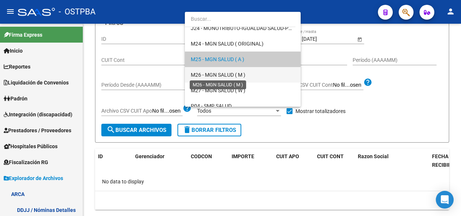
click at [216, 74] on span "M26 - MGN SALUD ( M )" at bounding box center [218, 75] width 55 height 6
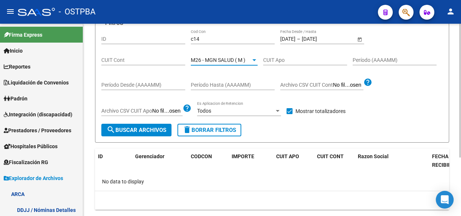
click at [148, 130] on span "search Buscar Archivos" at bounding box center [136, 130] width 60 height 7
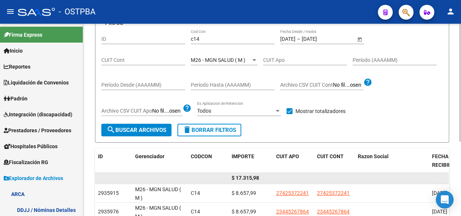
click at [249, 176] on span "$ 17.315,98" at bounding box center [244, 178] width 27 height 6
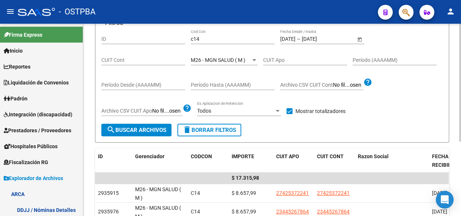
click at [215, 59] on span "M26 - MGN SALUD ( M )" at bounding box center [218, 60] width 55 height 6
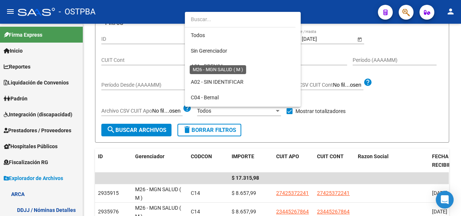
scroll to position [178, 0]
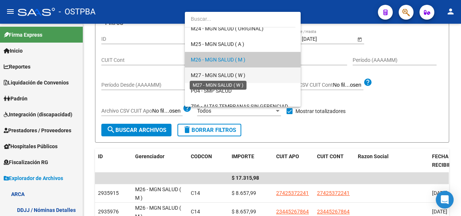
click at [213, 75] on span "M27 - MGN SALUD ( W )" at bounding box center [218, 75] width 55 height 6
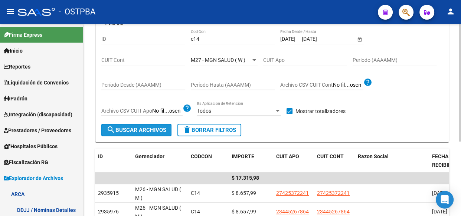
click at [131, 131] on span "search Buscar Archivos" at bounding box center [136, 130] width 60 height 7
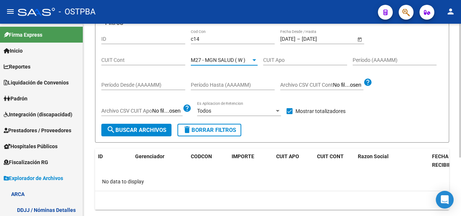
click at [210, 57] on span "M27 - MGN SALUD ( W )" at bounding box center [218, 60] width 55 height 6
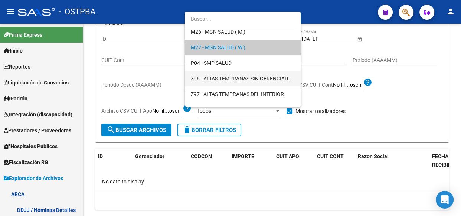
scroll to position [216, 0]
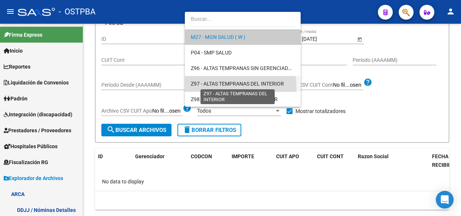
click at [217, 83] on span "Z97 - ALTAS TEMPRANAS DEL INTERIOR" at bounding box center [237, 84] width 93 height 6
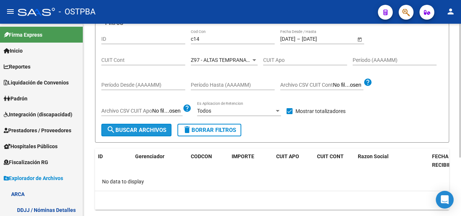
click at [144, 128] on span "search Buscar Archivos" at bounding box center [136, 130] width 60 height 7
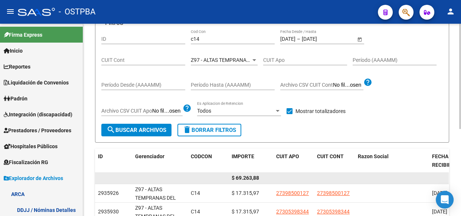
click at [246, 178] on span "$ 69.263,88" at bounding box center [244, 178] width 27 height 6
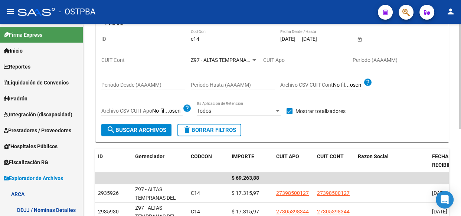
click at [231, 60] on span "Z97 - ALTAS TEMPRANAS DEL INTERIOR" at bounding box center [237, 60] width 93 height 6
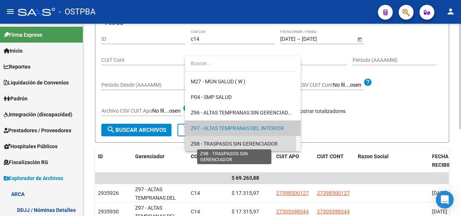
click at [214, 145] on span "Z98 - TRASPASOS SIN GERENCIADOR" at bounding box center [234, 144] width 87 height 6
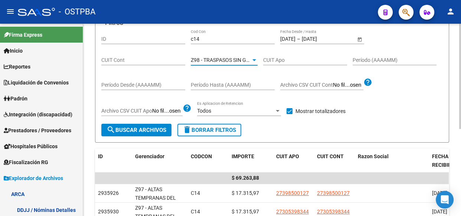
click at [142, 130] on span "search Buscar Archivos" at bounding box center [136, 130] width 60 height 7
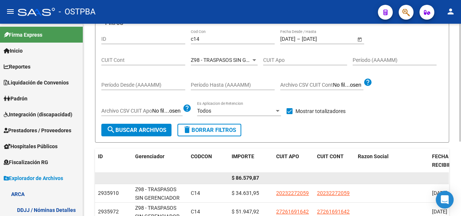
click at [250, 177] on span "$ 86.579,87" at bounding box center [244, 178] width 27 height 6
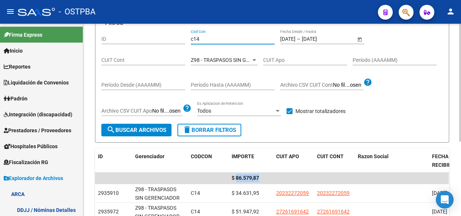
click at [208, 37] on input "c14" at bounding box center [233, 39] width 84 height 6
type input "c"
click at [214, 55] on div "Z98 - TRASPASOS SIN GERENCIADOR Seleccionar Gerenciador" at bounding box center [224, 57] width 67 height 15
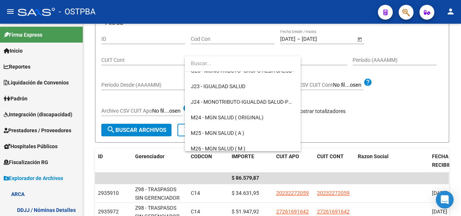
scroll to position [0, 0]
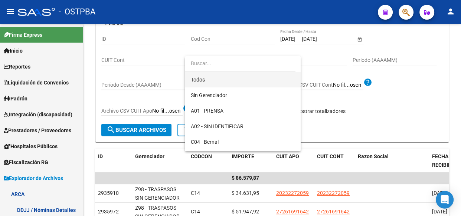
click at [203, 81] on span "Todos" at bounding box center [243, 80] width 104 height 16
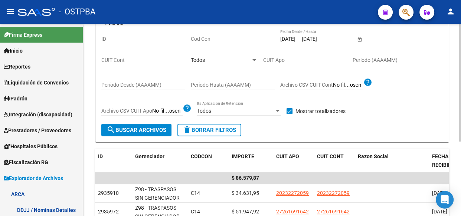
click at [300, 38] on span "–" at bounding box center [298, 39] width 3 height 6
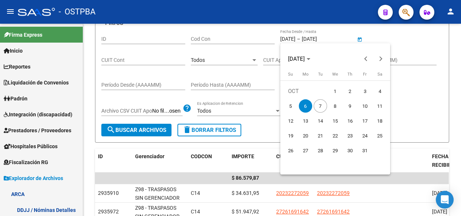
click at [318, 111] on span "7" at bounding box center [319, 105] width 13 height 13
type input "[DATE]"
click at [319, 111] on span "7" at bounding box center [319, 105] width 13 height 13
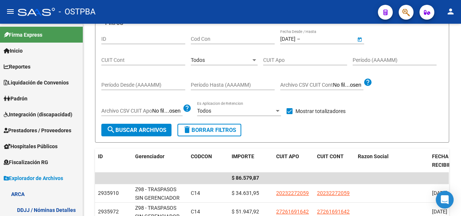
type input "[DATE]"
click at [138, 133] on button "search Buscar Archivos" at bounding box center [136, 130] width 70 height 13
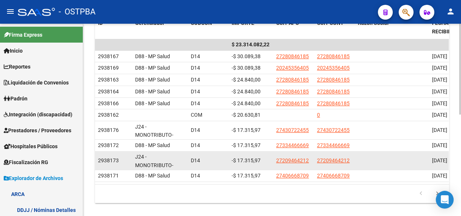
scroll to position [216, 0]
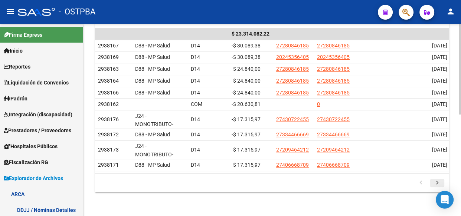
click at [437, 182] on icon "go to next page" at bounding box center [437, 184] width 10 height 9
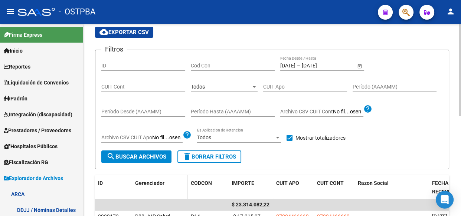
scroll to position [74, 0]
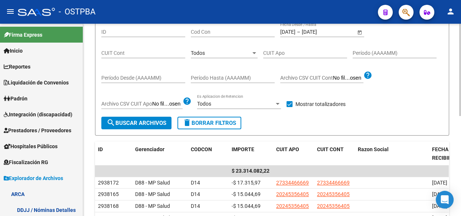
click at [210, 56] on div "Todos Seleccionar Gerenciador" at bounding box center [224, 50] width 67 height 15
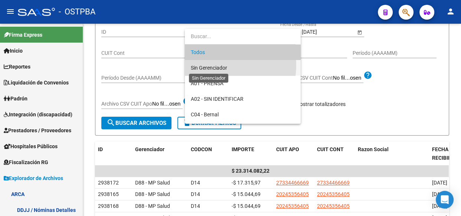
click at [210, 65] on span "Sin Gerenciador" at bounding box center [209, 68] width 36 height 6
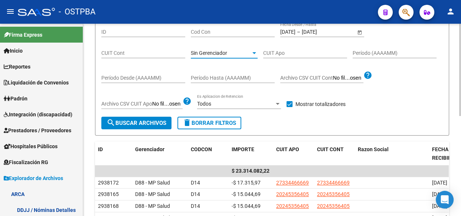
click at [132, 125] on span "search Buscar Archivos" at bounding box center [136, 123] width 60 height 7
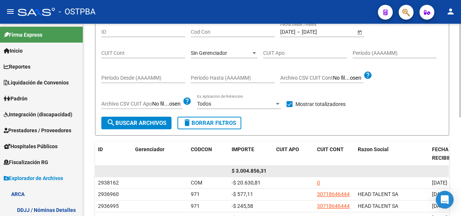
click at [254, 171] on span "$ 3.004.856,31" at bounding box center [248, 171] width 35 height 6
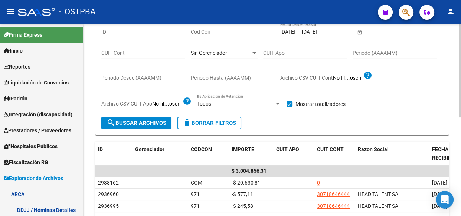
click at [217, 55] on span "Sin Gerenciador" at bounding box center [209, 53] width 36 height 6
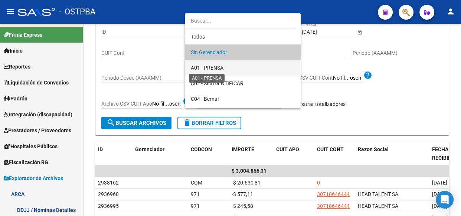
click at [215, 68] on span "A01 - PRENSA" at bounding box center [207, 68] width 33 height 6
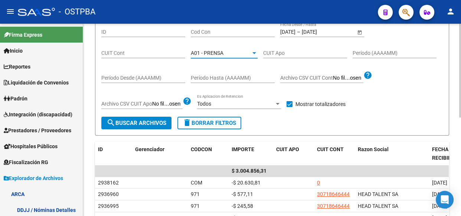
click at [150, 123] on span "search Buscar Archivos" at bounding box center [136, 123] width 60 height 7
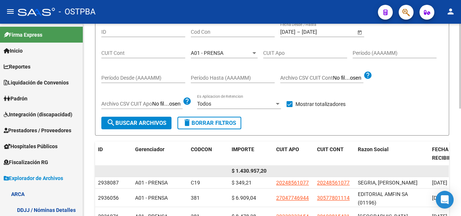
click at [246, 174] on span "$ 1.430.957,20" at bounding box center [248, 171] width 35 height 6
click at [246, 173] on span "$ 1.430.957,20" at bounding box center [248, 171] width 35 height 6
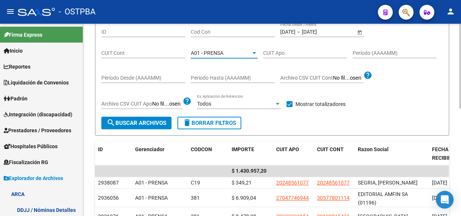
click at [211, 50] on span "A01 - PRENSA" at bounding box center [207, 53] width 33 height 6
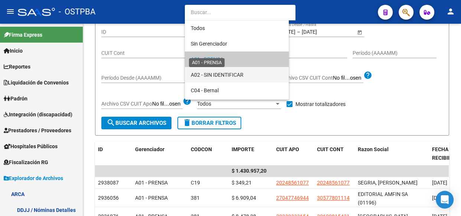
scroll to position [7, 0]
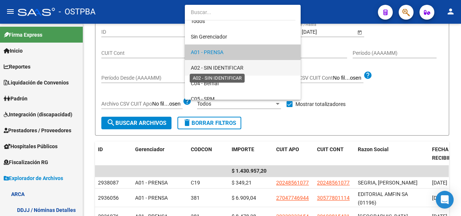
click at [209, 67] on span "A02 - SIN IDENTIFICAR" at bounding box center [217, 68] width 53 height 6
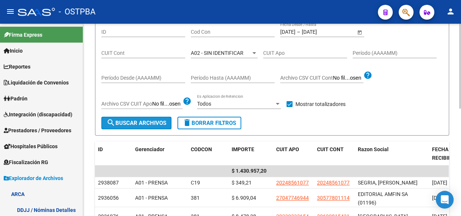
click at [135, 126] on button "search Buscar Archivos" at bounding box center [136, 123] width 70 height 13
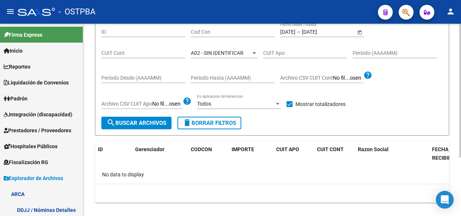
click at [223, 55] on span "A02 - SIN IDENTIFICAR" at bounding box center [217, 53] width 53 height 6
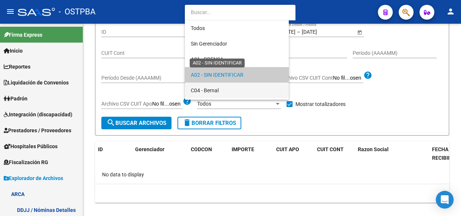
scroll to position [22, 0]
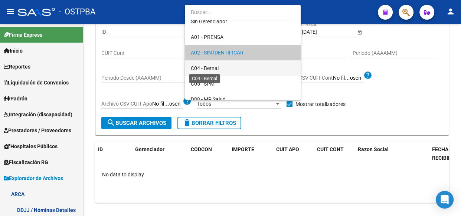
click at [212, 67] on span "C04 - Bernal" at bounding box center [205, 68] width 28 height 6
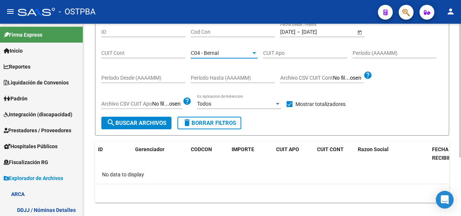
click at [134, 124] on span "search Buscar Archivos" at bounding box center [136, 123] width 60 height 7
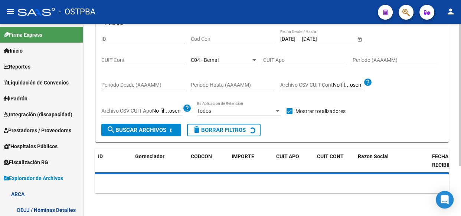
scroll to position [74, 0]
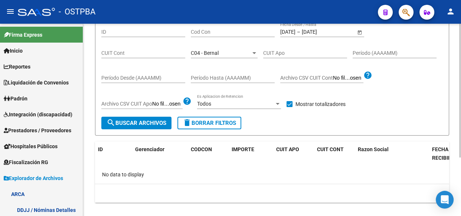
click at [213, 54] on span "C04 - Bernal" at bounding box center [205, 53] width 28 height 6
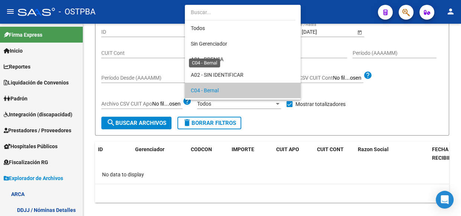
scroll to position [38, 0]
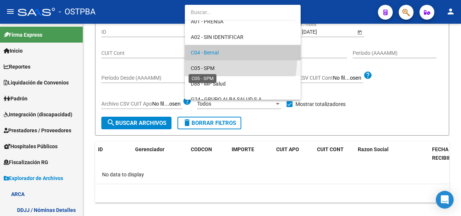
click at [208, 67] on span "C05 - SPM" at bounding box center [203, 68] width 24 height 6
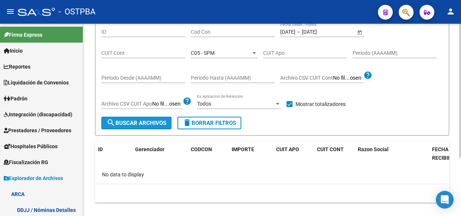
click at [143, 123] on span "search Buscar Archivos" at bounding box center [136, 123] width 60 height 7
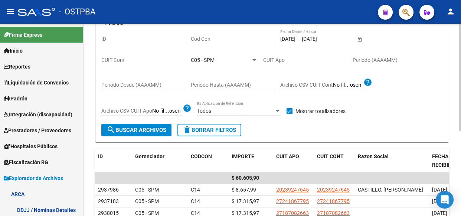
scroll to position [74, 0]
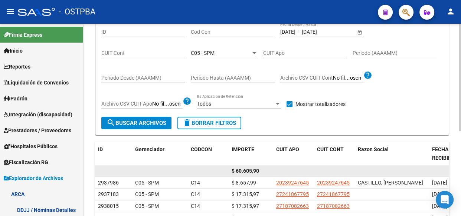
click at [247, 170] on span "$ 60.605,90" at bounding box center [244, 171] width 27 height 6
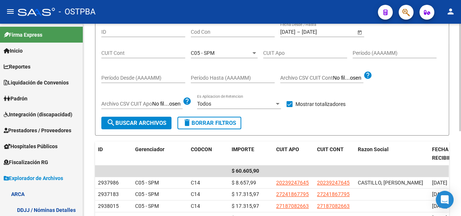
click at [197, 54] on span "C05 - SPM" at bounding box center [203, 53] width 24 height 6
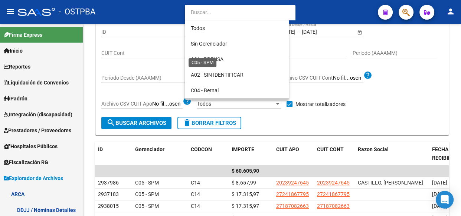
scroll to position [54, 0]
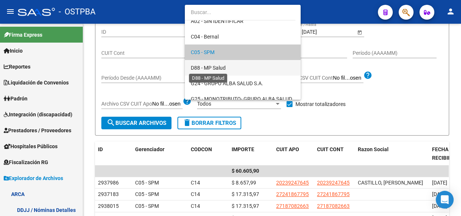
click at [204, 68] on span "D88 - MP Salud" at bounding box center [208, 68] width 35 height 6
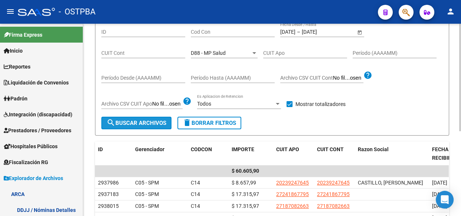
click at [141, 125] on span "search Buscar Archivos" at bounding box center [136, 123] width 60 height 7
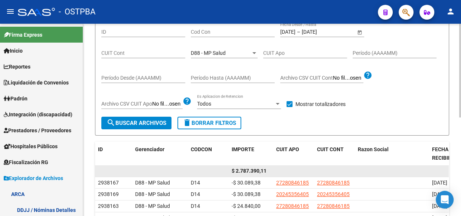
click at [252, 169] on span "$ 2.787.390,11" at bounding box center [248, 171] width 35 height 6
click at [252, 168] on span "$ 2.787.390,11" at bounding box center [248, 171] width 35 height 6
click at [249, 168] on span "$ 2.787.390,11" at bounding box center [248, 171] width 35 height 6
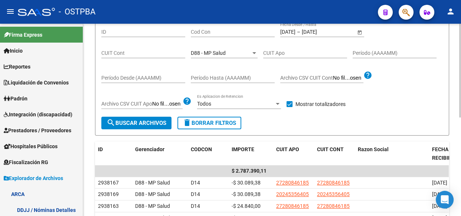
click at [215, 50] on span "D88 - MP Salud" at bounding box center [208, 53] width 35 height 6
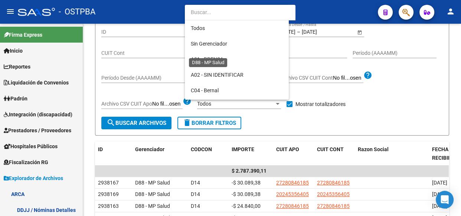
scroll to position [69, 0]
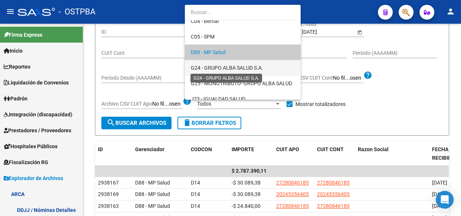
click at [222, 67] on span "G24 - GRUPO ALBA SALUD S.A." at bounding box center [227, 68] width 72 height 6
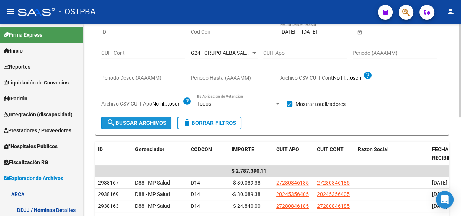
click at [145, 124] on span "search Buscar Archivos" at bounding box center [136, 123] width 60 height 7
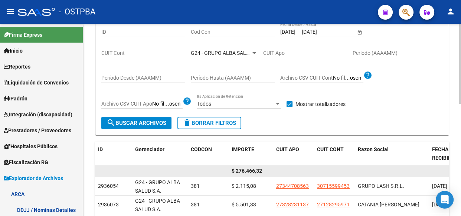
click at [253, 171] on span "$ 276.466,32" at bounding box center [246, 171] width 30 height 6
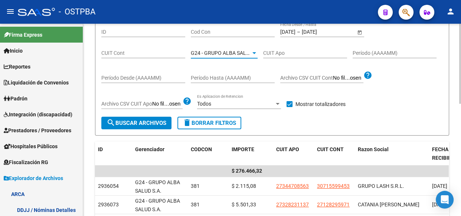
click at [218, 54] on span "G24 - GRUPO ALBA SALUD S.A." at bounding box center [227, 53] width 72 height 6
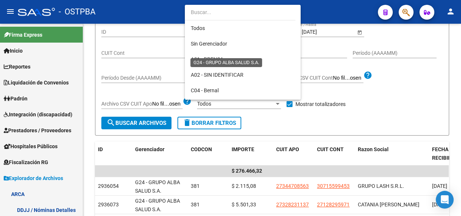
scroll to position [85, 0]
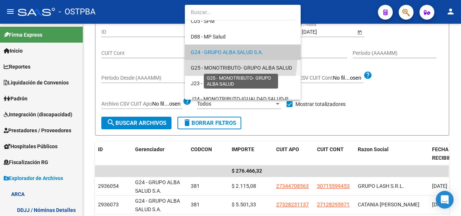
click at [217, 66] on span "G25 - MONOTRIBUTO- GRUPO ALBA SALUD" at bounding box center [241, 68] width 101 height 6
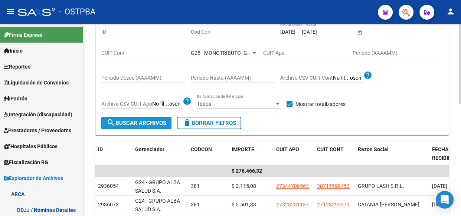
click at [129, 120] on span "search Buscar Archivos" at bounding box center [136, 123] width 60 height 7
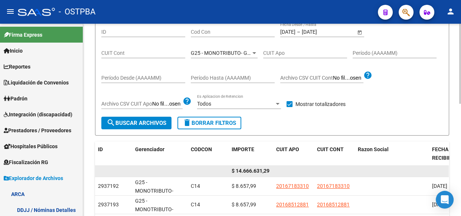
click at [251, 170] on span "$ 14.666.631,29" at bounding box center [250, 171] width 38 height 6
click at [252, 170] on span "$ 14.666.631,29" at bounding box center [250, 171] width 38 height 6
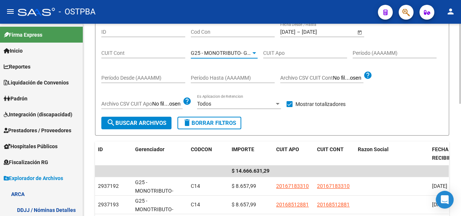
click at [236, 54] on span "G25 - MONOTRIBUTO- GRUPO ALBA SALUD" at bounding box center [241, 53] width 101 height 6
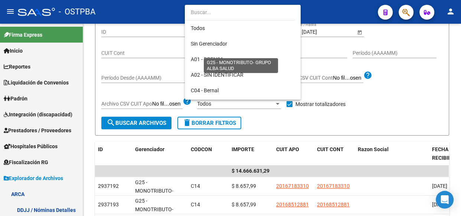
scroll to position [100, 0]
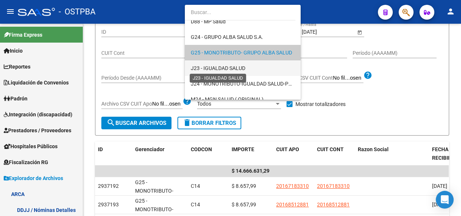
click at [230, 70] on span "J23 - IGUALDAD SALUD" at bounding box center [218, 68] width 55 height 6
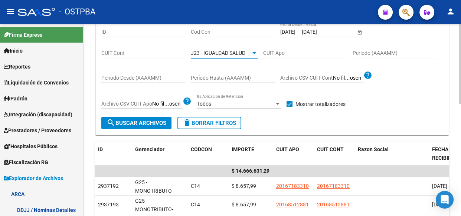
click at [146, 120] on span "search Buscar Archivos" at bounding box center [136, 123] width 60 height 7
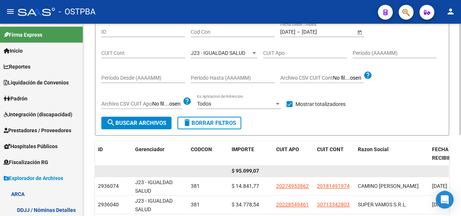
click at [249, 171] on span "$ 95.099,07" at bounding box center [244, 171] width 27 height 6
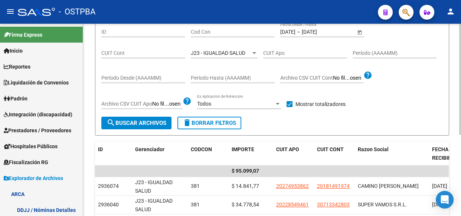
click at [218, 53] on span "J23 - IGUALDAD SALUD" at bounding box center [218, 53] width 55 height 6
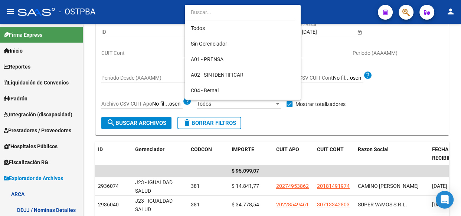
scroll to position [116, 0]
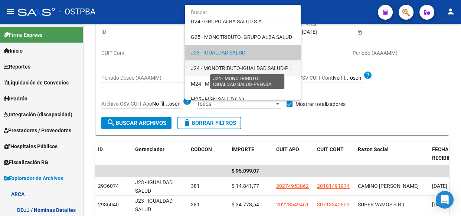
click at [219, 68] on span "J24 - MONOTRIBUTO-IGUALDAD SALUD-PRENSA" at bounding box center [248, 68] width 114 height 6
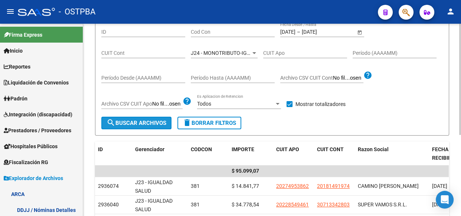
click at [148, 125] on span "search Buscar Archivos" at bounding box center [136, 123] width 60 height 7
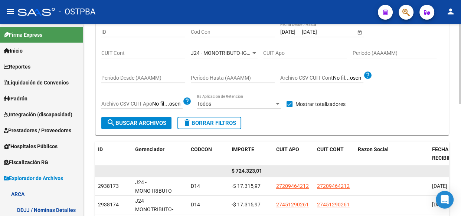
click at [255, 168] on span "$ 724.323,01" at bounding box center [246, 171] width 30 height 6
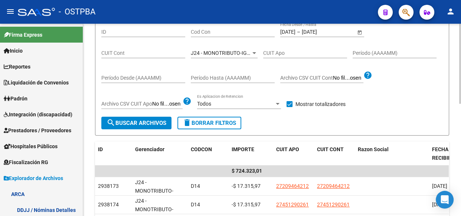
click at [208, 53] on span "J24 - MONOTRIBUTO-IGUALDAD SALUD-PRENSA" at bounding box center [248, 53] width 114 height 6
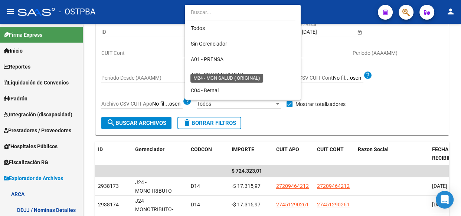
scroll to position [132, 0]
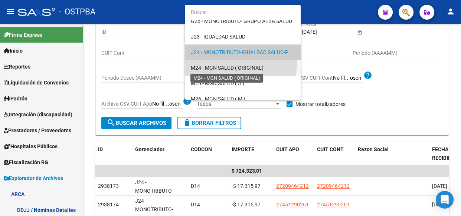
click at [210, 65] on span "M24 - MGN SALUD ( ORIGINAL)" at bounding box center [227, 68] width 73 height 6
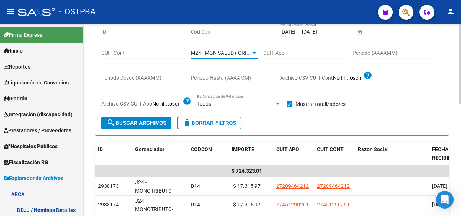
click at [152, 124] on span "search Buscar Archivos" at bounding box center [136, 123] width 60 height 7
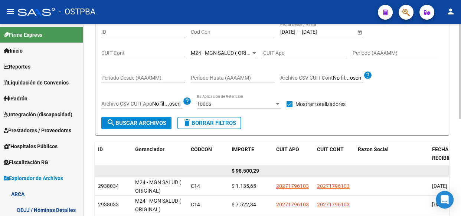
click at [247, 170] on span "$ 98.500,29" at bounding box center [244, 171] width 27 height 6
click at [248, 170] on span "$ 98.500,29" at bounding box center [244, 171] width 27 height 6
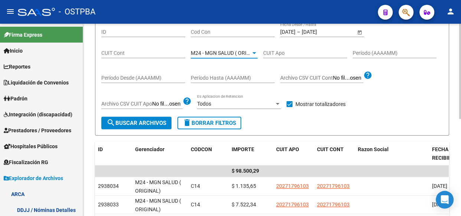
click at [220, 53] on span "M24 - MGN SALUD ( ORIGINAL)" at bounding box center [227, 53] width 73 height 6
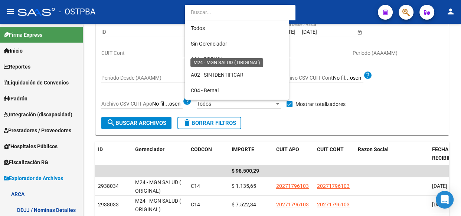
scroll to position [147, 0]
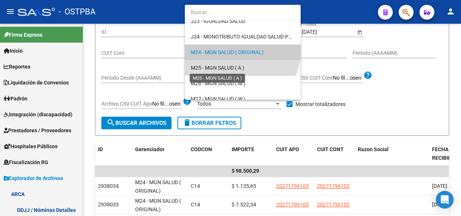
click at [216, 66] on span "M25 - MGN SALUD ( A )" at bounding box center [217, 68] width 53 height 6
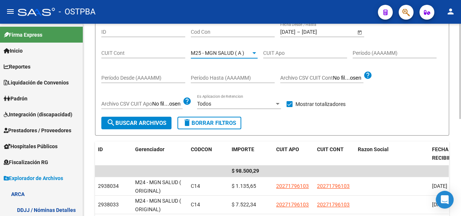
click at [149, 120] on span "search Buscar Archivos" at bounding box center [136, 123] width 60 height 7
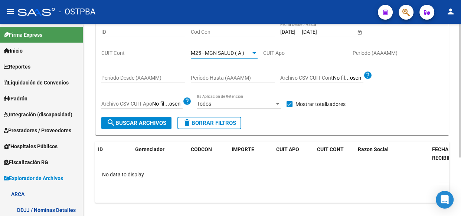
click at [206, 50] on span "M25 - MGN SALUD ( A )" at bounding box center [217, 53] width 53 height 6
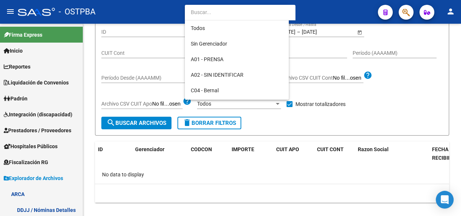
scroll to position [163, 0]
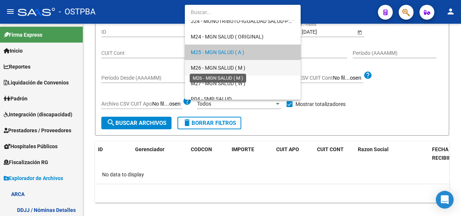
click at [212, 68] on span "M26 - MGN SALUD ( M )" at bounding box center [218, 68] width 55 height 6
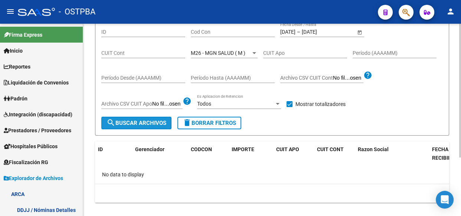
click at [150, 121] on span "search Buscar Archivos" at bounding box center [136, 123] width 60 height 7
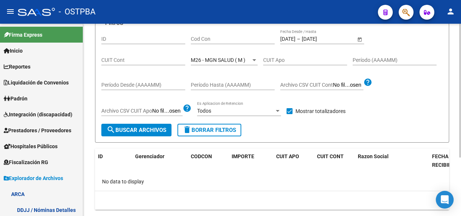
scroll to position [74, 0]
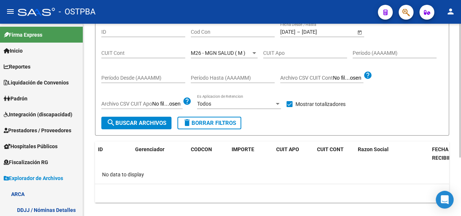
click at [222, 52] on span "M26 - MGN SALUD ( M )" at bounding box center [218, 53] width 55 height 6
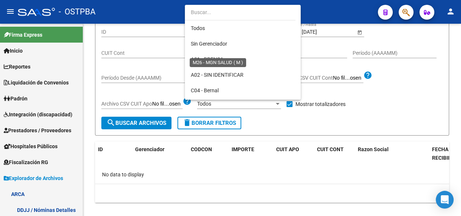
scroll to position [178, 0]
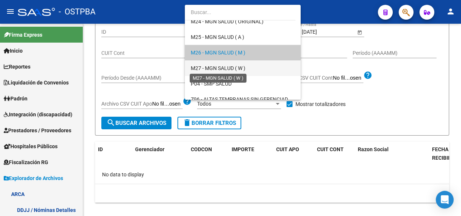
click at [215, 68] on span "M27 - MGN SALUD ( W )" at bounding box center [218, 68] width 55 height 6
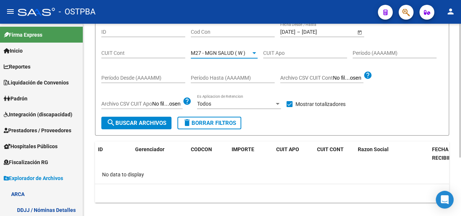
click at [152, 122] on span "search Buscar Archivos" at bounding box center [136, 123] width 60 height 7
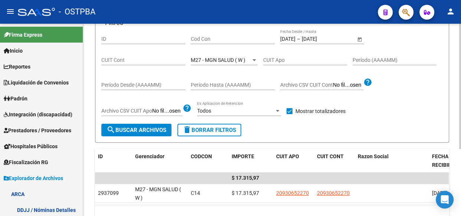
scroll to position [74, 0]
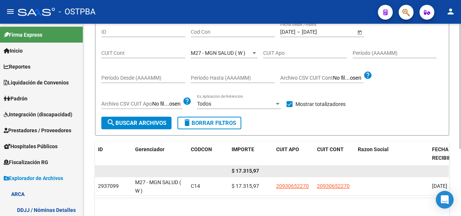
click at [239, 170] on span "$ 17.315,97" at bounding box center [244, 171] width 27 height 6
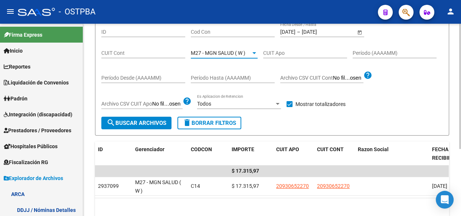
click at [215, 52] on span "M27 - MGN SALUD ( W )" at bounding box center [218, 53] width 55 height 6
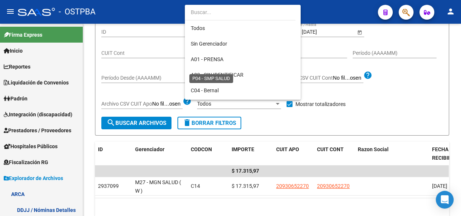
scroll to position [194, 0]
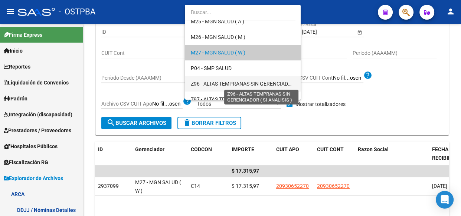
click at [216, 82] on span "Z96 - ALTAS TEMPRANAS SIN GERENCIADOR ( SI ANALISIS )" at bounding box center [260, 84] width 139 height 6
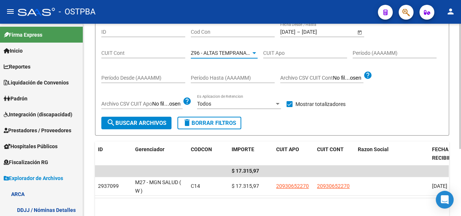
click at [149, 124] on span "search Buscar Archivos" at bounding box center [136, 123] width 60 height 7
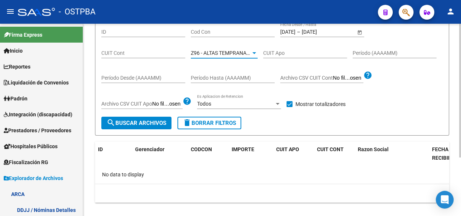
click at [226, 50] on span "Z96 - ALTAS TEMPRANAS SIN GERENCIADOR ( SI ANALISIS )" at bounding box center [260, 53] width 139 height 6
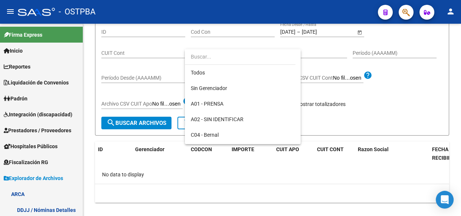
scroll to position [216, 0]
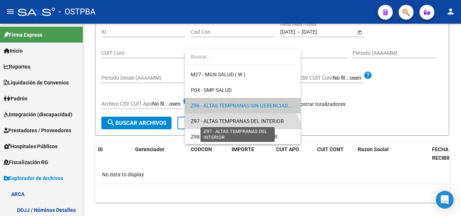
click at [225, 119] on span "Z97 - ALTAS TEMPRANAS DEL INTERIOR" at bounding box center [237, 121] width 93 height 6
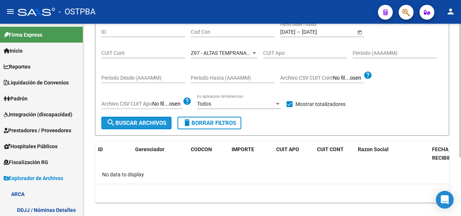
click at [155, 123] on span "search Buscar Archivos" at bounding box center [136, 123] width 60 height 7
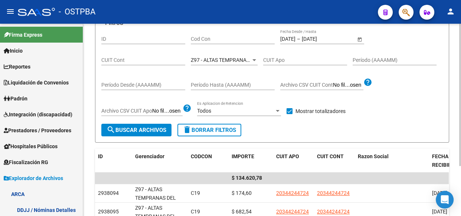
scroll to position [74, 0]
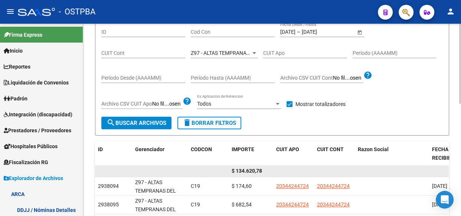
click at [249, 171] on span "$ 134.620,78" at bounding box center [246, 171] width 30 height 6
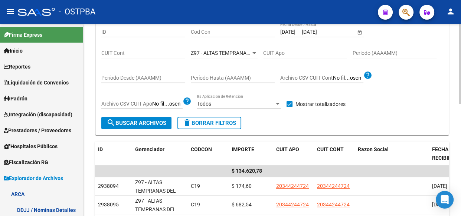
click at [229, 53] on span "Z97 - ALTAS TEMPRANAS DEL INTERIOR" at bounding box center [237, 53] width 93 height 6
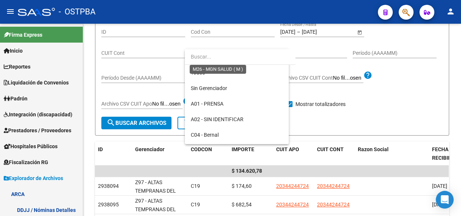
scroll to position [216, 0]
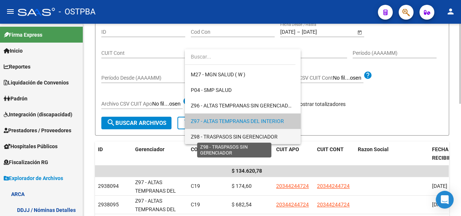
drag, startPoint x: 223, startPoint y: 137, endPoint x: 219, endPoint y: 137, distance: 4.1
click at [222, 137] on span "Z98 - TRASPASOS SIN GERENCIADOR" at bounding box center [234, 137] width 87 height 6
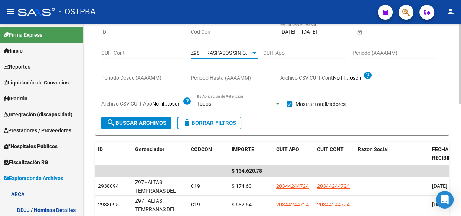
click at [153, 124] on span "search Buscar Archivos" at bounding box center [136, 123] width 60 height 7
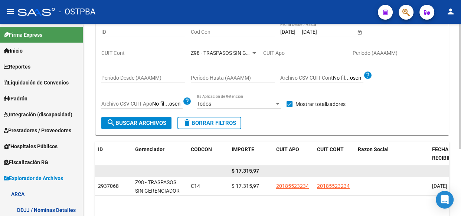
click at [244, 168] on span "$ 17.315,97" at bounding box center [244, 171] width 27 height 6
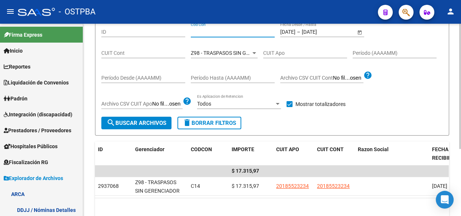
click at [217, 33] on input "Cod Con" at bounding box center [233, 32] width 84 height 6
type input "c14"
click at [254, 53] on div at bounding box center [254, 53] width 7 height 6
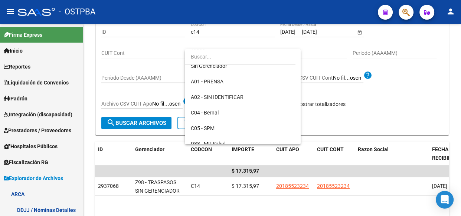
scroll to position [0, 0]
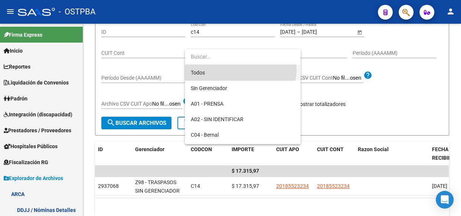
click at [201, 73] on span "Todos" at bounding box center [243, 73] width 104 height 16
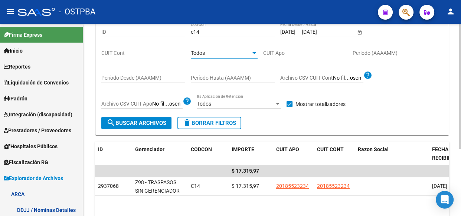
click at [143, 125] on span "search Buscar Archivos" at bounding box center [136, 123] width 60 height 7
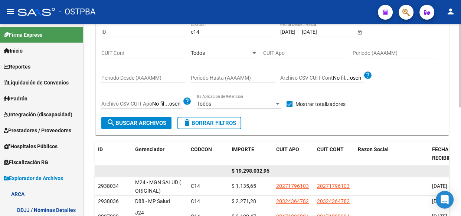
click at [247, 171] on span "$ 19.298.032,95" at bounding box center [250, 171] width 38 height 6
click at [249, 170] on span "$ 19.298.032,95" at bounding box center [250, 171] width 38 height 6
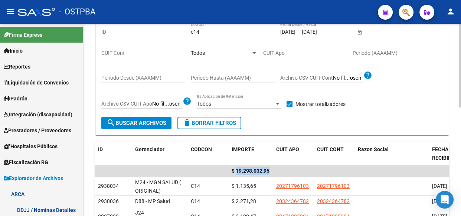
scroll to position [40, 0]
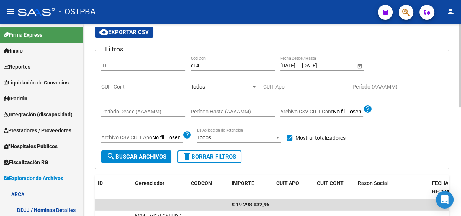
click at [200, 85] on span "Todos" at bounding box center [198, 87] width 14 height 6
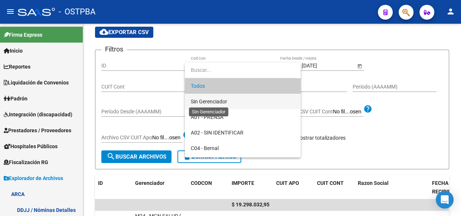
click at [220, 100] on span "Sin Gerenciador" at bounding box center [209, 102] width 36 height 6
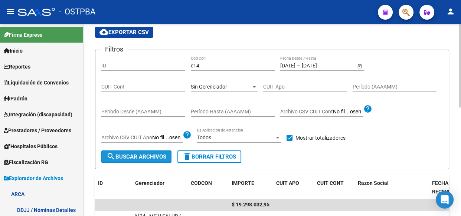
click at [158, 156] on span "search Buscar Archivos" at bounding box center [136, 157] width 60 height 7
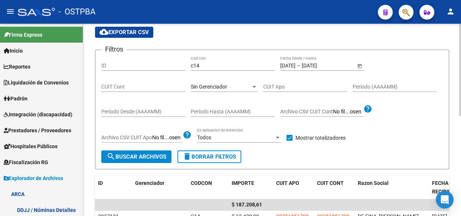
click at [159, 160] on button "search Buscar Archivos" at bounding box center [136, 157] width 70 height 13
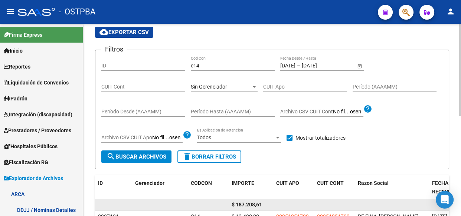
click at [252, 206] on span "$ 187.208,61" at bounding box center [246, 205] width 30 height 6
click at [252, 205] on span "$ 187.208,61" at bounding box center [246, 205] width 30 height 6
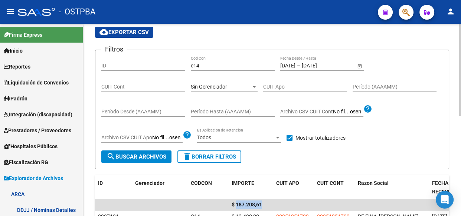
click at [210, 85] on span "Sin Gerenciador" at bounding box center [209, 87] width 36 height 6
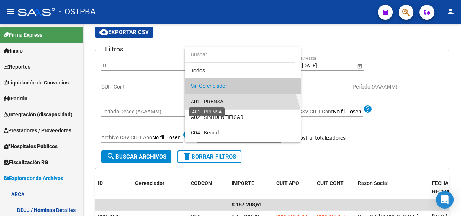
click at [208, 100] on span "A01 - PRENSA" at bounding box center [207, 102] width 33 height 6
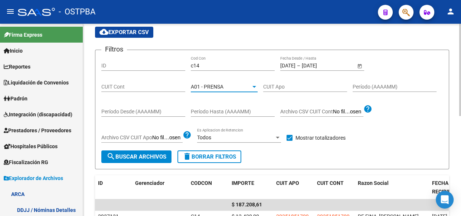
click at [121, 157] on span "search Buscar Archivos" at bounding box center [136, 157] width 60 height 7
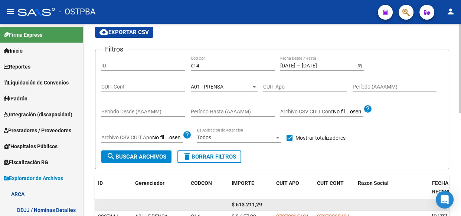
click at [246, 205] on span "$ 613.211,29" at bounding box center [246, 205] width 30 height 6
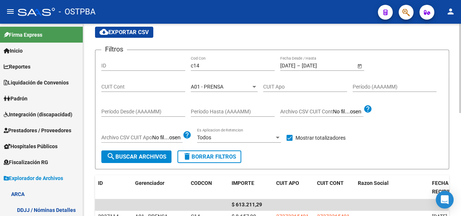
click at [199, 86] on span "A01 - PRENSA" at bounding box center [207, 87] width 33 height 6
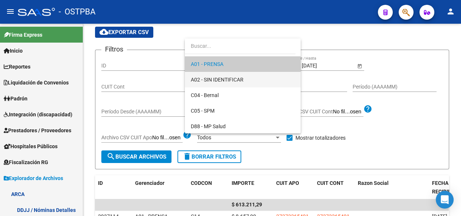
scroll to position [41, 0]
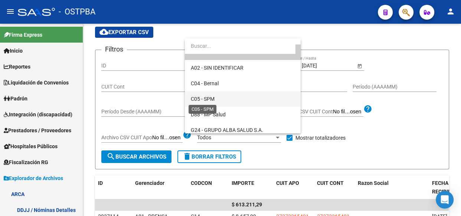
click at [206, 98] on span "C05 - SPM" at bounding box center [203, 99] width 24 height 6
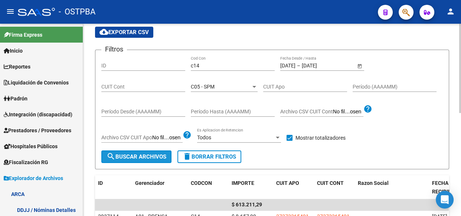
click at [114, 156] on mat-icon "search" at bounding box center [110, 156] width 9 height 9
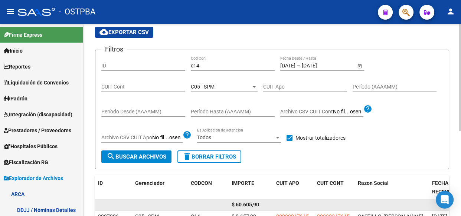
click at [248, 204] on span "$ 60.605,90" at bounding box center [244, 205] width 27 height 6
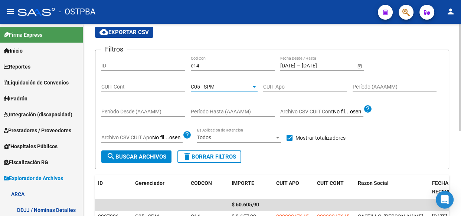
click at [214, 84] on span "C05 - SPM" at bounding box center [203, 87] width 24 height 6
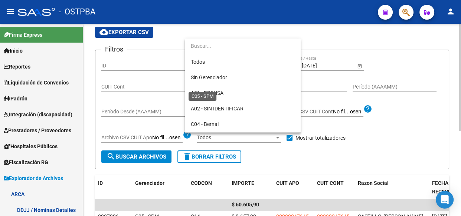
scroll to position [54, 0]
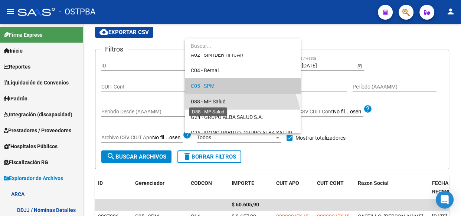
click at [214, 99] on span "D88 - MP Salud" at bounding box center [208, 102] width 35 height 6
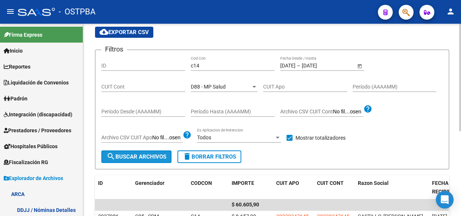
click at [154, 158] on span "search Buscar Archivos" at bounding box center [136, 157] width 60 height 7
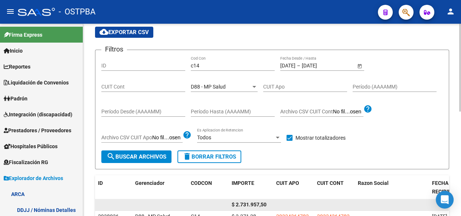
click at [245, 206] on span "$ 2.731.957,50" at bounding box center [248, 205] width 35 height 6
click at [245, 205] on span "$ 2.731.957,50" at bounding box center [248, 205] width 35 height 6
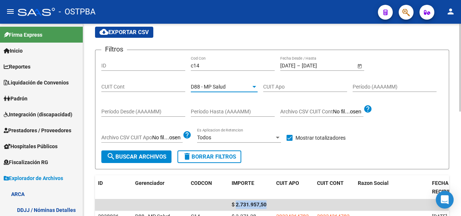
click at [205, 88] on span "D88 - MP Salud" at bounding box center [208, 87] width 35 height 6
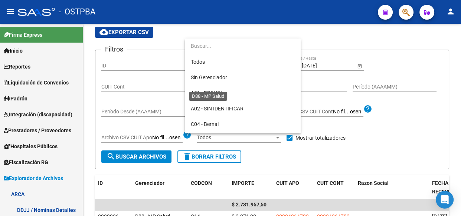
scroll to position [69, 0]
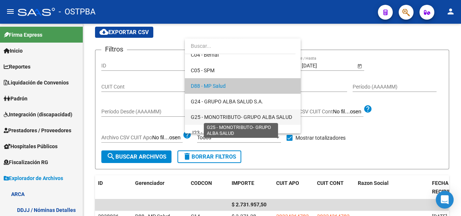
click at [213, 117] on span "G25 - MONOTRIBUTO- GRUPO ALBA SALUD" at bounding box center [241, 117] width 101 height 6
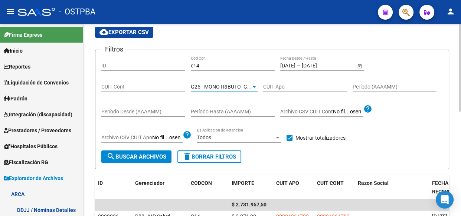
click at [145, 159] on span "search Buscar Archivos" at bounding box center [136, 157] width 60 height 7
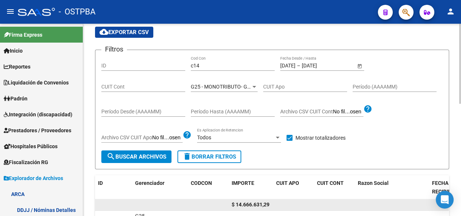
click at [252, 202] on span "$ 14.666.631,29" at bounding box center [250, 205] width 38 height 6
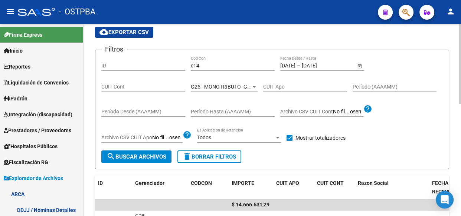
click at [200, 86] on span "G25 - MONOTRIBUTO- GRUPO ALBA SALUD" at bounding box center [241, 87] width 101 height 6
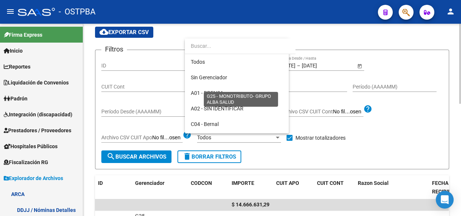
scroll to position [100, 0]
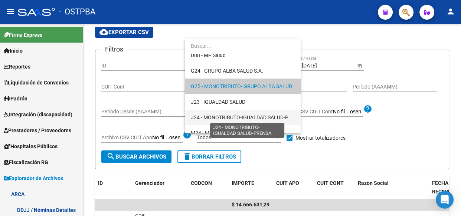
click at [210, 115] on span "J24 - MONOTRIBUTO-IGUALDAD SALUD-PRENSA" at bounding box center [248, 118] width 114 height 6
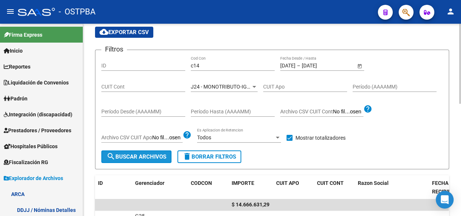
click at [130, 155] on span "search Buscar Archivos" at bounding box center [136, 157] width 60 height 7
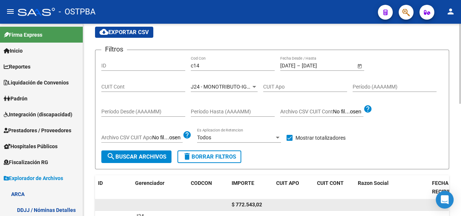
click at [247, 203] on span "$ 772.543,02" at bounding box center [246, 205] width 30 height 6
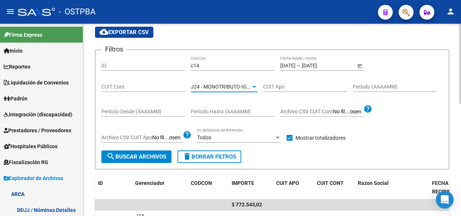
click at [205, 85] on span "J24 - MONOTRIBUTO-IGUALDAD SALUD-PRENSA" at bounding box center [248, 87] width 114 height 6
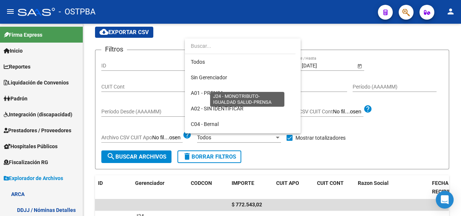
scroll to position [132, 0]
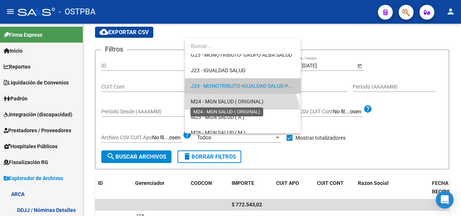
click at [212, 101] on span "M24 - MGN SALUD ( ORIGINAL)" at bounding box center [227, 102] width 73 height 6
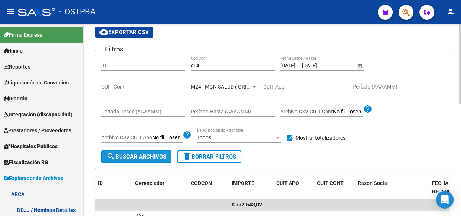
click at [157, 157] on span "search Buscar Archivos" at bounding box center [136, 157] width 60 height 7
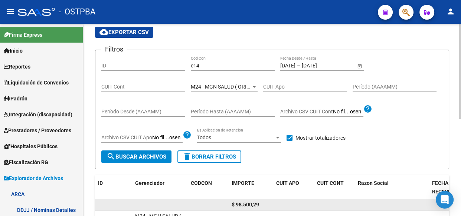
click at [238, 202] on span "$ 98.500,29" at bounding box center [244, 205] width 27 height 6
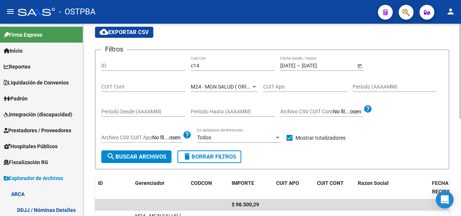
click at [207, 87] on span "M24 - MGN SALUD ( ORIGINAL)" at bounding box center [227, 87] width 73 height 6
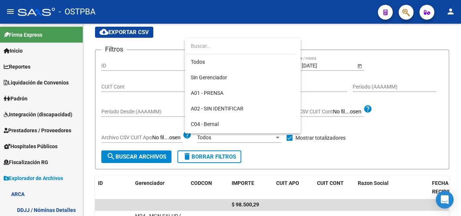
scroll to position [147, 0]
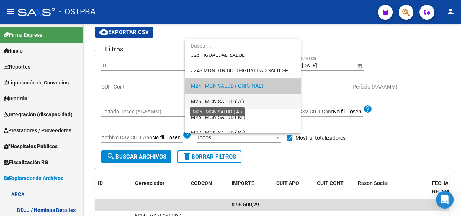
click at [209, 99] on span "M25 - MGN SALUD ( A )" at bounding box center [217, 102] width 53 height 6
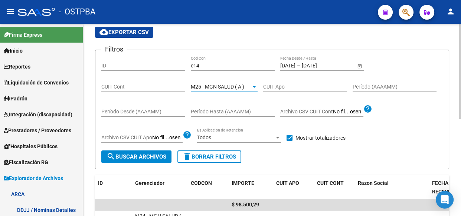
click at [145, 154] on span "search Buscar Archivos" at bounding box center [136, 157] width 60 height 7
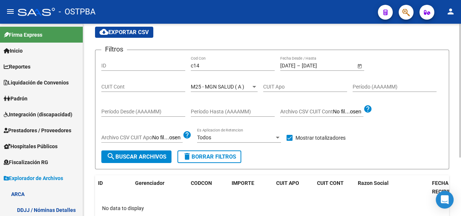
click at [220, 88] on span "M25 - MGN SALUD ( A )" at bounding box center [217, 87] width 53 height 6
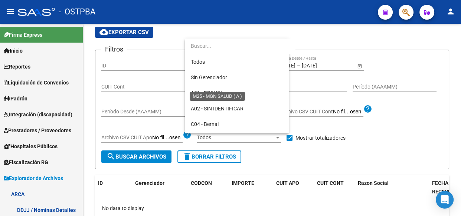
scroll to position [163, 0]
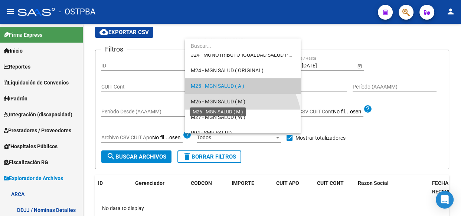
click at [218, 99] on span "M26 - MGN SALUD ( M )" at bounding box center [218, 102] width 55 height 6
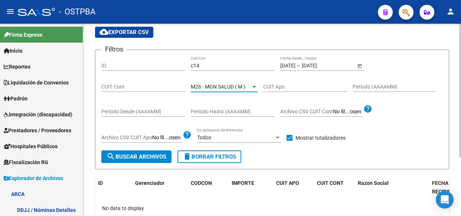
click at [135, 156] on span "search Buscar Archivos" at bounding box center [136, 157] width 60 height 7
click at [215, 87] on span "M26 - MGN SALUD ( M )" at bounding box center [218, 87] width 55 height 6
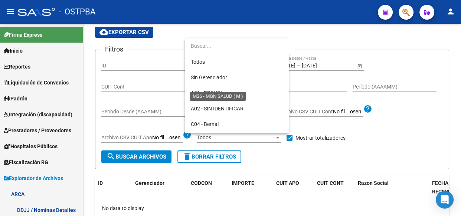
scroll to position [178, 0]
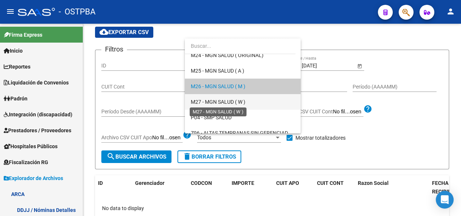
click at [215, 102] on span "M27 - MGN SALUD ( W )" at bounding box center [218, 102] width 55 height 6
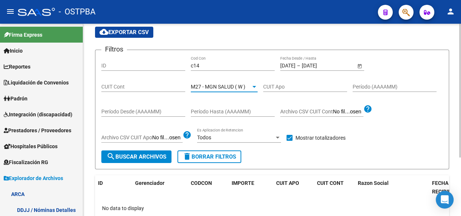
click at [145, 155] on span "search Buscar Archivos" at bounding box center [136, 157] width 60 height 7
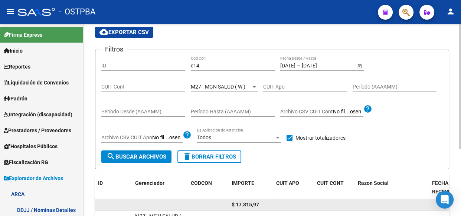
click at [249, 204] on span "$ 17.315,97" at bounding box center [244, 205] width 27 height 6
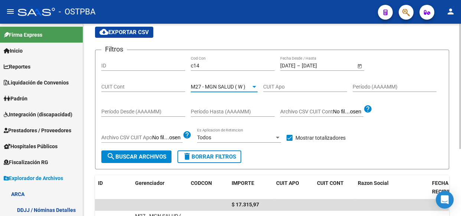
click at [223, 84] on span "M27 - MGN SALUD ( W )" at bounding box center [218, 87] width 55 height 6
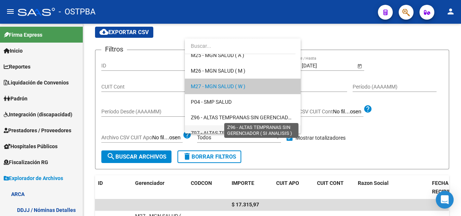
scroll to position [216, 0]
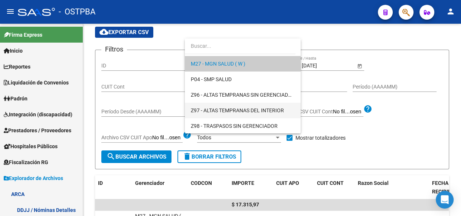
click at [214, 106] on span "Z97 - ALTAS TEMPRANAS DEL INTERIOR" at bounding box center [243, 111] width 104 height 16
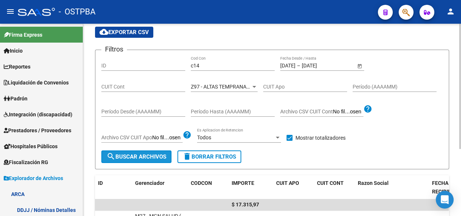
click at [151, 154] on span "search Buscar Archivos" at bounding box center [136, 157] width 60 height 7
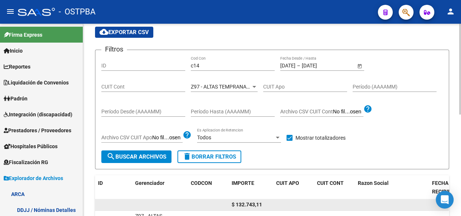
click at [249, 204] on span "$ 132.743,11" at bounding box center [246, 205] width 30 height 6
